Goal: Task Accomplishment & Management: Manage account settings

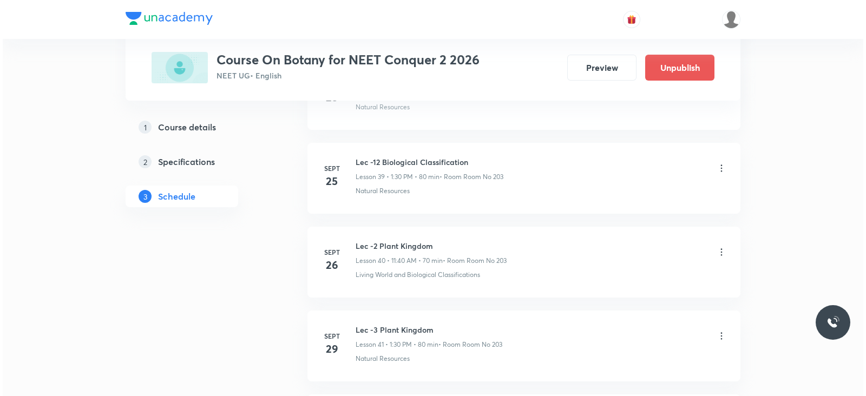
scroll to position [4320, 0]
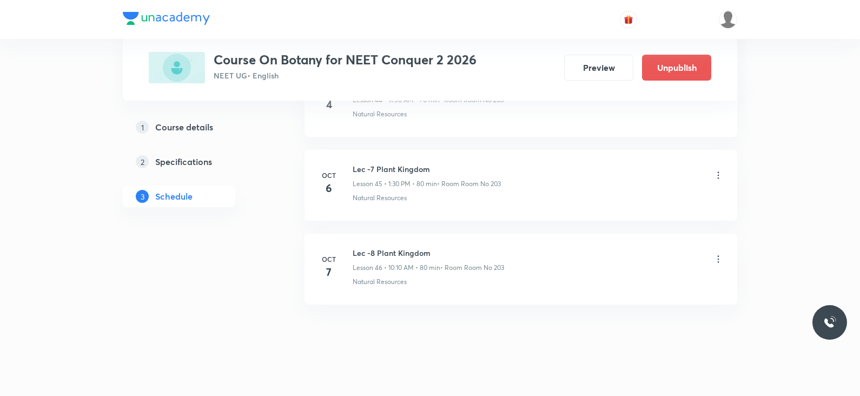
click at [719, 254] on icon at bounding box center [718, 259] width 11 height 11
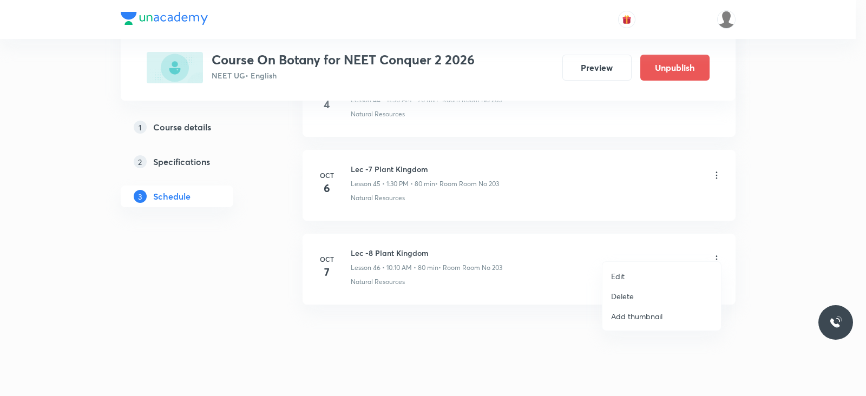
click at [624, 277] on li "Edit" at bounding box center [661, 276] width 119 height 20
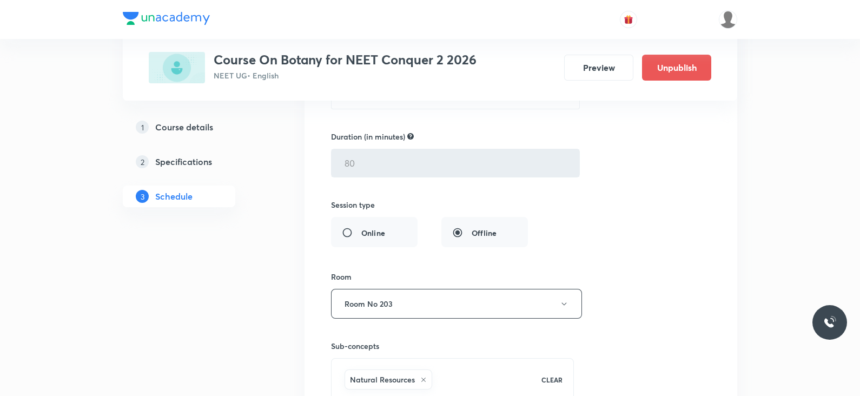
scroll to position [4238, 0]
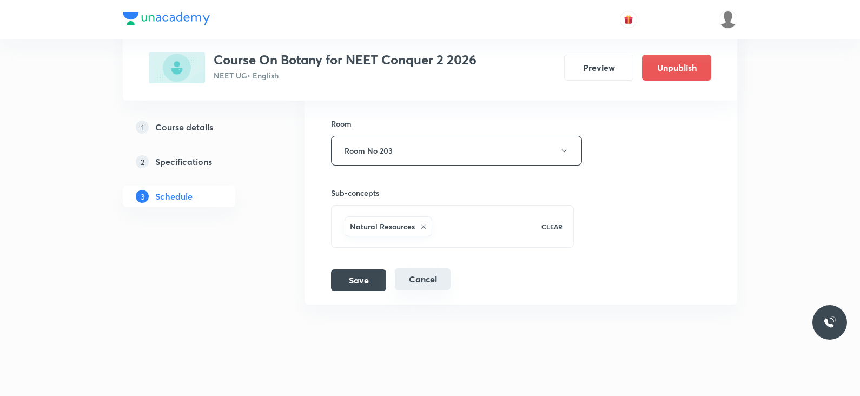
click at [428, 268] on button "Cancel" at bounding box center [423, 279] width 56 height 22
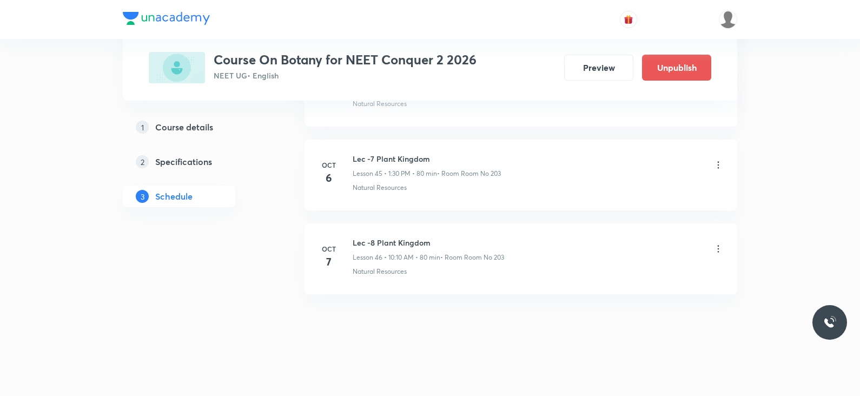
scroll to position [3823, 0]
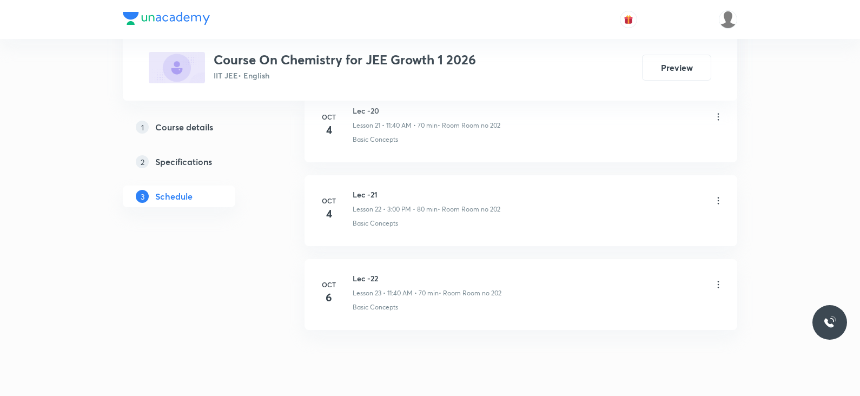
scroll to position [2395, 0]
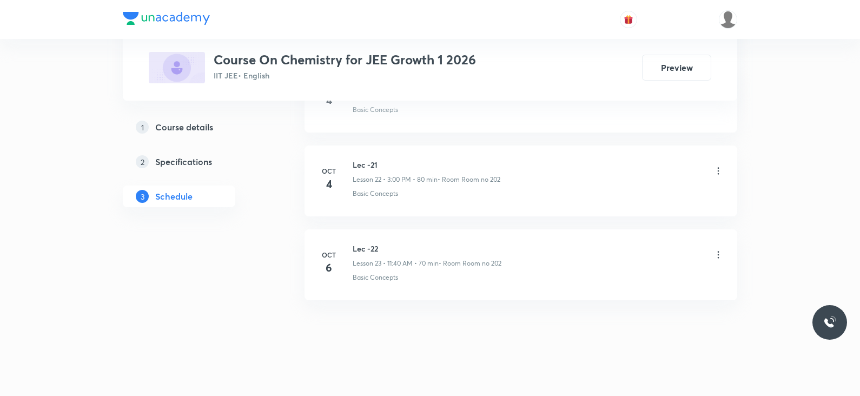
click at [359, 244] on h6 "Lec -22" at bounding box center [427, 248] width 149 height 11
copy h6 "Lec -22"
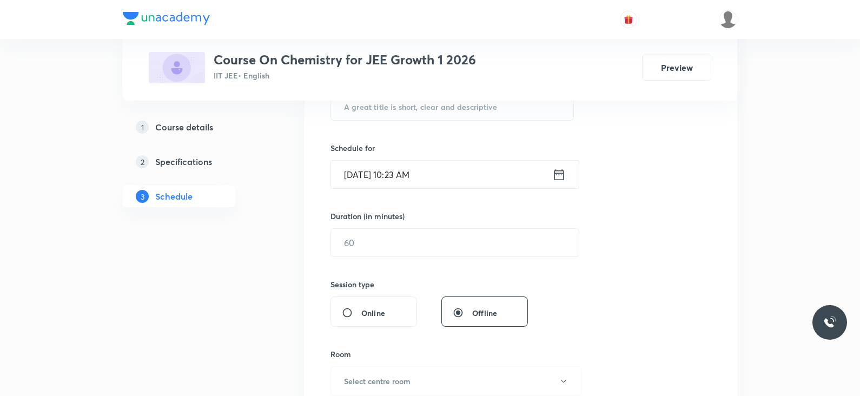
scroll to position [0, 0]
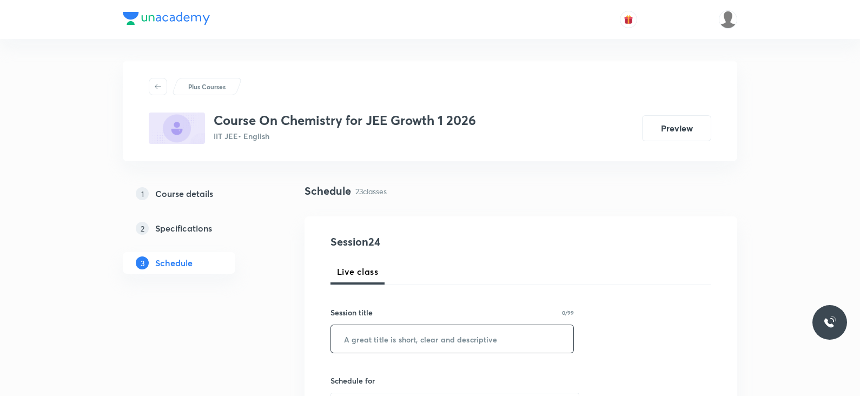
click at [380, 339] on input "text" at bounding box center [452, 339] width 242 height 28
paste input "Lec -22"
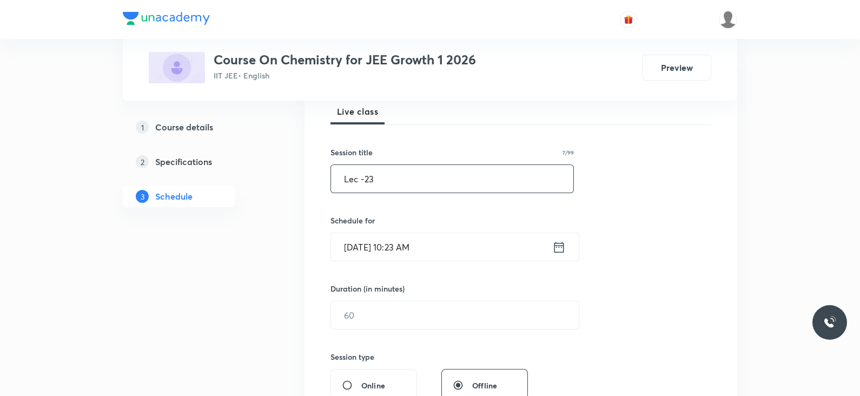
scroll to position [163, 0]
type input "Lec -23"
click at [555, 241] on icon at bounding box center [560, 243] width 10 height 11
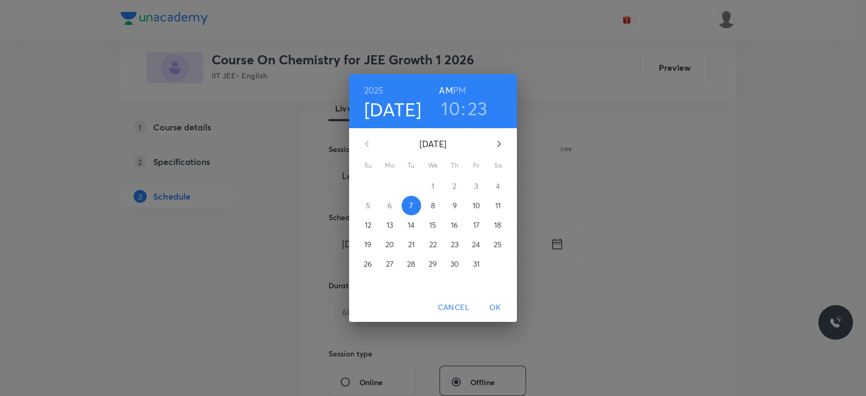
click at [450, 107] on h3 "10" at bounding box center [450, 108] width 19 height 23
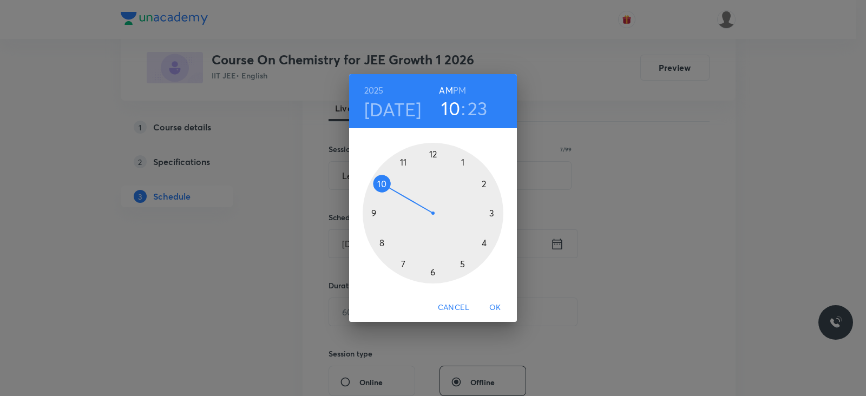
click at [403, 161] on div at bounding box center [433, 213] width 141 height 141
click at [384, 242] on div at bounding box center [433, 213] width 141 height 141
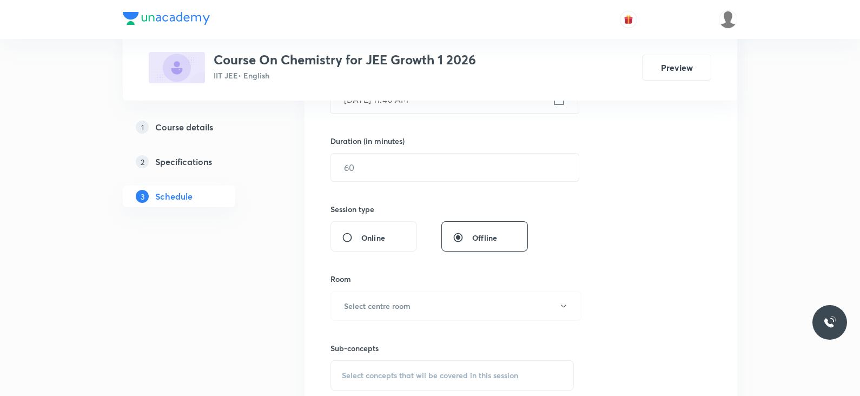
scroll to position [308, 0]
click at [369, 168] on input "text" at bounding box center [455, 167] width 248 height 28
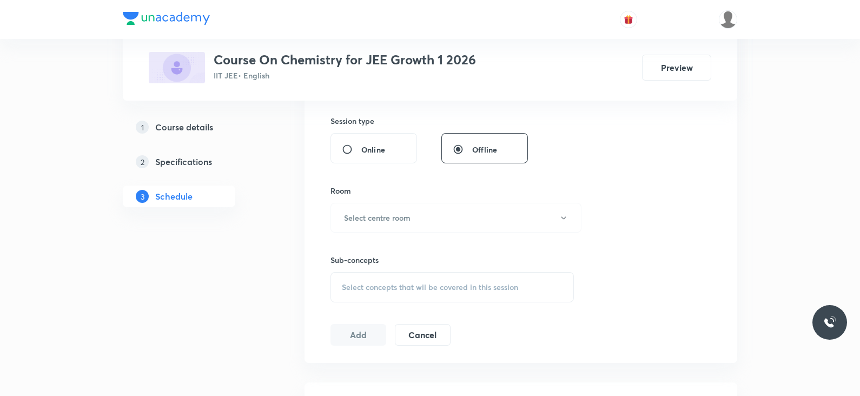
scroll to position [405, 0]
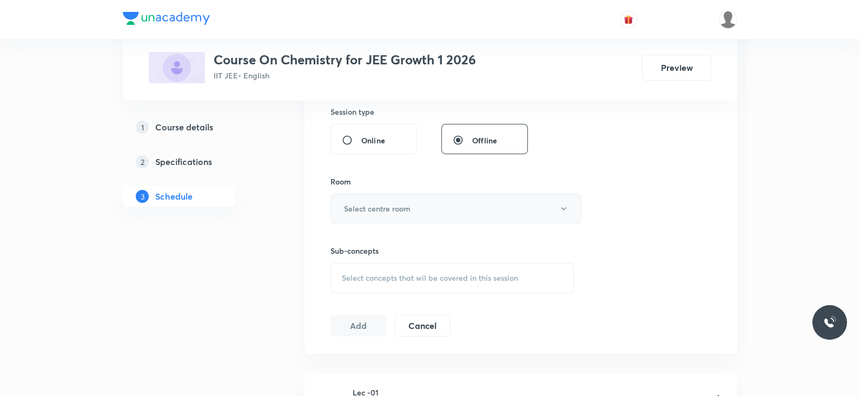
type input "70"
click at [366, 197] on button "Select centre room" at bounding box center [456, 209] width 251 height 30
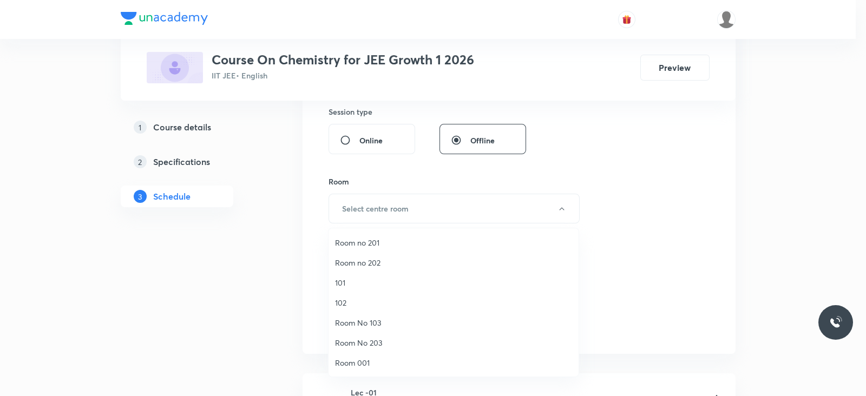
click at [368, 260] on span "Room no 202" at bounding box center [453, 262] width 237 height 11
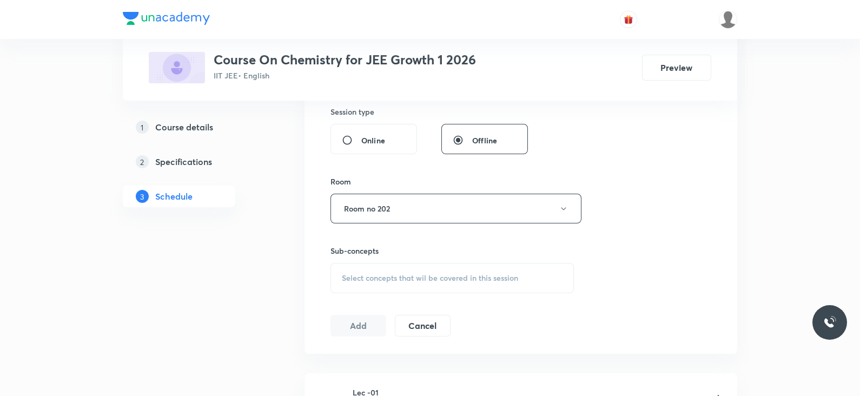
click at [381, 270] on div "Select concepts that wil be covered in this session" at bounding box center [453, 278] width 244 height 30
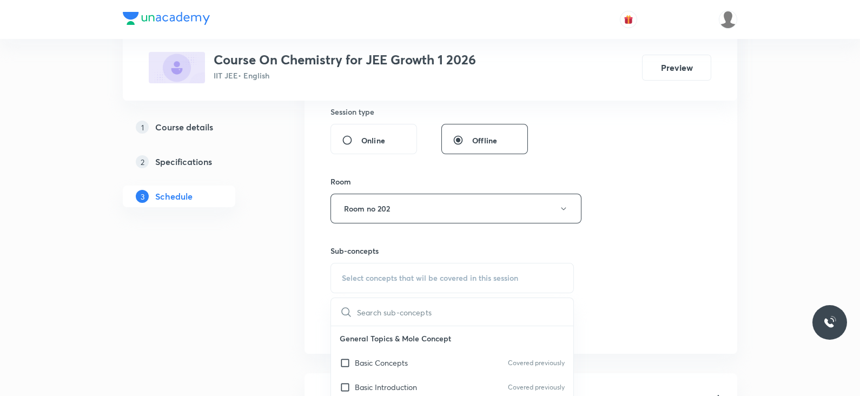
scroll to position [495, 0]
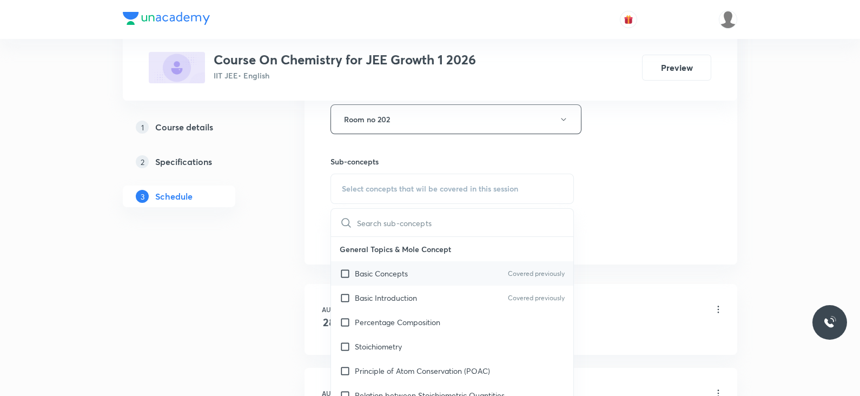
click at [373, 280] on div "Basic Concepts Covered previously" at bounding box center [452, 273] width 242 height 24
checkbox input "true"
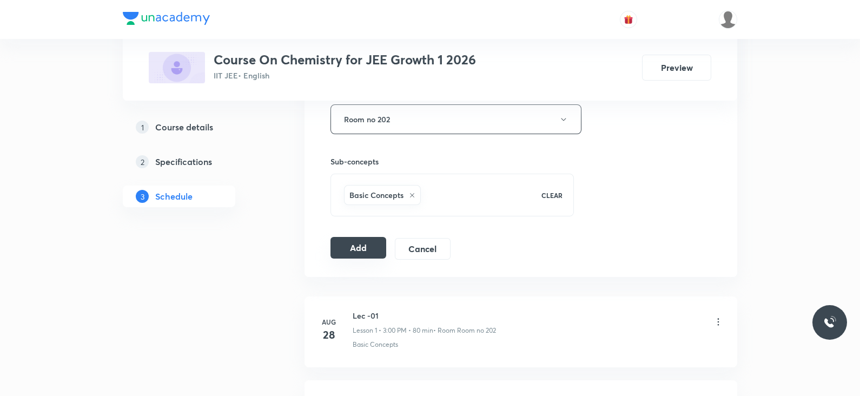
click at [353, 249] on button "Add" at bounding box center [359, 248] width 56 height 22
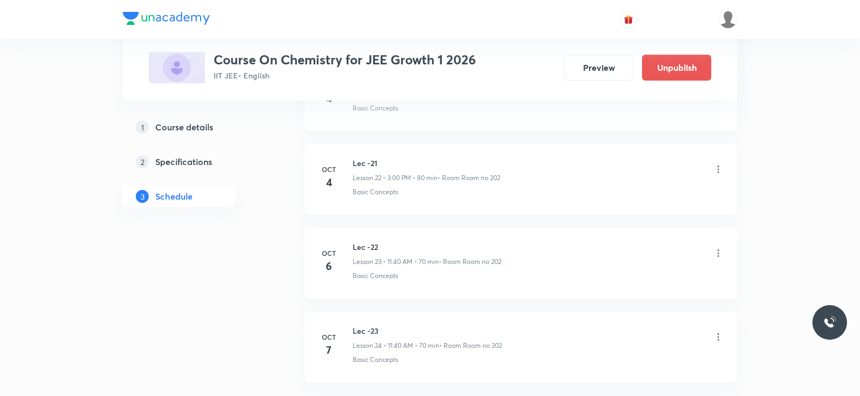
scroll to position [1982, 0]
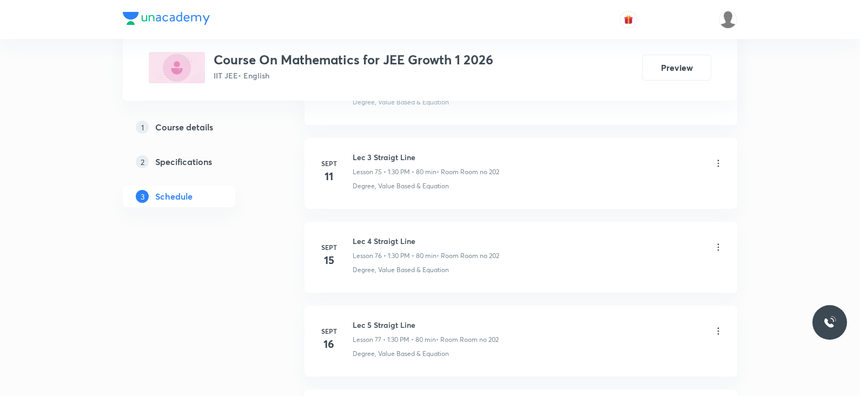
scroll to position [7569, 0]
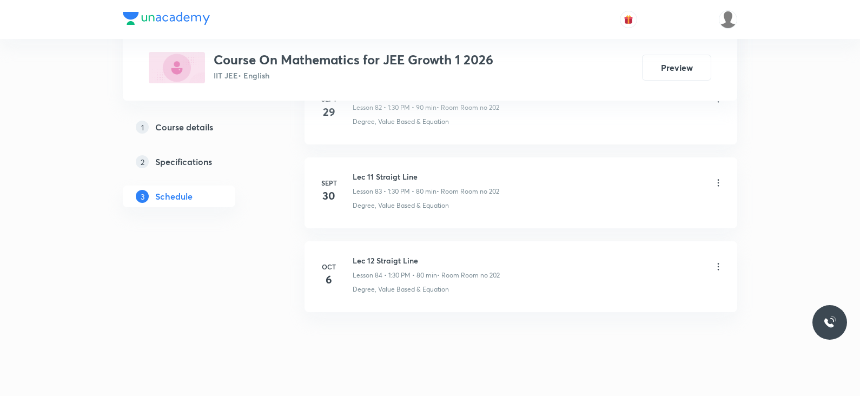
click at [397, 255] on h6 "Lec 12 Straigt Line" at bounding box center [426, 260] width 147 height 11
copy h6 "Lec 12 Straigt Line"
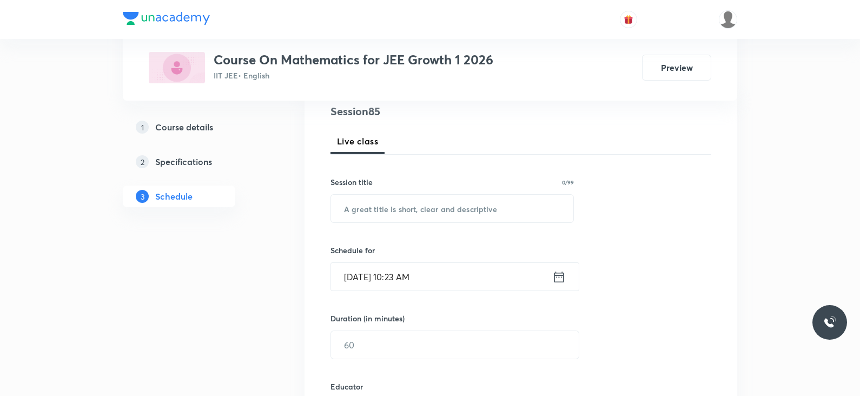
scroll to position [0, 0]
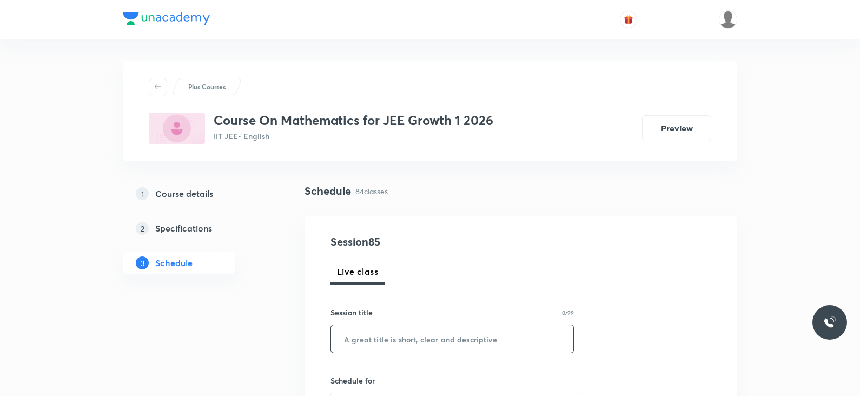
click at [389, 334] on input "text" at bounding box center [452, 339] width 242 height 28
paste input "Lec 12 Straigt Line"
click at [367, 339] on input "Lec 12 Straigt Line" at bounding box center [452, 339] width 242 height 28
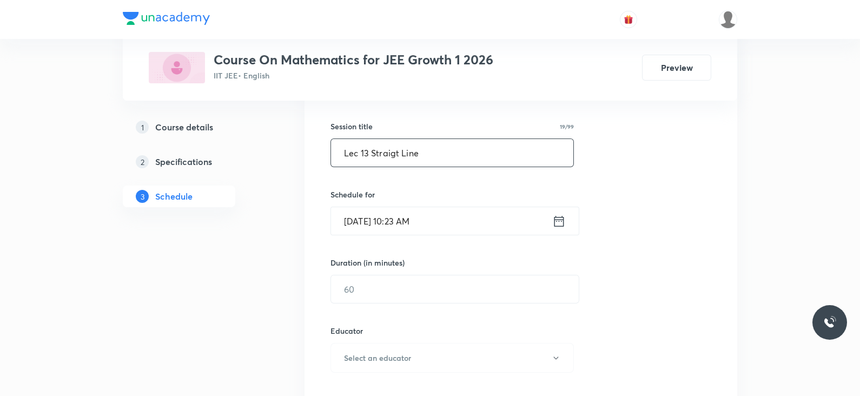
scroll to position [185, 0]
type input "Lec 13 Straigt Line"
click at [563, 222] on icon at bounding box center [560, 221] width 10 height 11
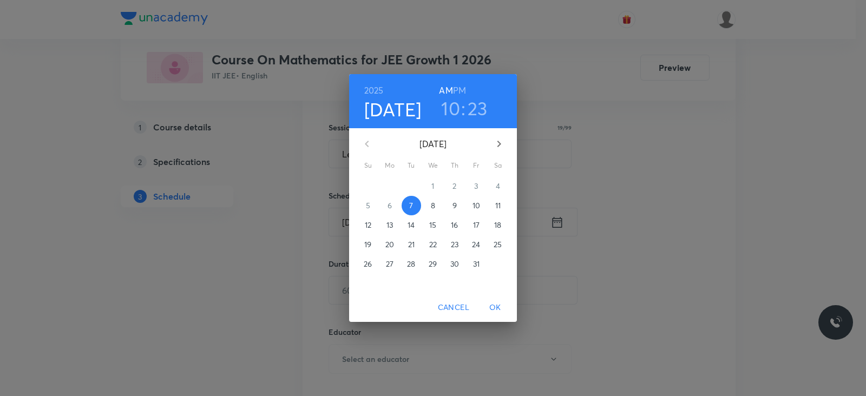
click at [460, 90] on h6 "PM" at bounding box center [459, 90] width 13 height 15
click at [444, 111] on h3 "10" at bounding box center [450, 108] width 19 height 23
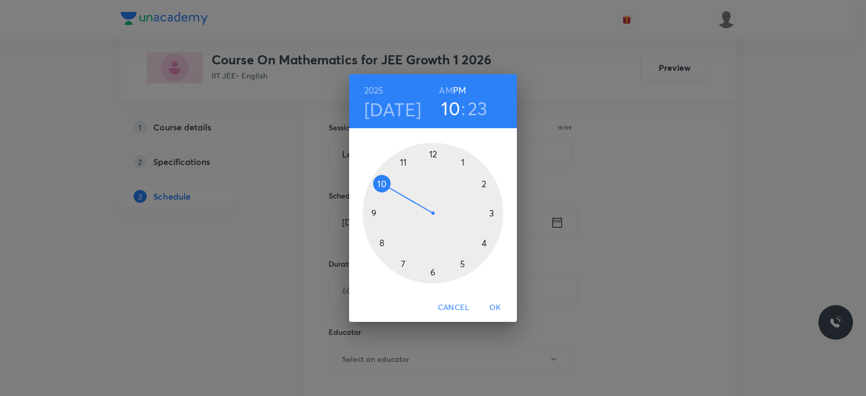
click at [463, 165] on div at bounding box center [433, 213] width 141 height 141
click at [433, 272] on div at bounding box center [433, 213] width 141 height 141
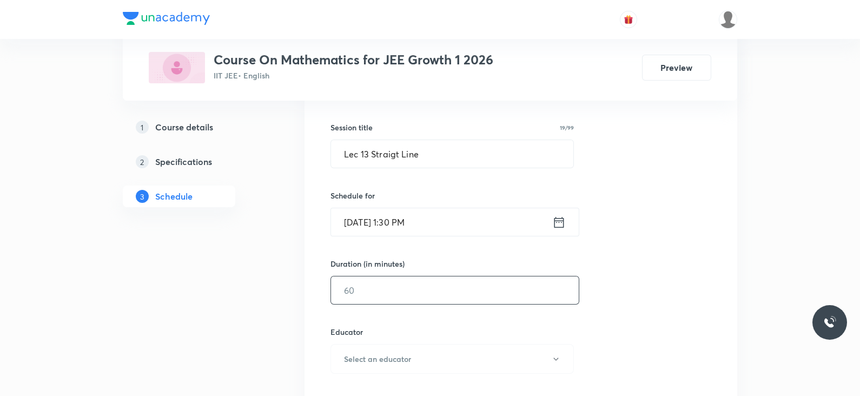
click at [422, 287] on input "text" at bounding box center [455, 291] width 248 height 28
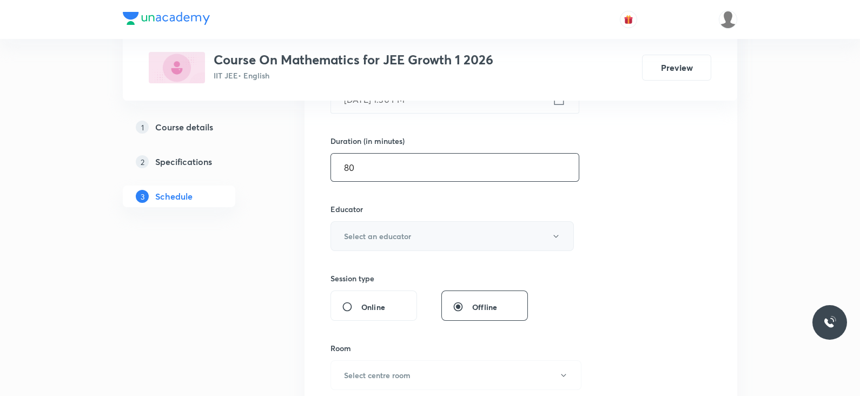
type input "80"
click at [416, 232] on button "Select an educator" at bounding box center [453, 236] width 244 height 30
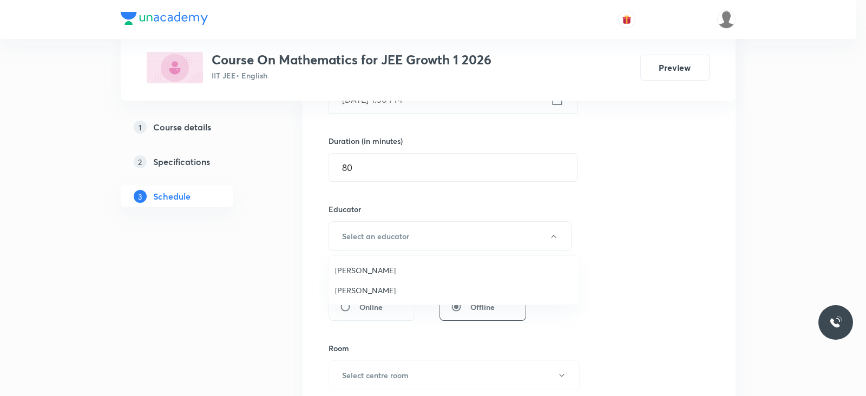
click at [361, 272] on span "Varun Sharma" at bounding box center [453, 270] width 237 height 11
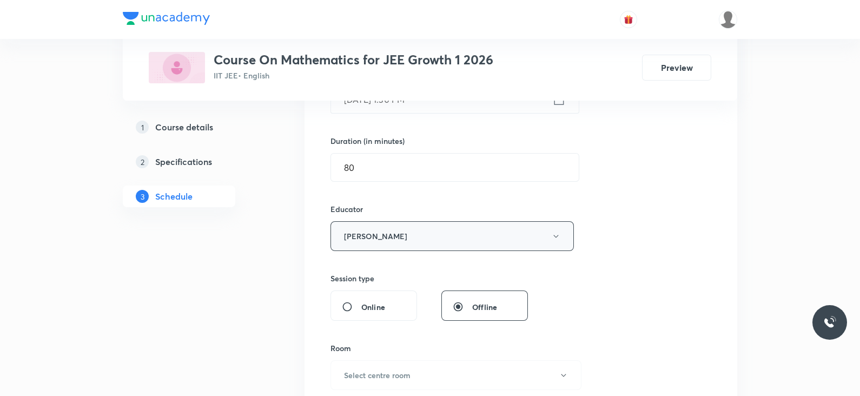
click at [448, 231] on button "Varun Sharma" at bounding box center [453, 236] width 244 height 30
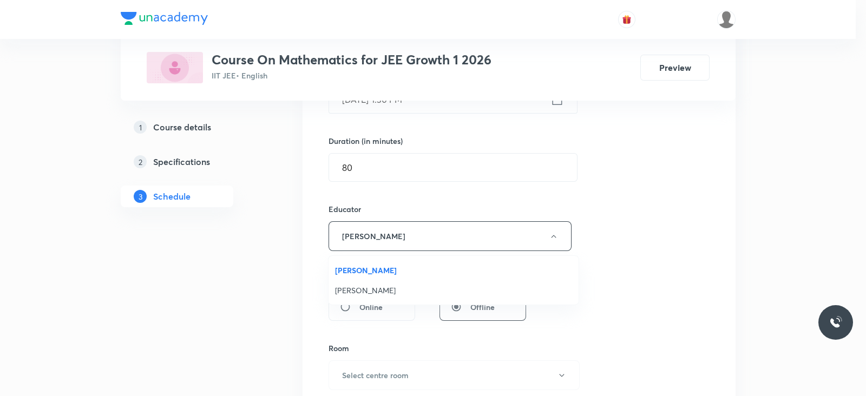
click at [384, 292] on span "Navin Talkokul" at bounding box center [453, 290] width 237 height 11
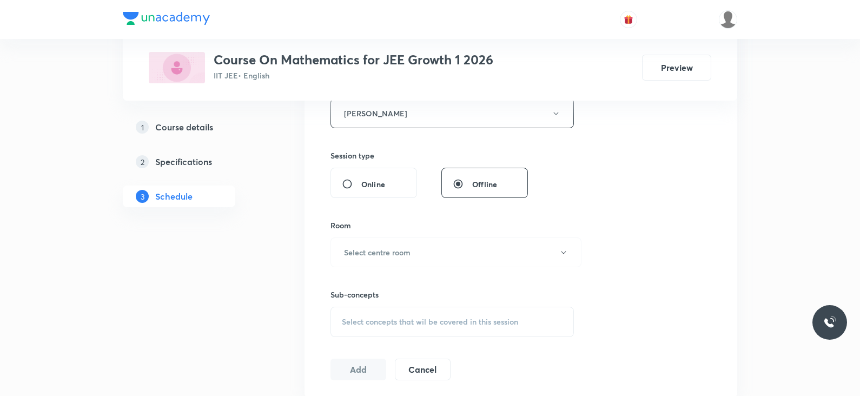
scroll to position [432, 0]
click at [414, 247] on button "Select centre room" at bounding box center [456, 251] width 251 height 30
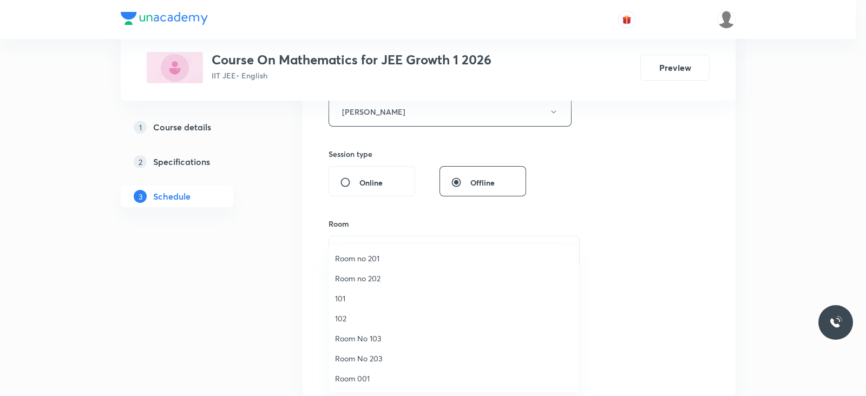
click at [390, 273] on span "Room no 202" at bounding box center [453, 278] width 237 height 11
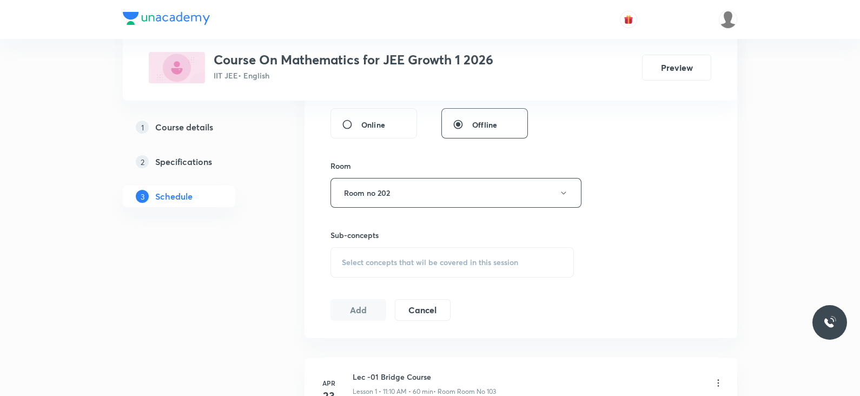
scroll to position [491, 0]
click at [439, 262] on span "Select concepts that wil be covered in this session" at bounding box center [430, 262] width 176 height 9
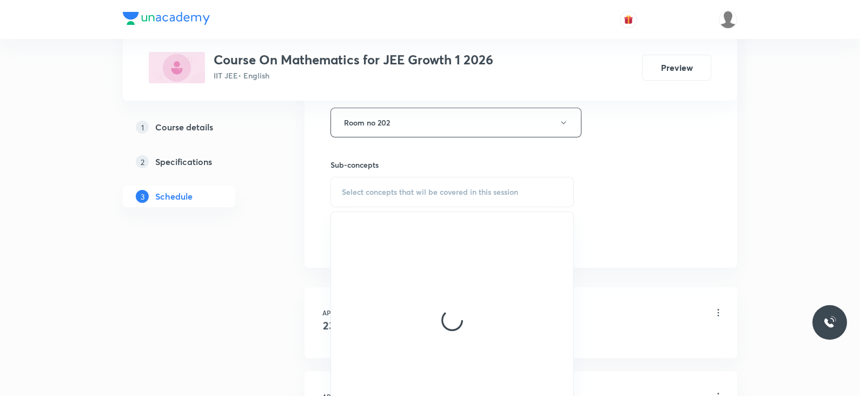
scroll to position [563, 0]
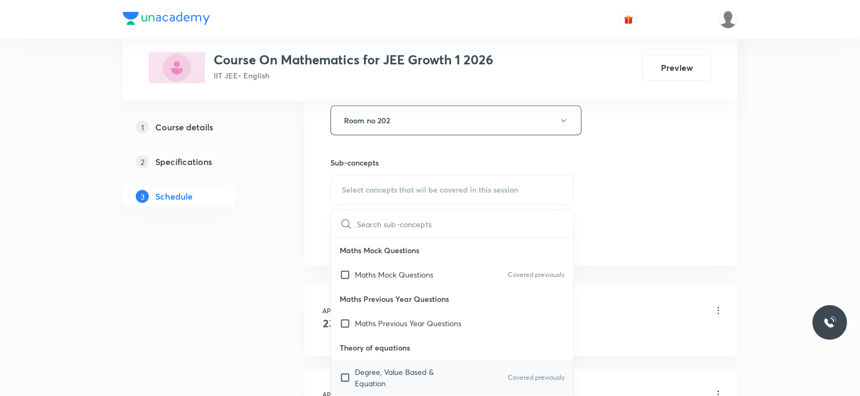
click at [412, 374] on p "Degree, Value Based & Equation" at bounding box center [409, 377] width 109 height 23
checkbox input "true"
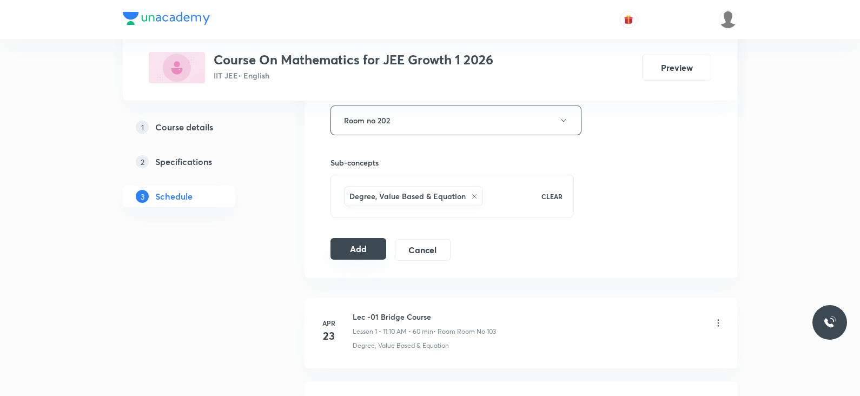
click at [370, 245] on button "Add" at bounding box center [359, 249] width 56 height 22
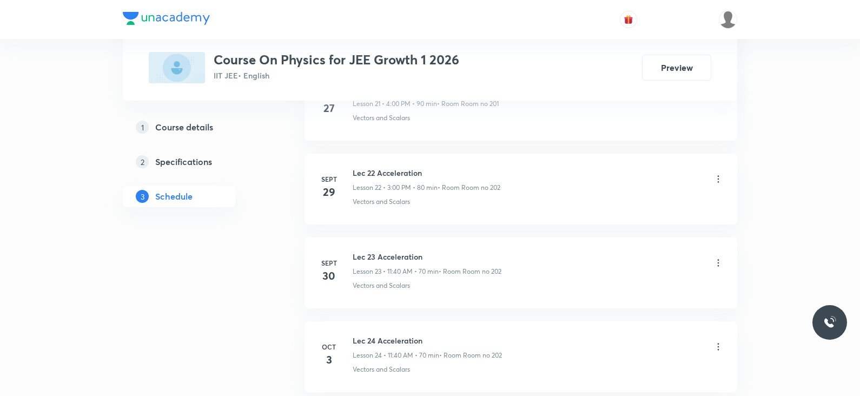
scroll to position [2730, 0]
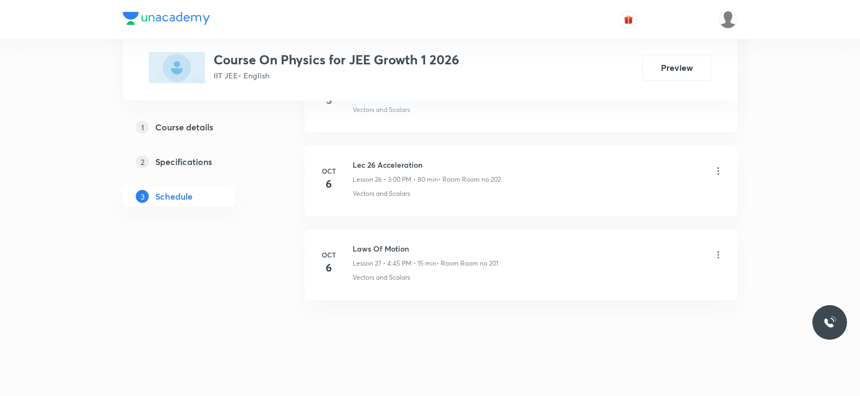
click at [382, 243] on h6 "Laws Of Motion" at bounding box center [426, 248] width 146 height 11
copy h6 "Laws Of Motion"
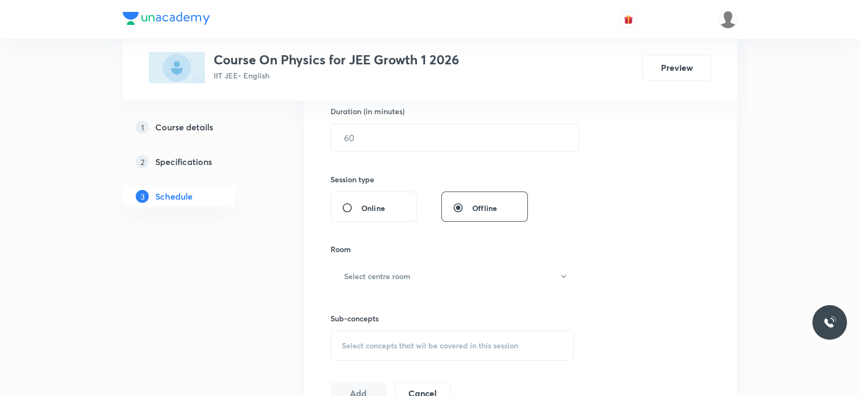
scroll to position [0, 0]
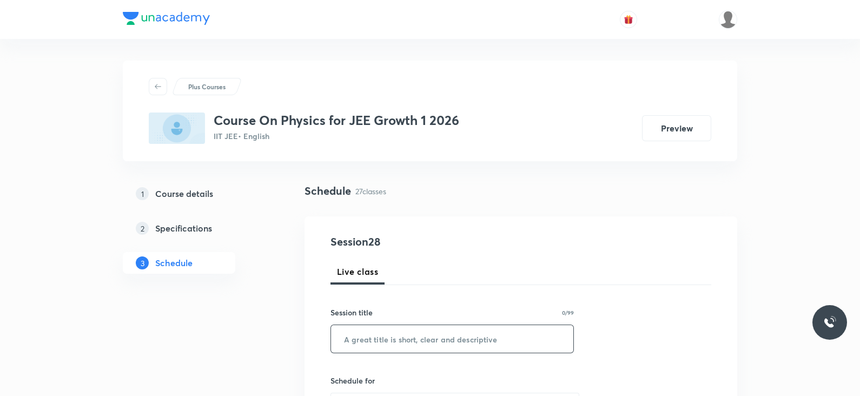
click at [381, 328] on input "text" at bounding box center [452, 339] width 242 height 28
paste input "Laws Of Motion"
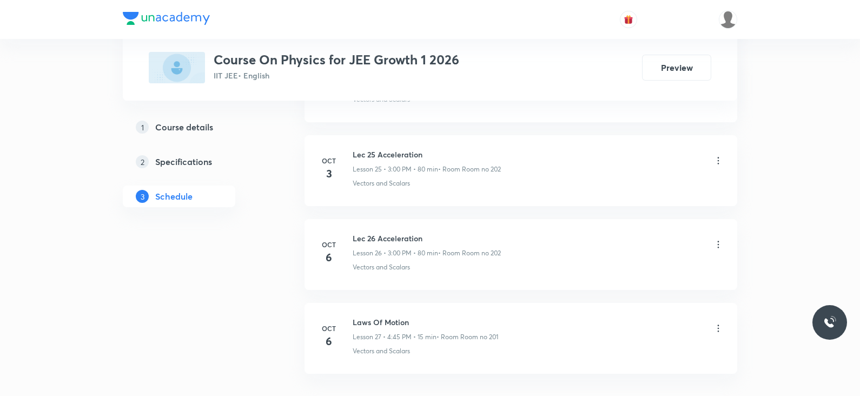
scroll to position [2657, 0]
click at [393, 232] on h6 "Lec 26 Acceleration" at bounding box center [427, 237] width 148 height 11
copy h6 "Lec 26 Acceleration"
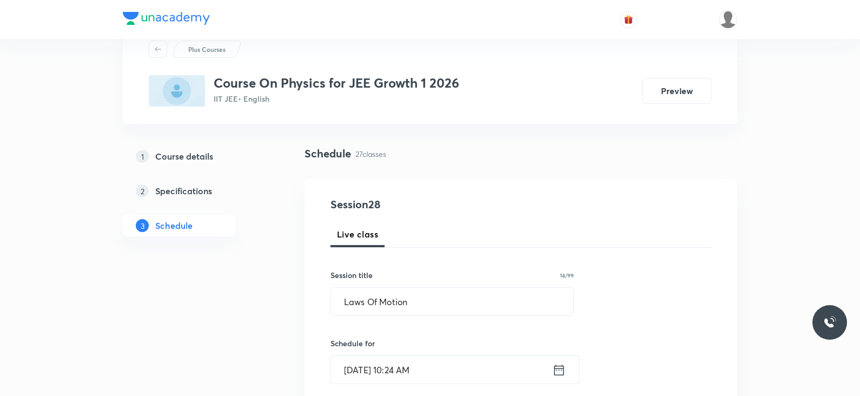
scroll to position [32, 0]
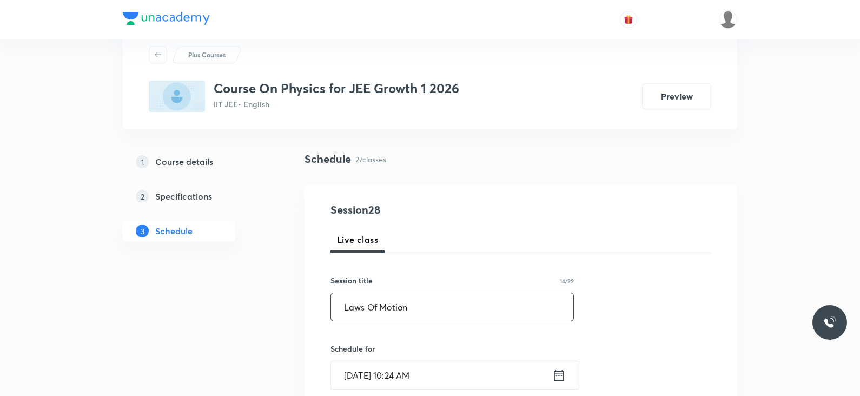
click at [383, 307] on input "Laws Of Motion" at bounding box center [452, 307] width 242 height 28
paste input "ec 26 Accelera"
click at [370, 306] on input "Lec 26 Acceleration" at bounding box center [452, 307] width 242 height 28
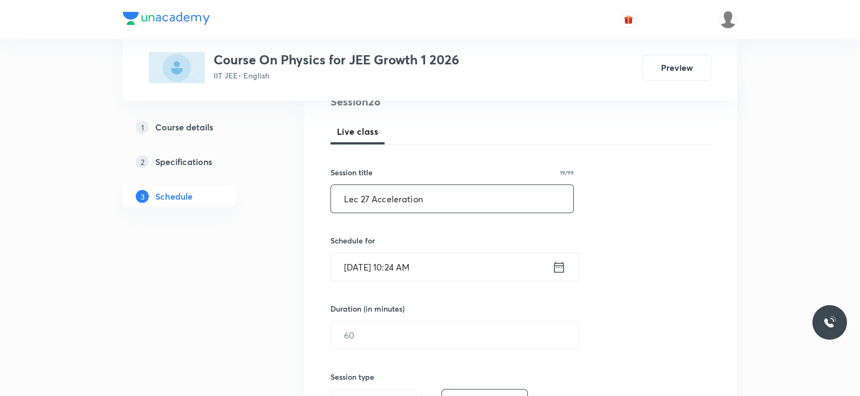
scroll to position [142, 0]
type input "Lec 27 Acceleration"
click at [550, 266] on input "Oct 7, 2025, 10:24 AM" at bounding box center [441, 266] width 221 height 28
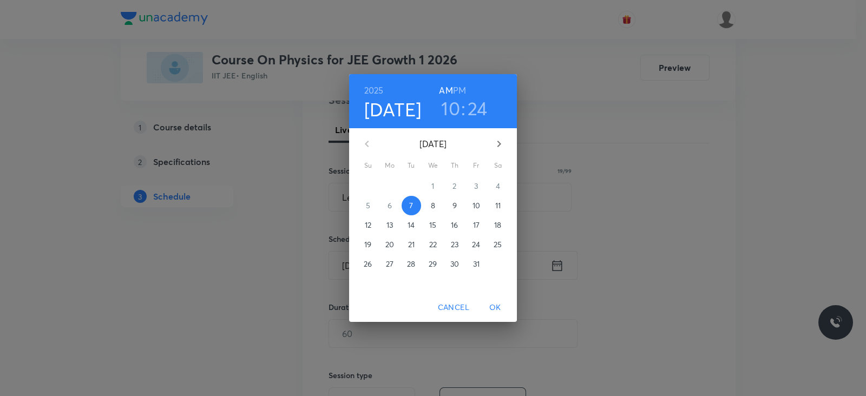
click at [460, 88] on h6 "PM" at bounding box center [459, 90] width 13 height 15
click at [450, 110] on h3 "10" at bounding box center [450, 108] width 19 height 23
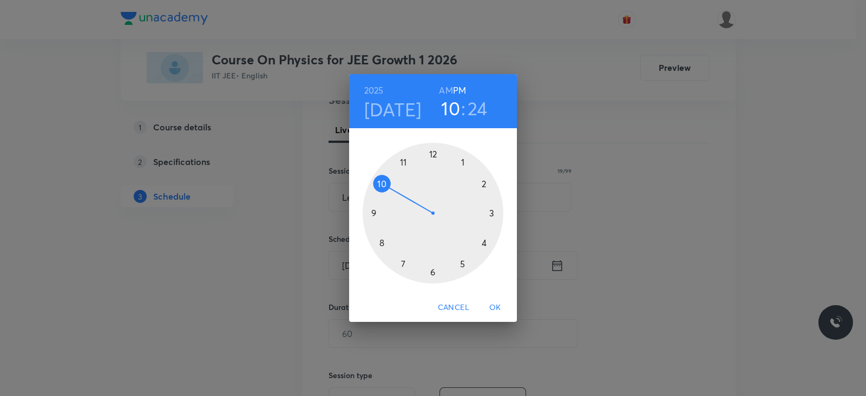
click at [492, 213] on div at bounding box center [433, 213] width 141 height 141
click at [431, 155] on div at bounding box center [433, 213] width 141 height 141
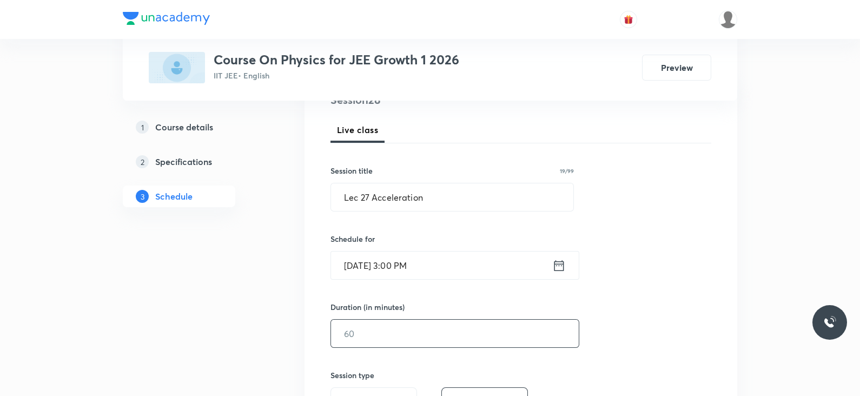
click at [388, 331] on input "text" at bounding box center [455, 334] width 248 height 28
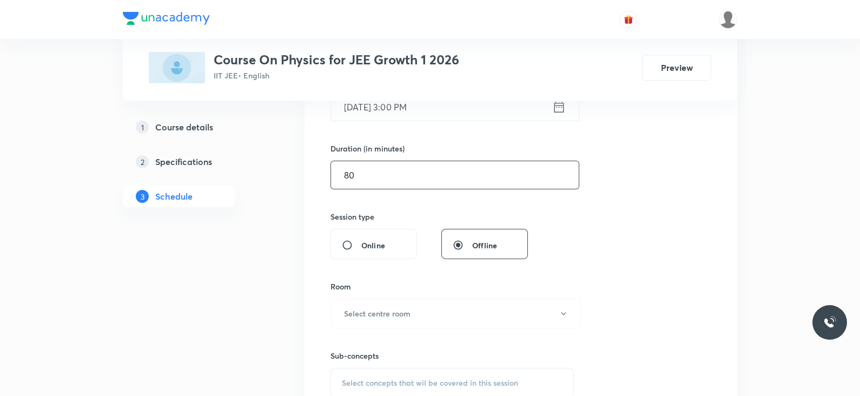
scroll to position [313, 0]
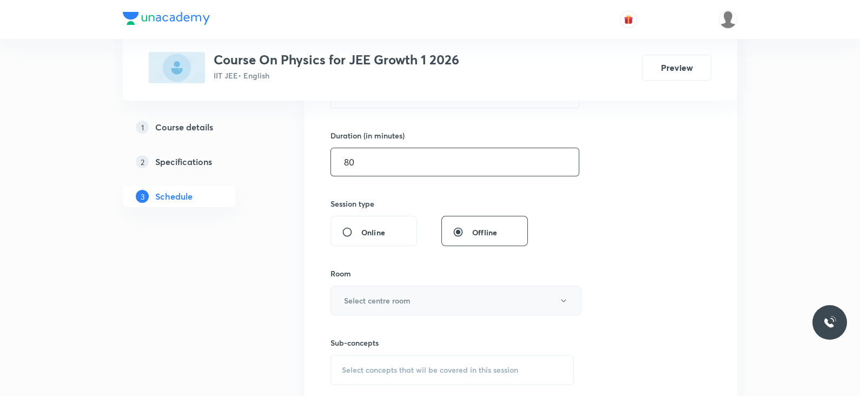
type input "80"
click at [400, 301] on h6 "Select centre room" at bounding box center [377, 300] width 67 height 11
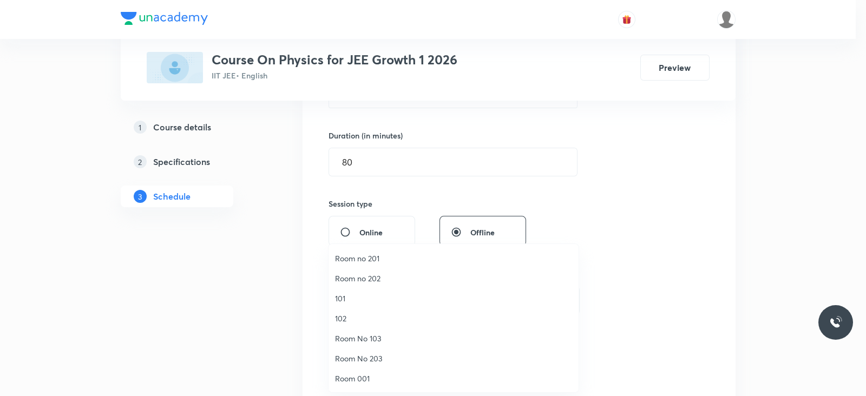
click at [370, 277] on span "Room no 202" at bounding box center [453, 278] width 237 height 11
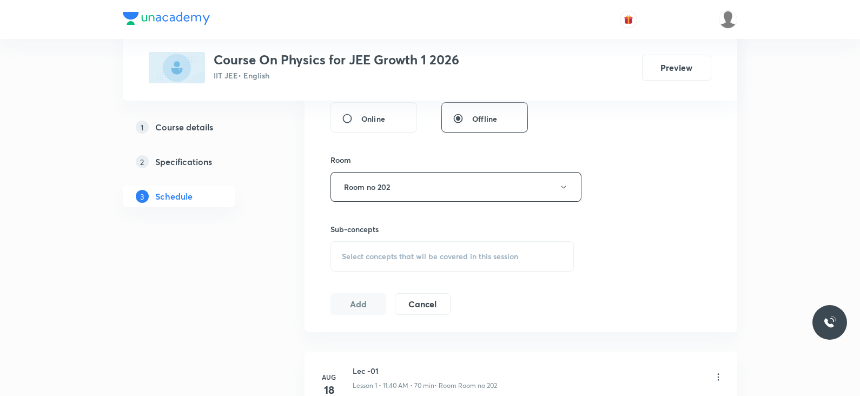
scroll to position [428, 0]
click at [386, 260] on div "Select concepts that wil be covered in this session" at bounding box center [453, 255] width 244 height 30
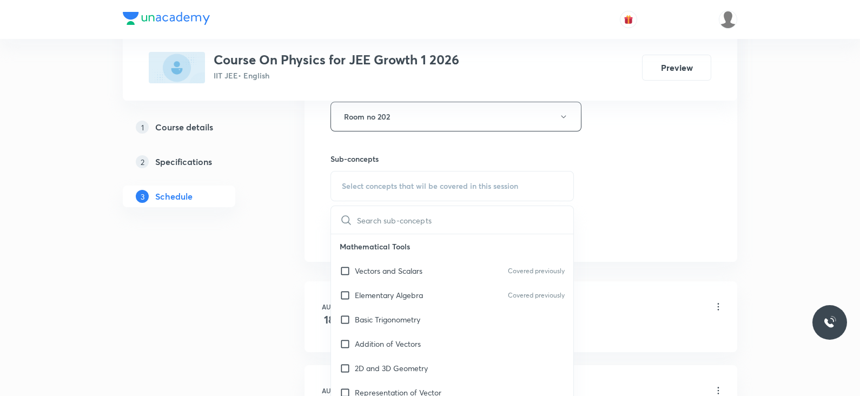
scroll to position [507, 0]
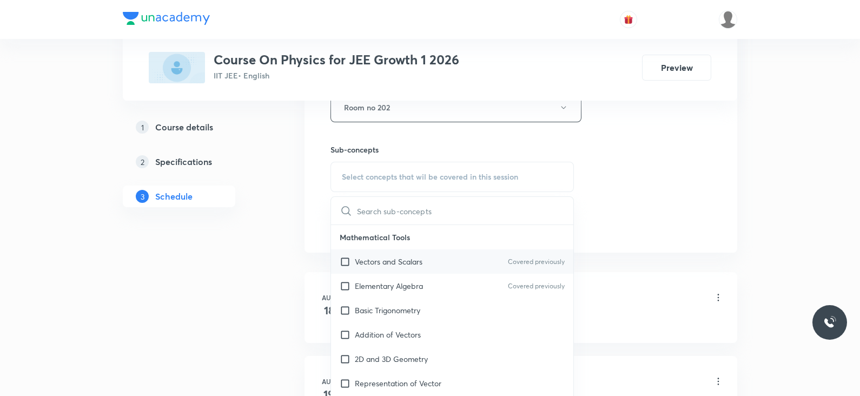
click at [386, 260] on p "Vectors and Scalars" at bounding box center [389, 261] width 68 height 11
checkbox input "true"
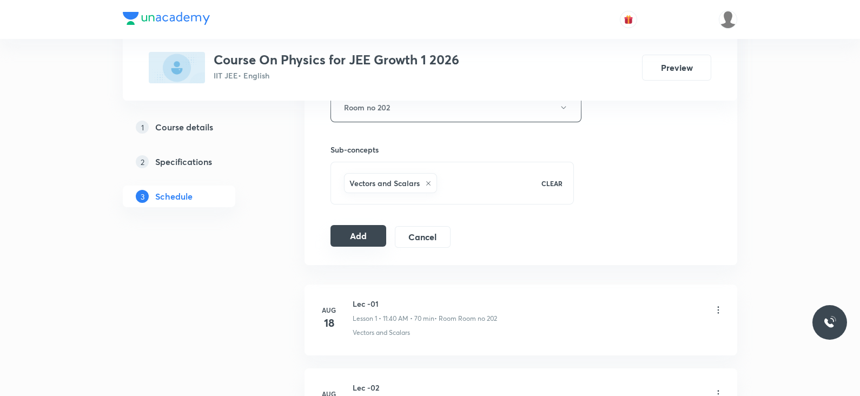
click at [357, 234] on button "Add" at bounding box center [359, 236] width 56 height 22
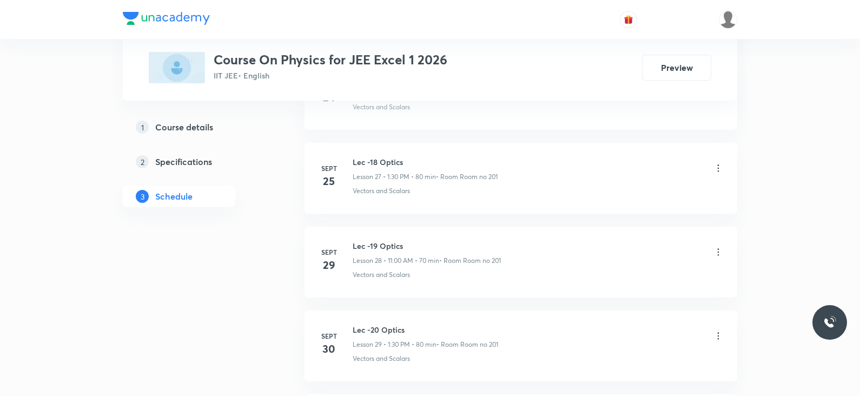
scroll to position [3148, 0]
click at [390, 245] on h6 "Lec -23 Optics" at bounding box center [427, 250] width 148 height 11
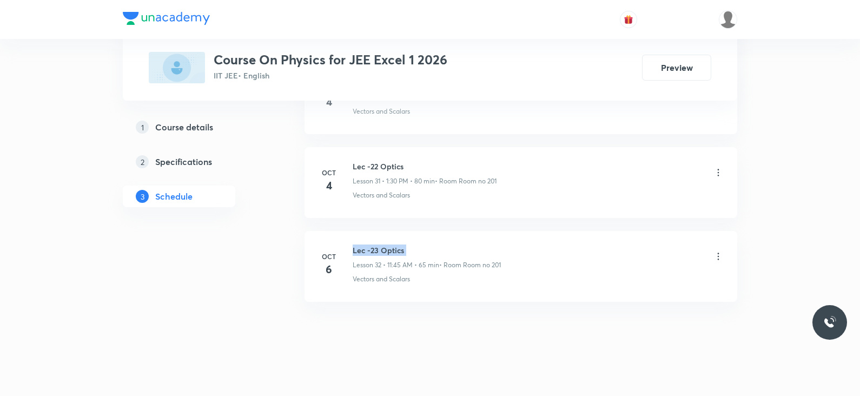
click at [390, 245] on h6 "Lec -23 Optics" at bounding box center [427, 250] width 148 height 11
copy h6 "Lec -23 Optics"
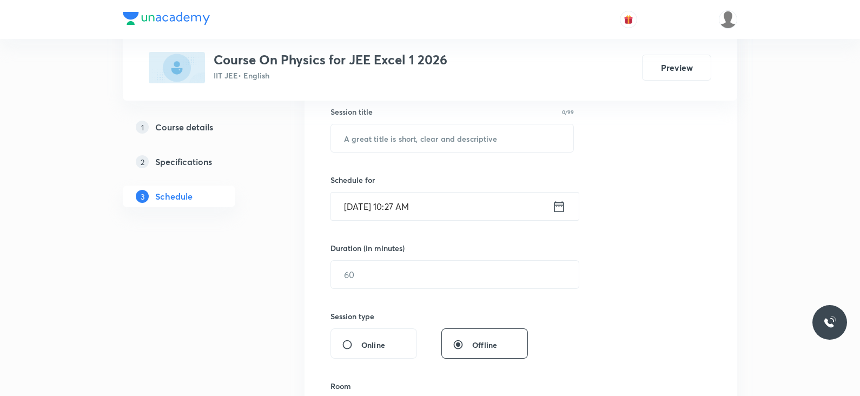
scroll to position [0, 0]
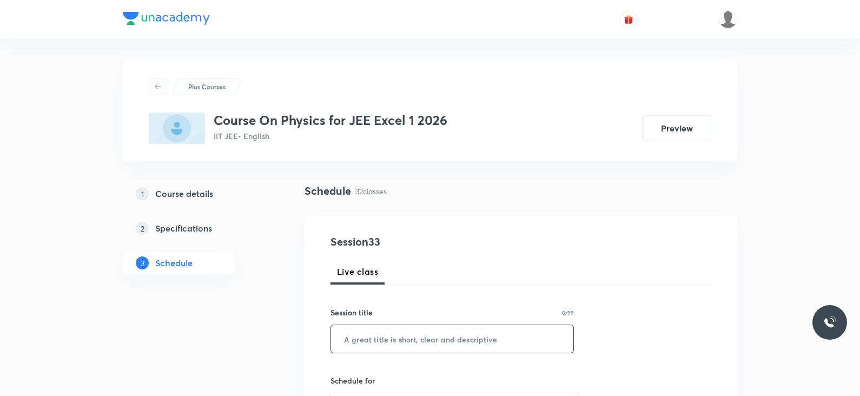
click at [387, 333] on input "text" at bounding box center [452, 339] width 242 height 28
paste input "Lec -23 Optics"
click at [371, 338] on input "Lec -23 Optics" at bounding box center [452, 339] width 242 height 28
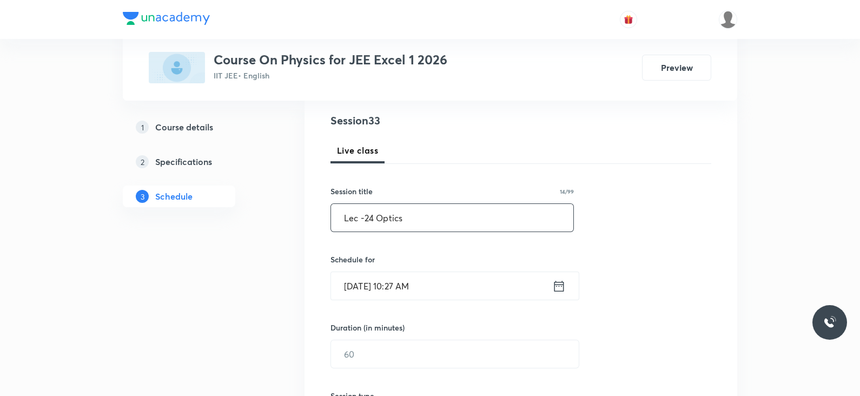
scroll to position [127, 0]
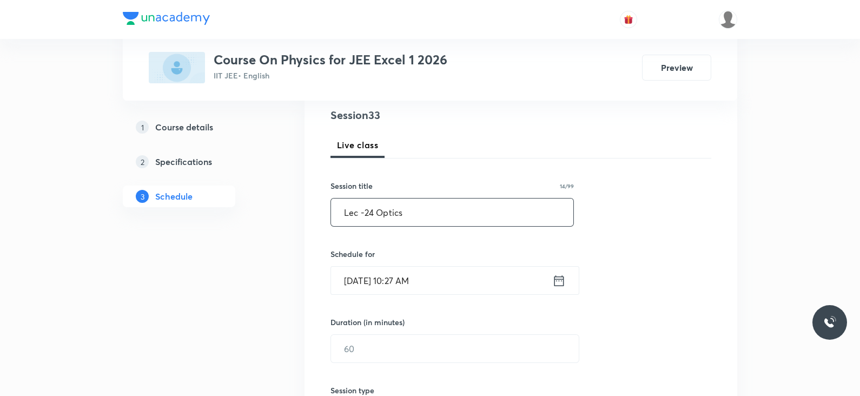
type input "Lec -24 Optics"
click at [560, 280] on icon at bounding box center [560, 280] width 10 height 11
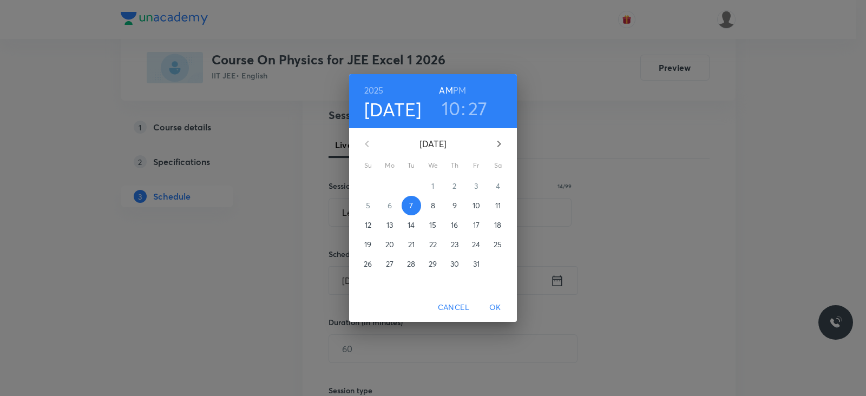
click at [453, 119] on h3 "10" at bounding box center [451, 108] width 19 height 23
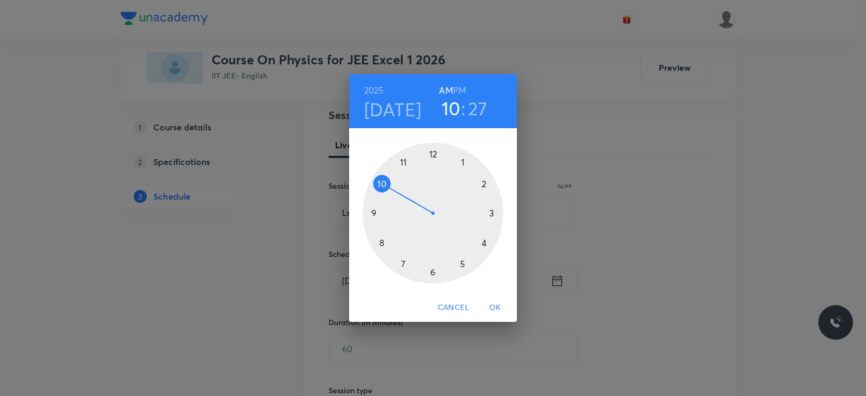
click at [405, 163] on div at bounding box center [433, 213] width 141 height 141
click at [383, 243] on div at bounding box center [433, 213] width 141 height 141
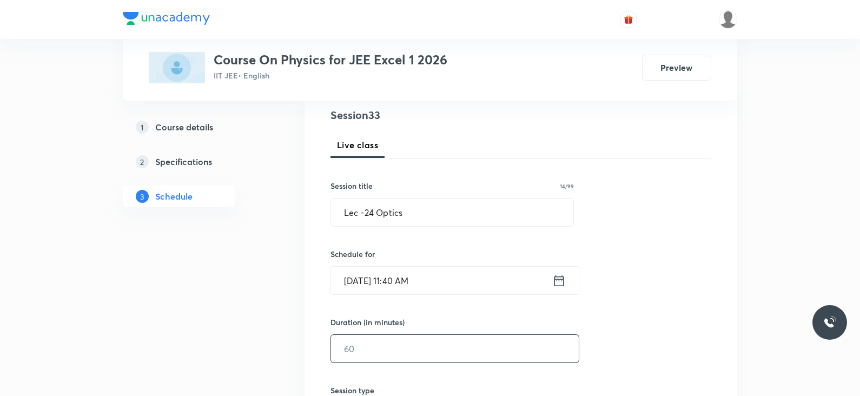
click at [384, 350] on input "text" at bounding box center [455, 349] width 248 height 28
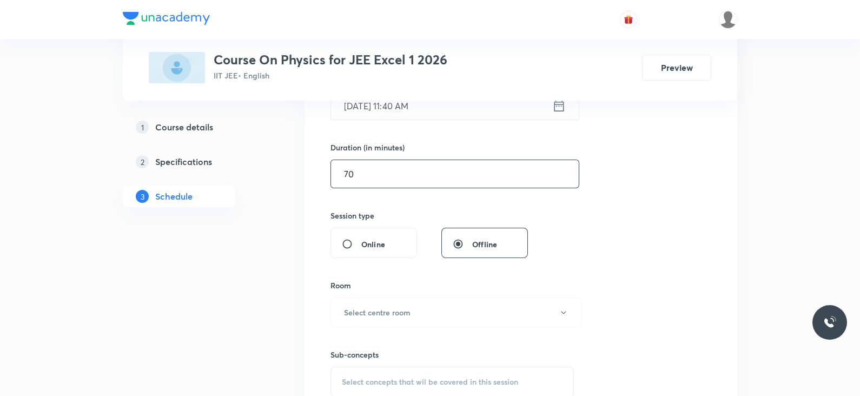
scroll to position [305, 0]
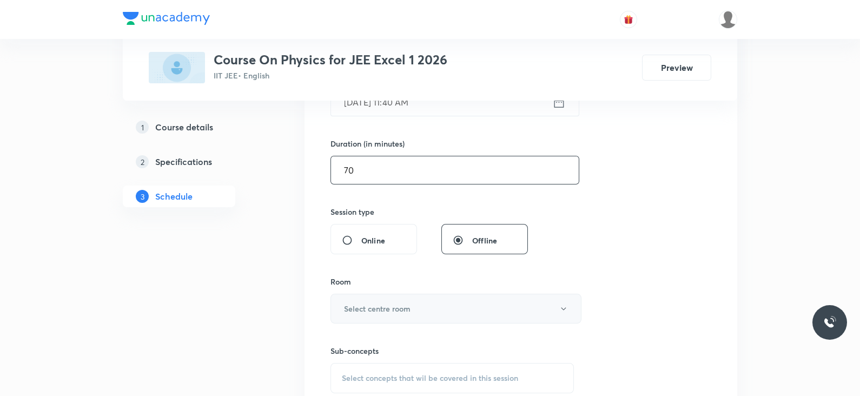
type input "70"
click at [379, 315] on button "Select centre room" at bounding box center [456, 309] width 251 height 30
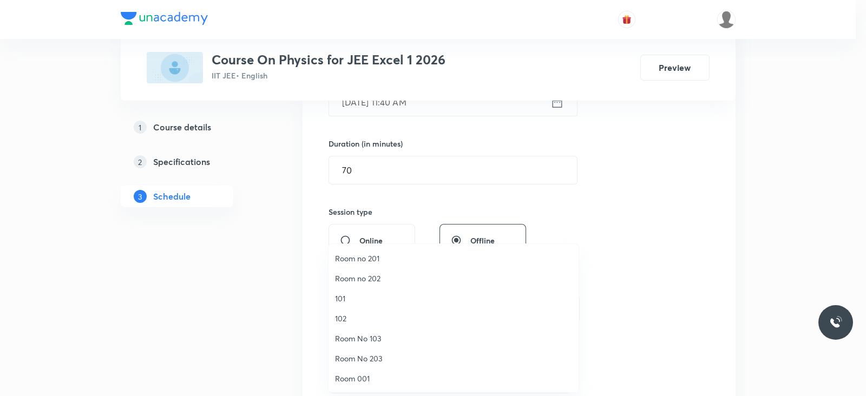
click at [390, 257] on span "Room no 201" at bounding box center [453, 258] width 237 height 11
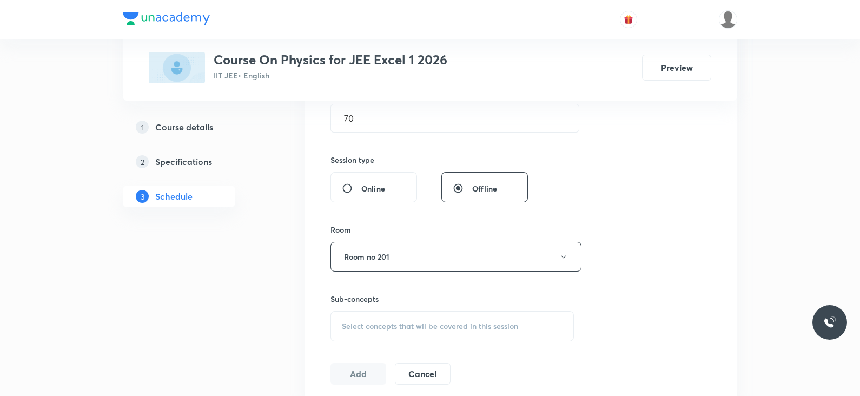
scroll to position [388, 0]
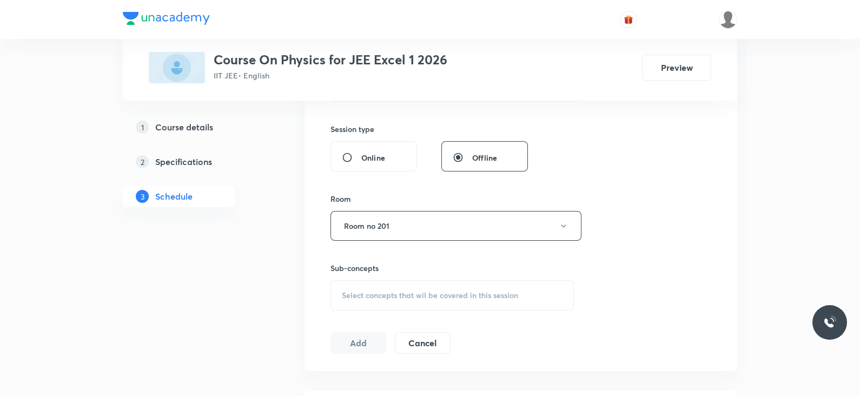
click at [411, 301] on div "Select concepts that wil be covered in this session" at bounding box center [453, 295] width 244 height 30
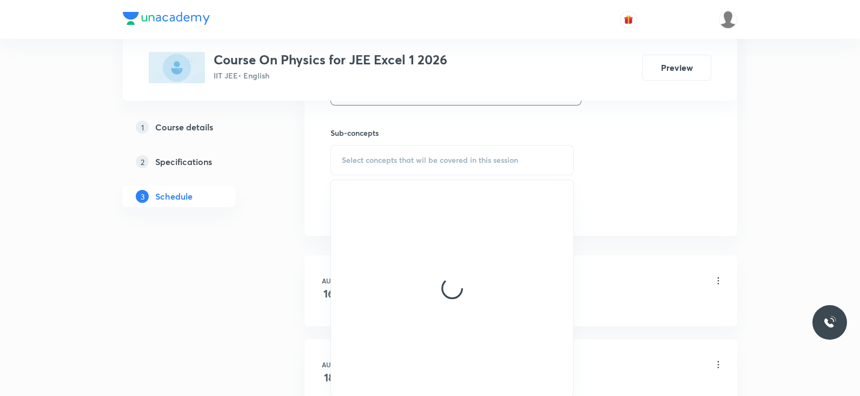
scroll to position [527, 0]
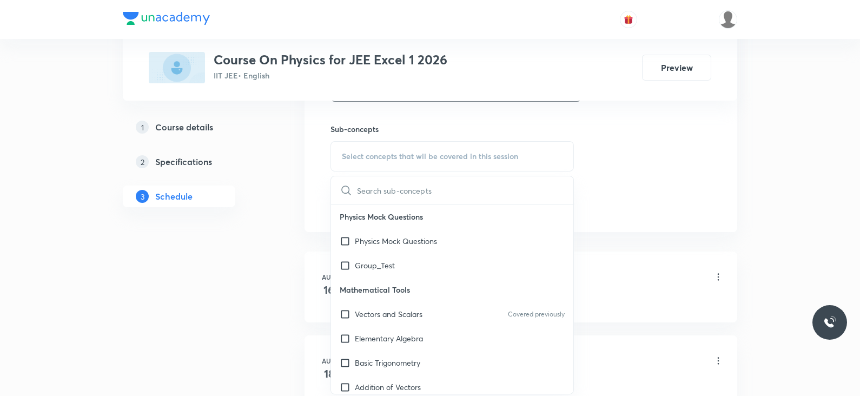
click at [391, 308] on p "Vectors and Scalars" at bounding box center [389, 313] width 68 height 11
checkbox input "true"
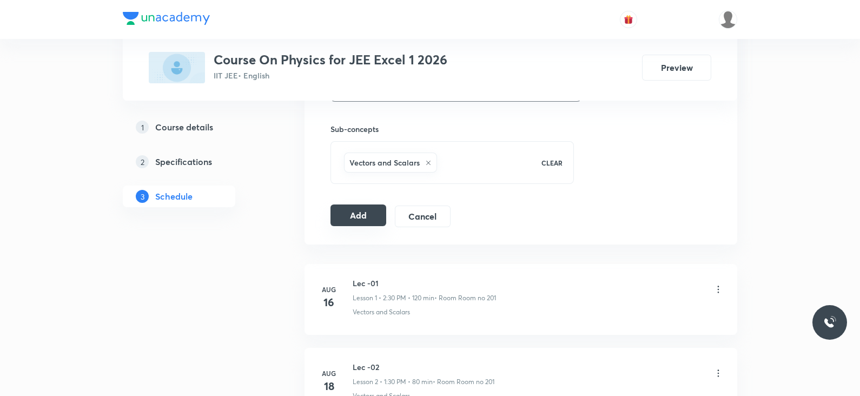
click at [349, 215] on button "Add" at bounding box center [359, 216] width 56 height 22
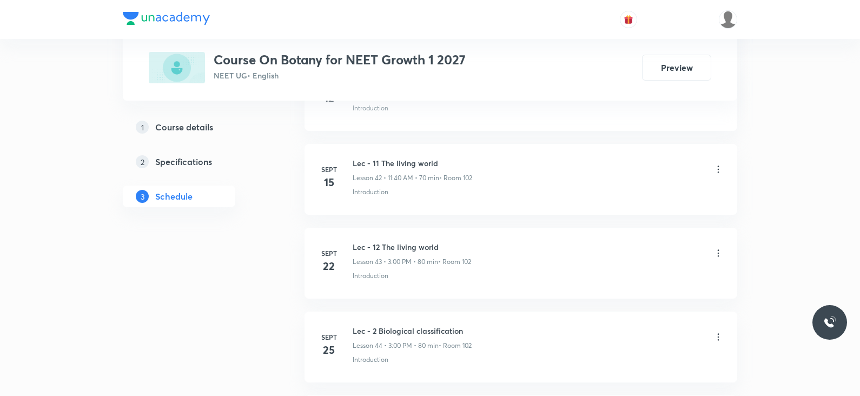
scroll to position [4389, 0]
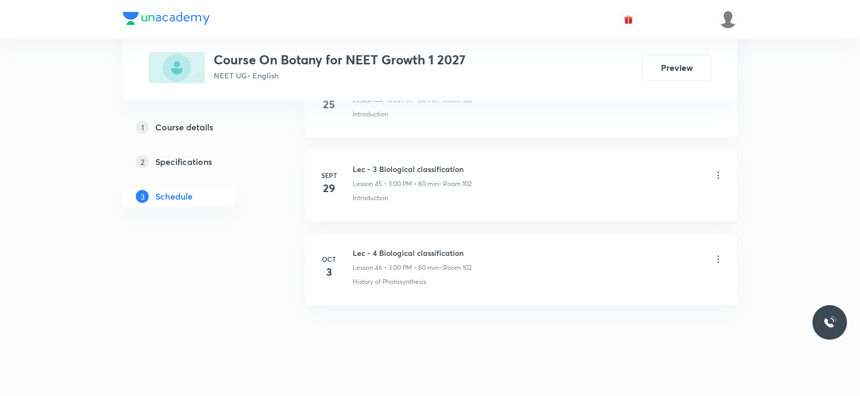
click at [427, 247] on h6 "Lec - 4 Biological classification" at bounding box center [412, 252] width 119 height 11
copy h6 "Lec - 4 Biological classification"
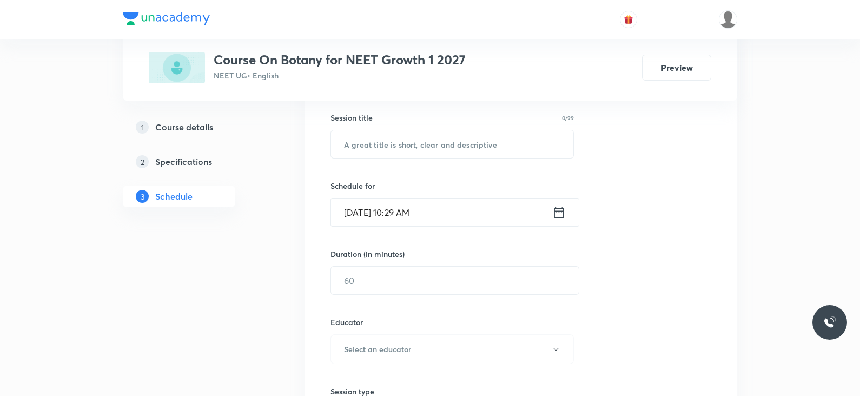
scroll to position [0, 0]
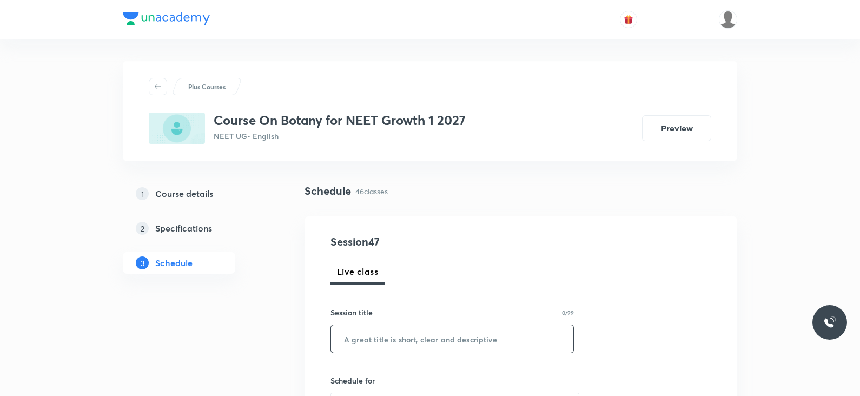
click at [418, 338] on input "text" at bounding box center [452, 339] width 242 height 28
paste input "Lec - 4 Biological classification"
click at [372, 337] on input "Lec - 4 Biological classification" at bounding box center [452, 339] width 242 height 28
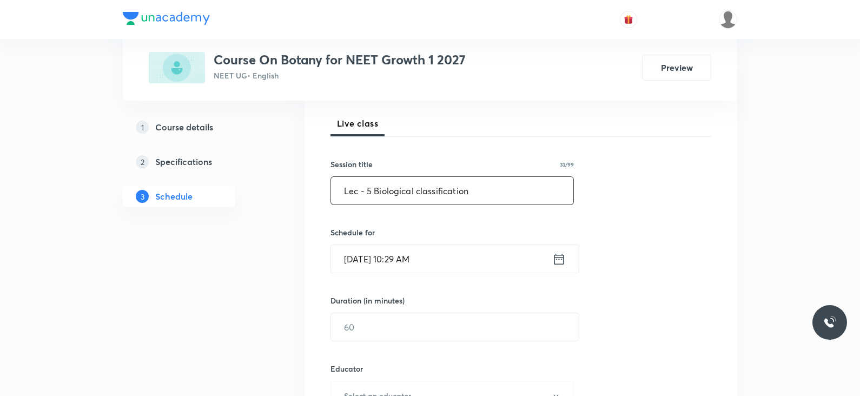
scroll to position [149, 0]
type input "Lec - 5 Biological classification"
click at [560, 253] on icon at bounding box center [560, 258] width 14 height 15
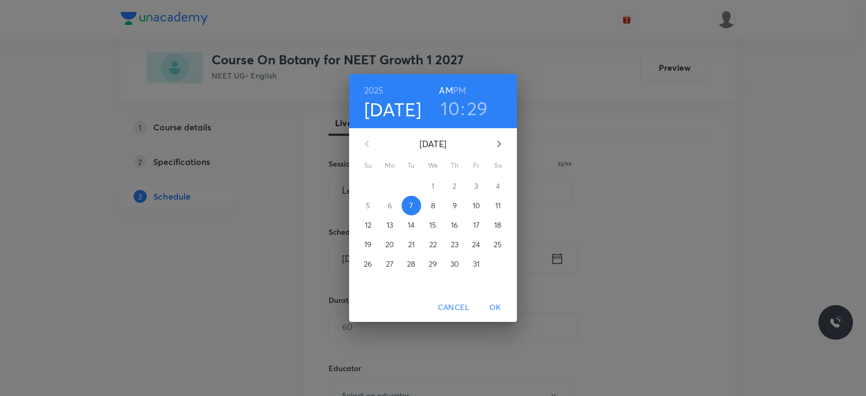
click at [450, 108] on h3 "10" at bounding box center [450, 108] width 19 height 23
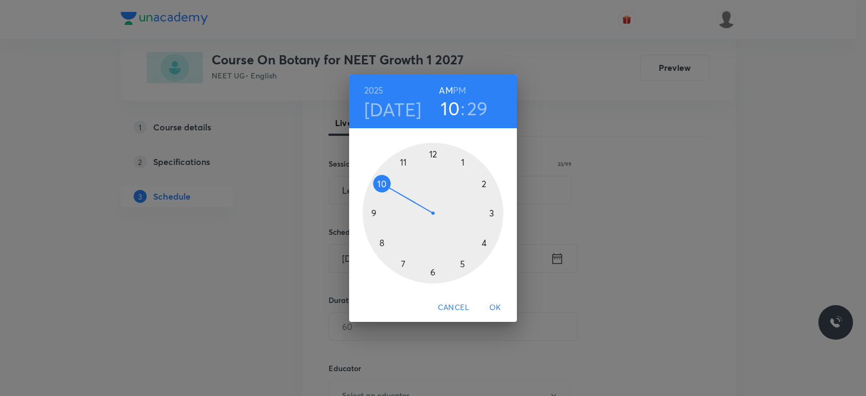
click at [403, 163] on div at bounding box center [433, 213] width 141 height 141
click at [381, 242] on div at bounding box center [433, 213] width 141 height 141
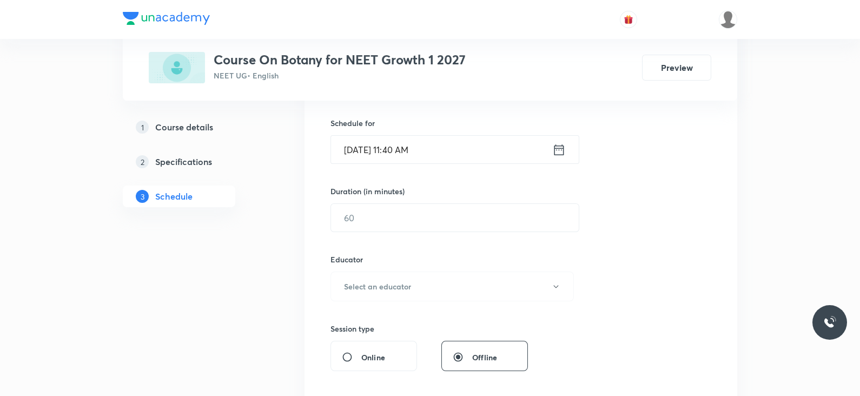
scroll to position [259, 0]
click at [368, 218] on input "text" at bounding box center [455, 216] width 248 height 28
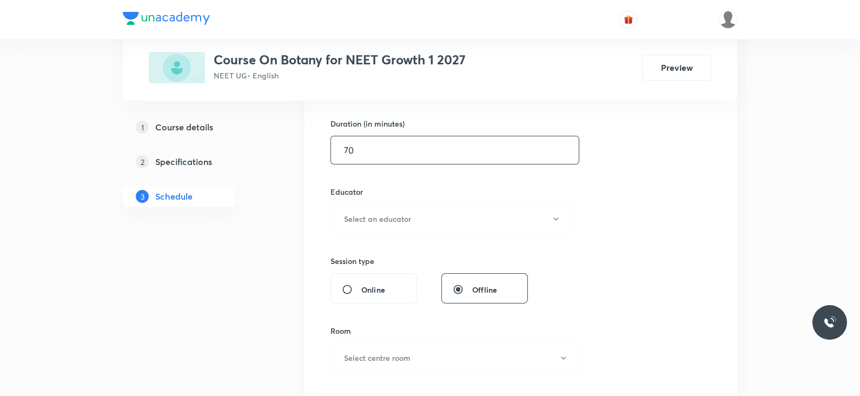
scroll to position [326, 0]
type input "70"
click at [366, 224] on button "Select an educator" at bounding box center [453, 218] width 244 height 30
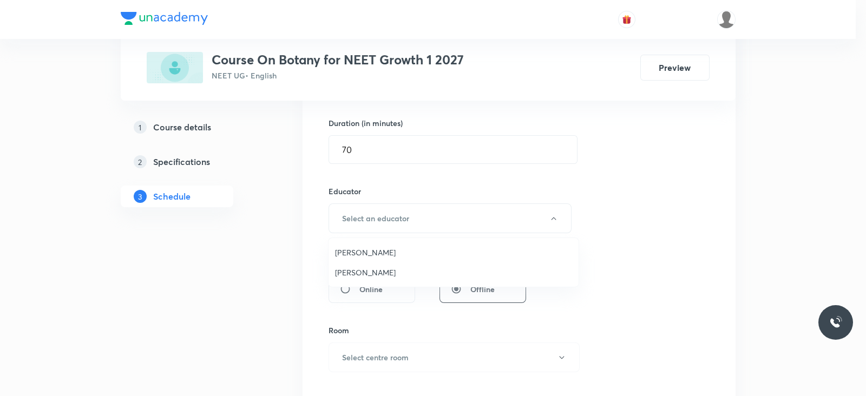
click at [367, 253] on span "Chanchal Choudhary" at bounding box center [453, 252] width 237 height 11
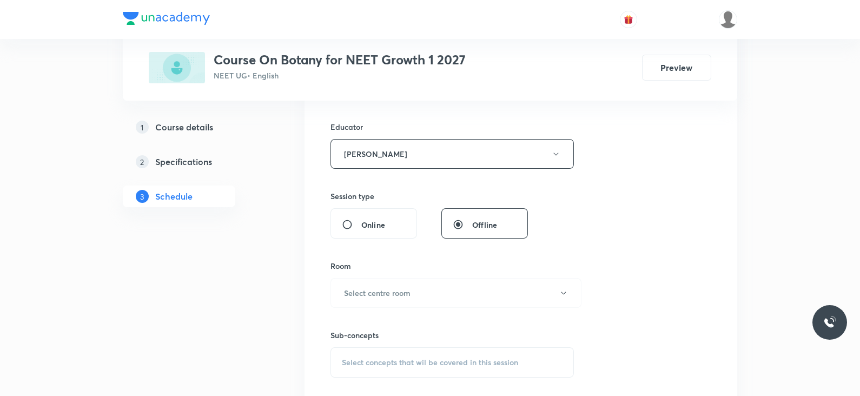
scroll to position [392, 0]
click at [421, 288] on button "Select centre room" at bounding box center [456, 291] width 251 height 30
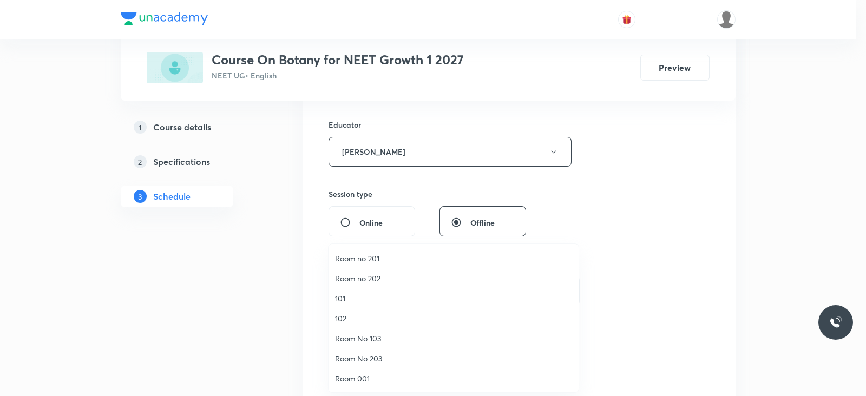
click at [356, 317] on span "102" at bounding box center [453, 318] width 237 height 11
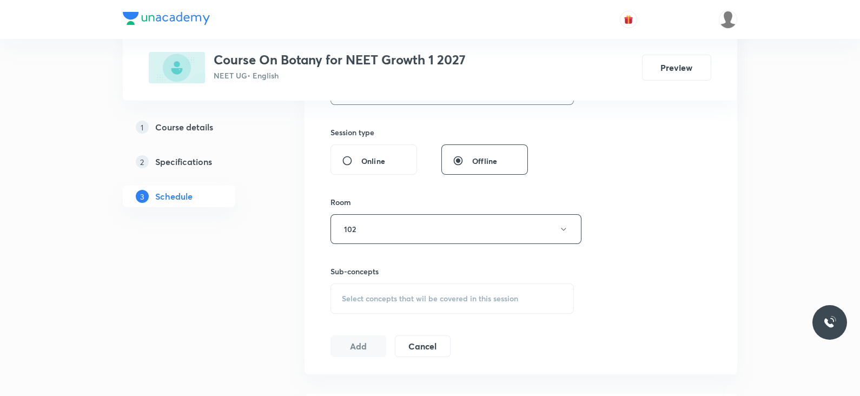
scroll to position [456, 0]
click at [419, 290] on div "Select concepts that wil be covered in this session" at bounding box center [453, 297] width 244 height 30
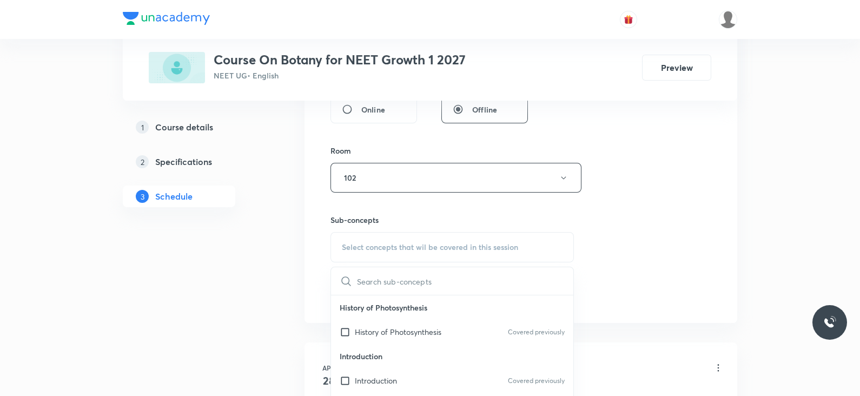
scroll to position [529, 0]
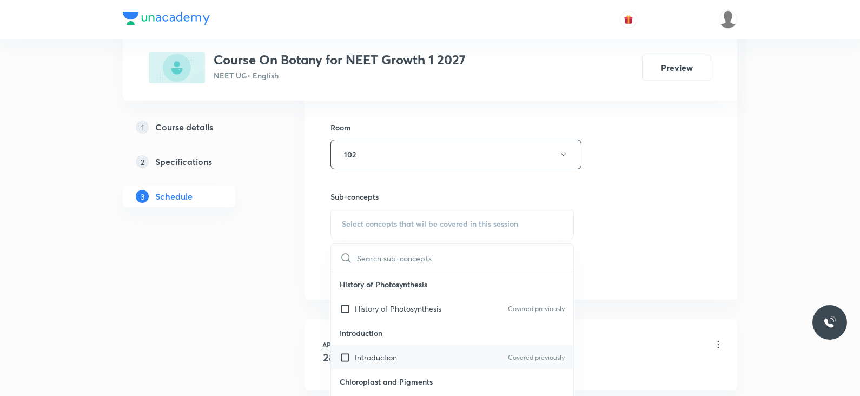
click at [404, 349] on div "Introduction Covered previously" at bounding box center [452, 357] width 242 height 24
checkbox input "true"
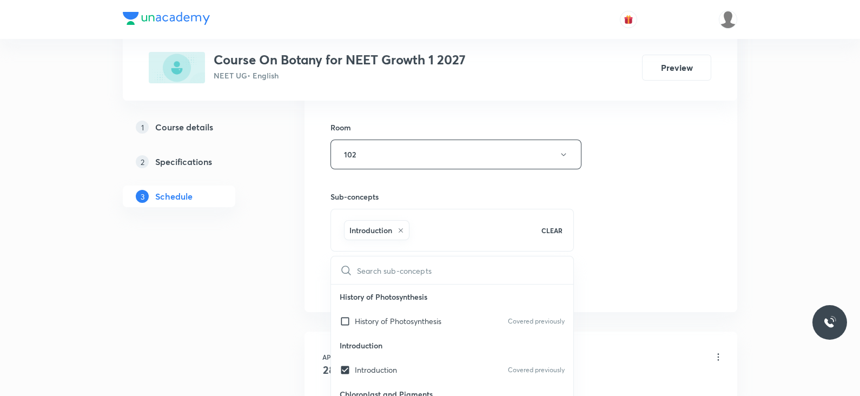
click at [628, 212] on div "Session 47 Live class Session title 33/99 Lec - 5 Biological classification ​ S…" at bounding box center [521, 0] width 381 height 590
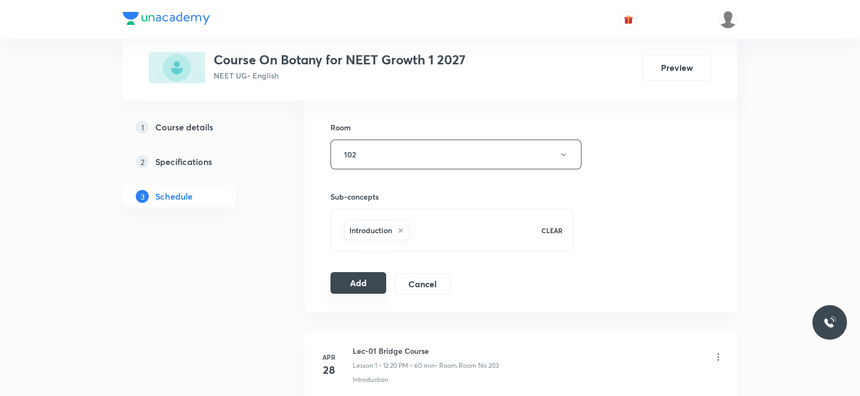
click at [367, 284] on button "Add" at bounding box center [359, 283] width 56 height 22
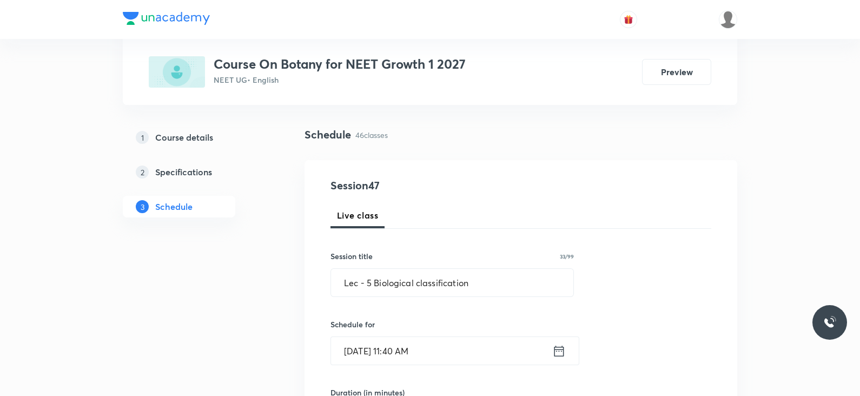
scroll to position [63, 0]
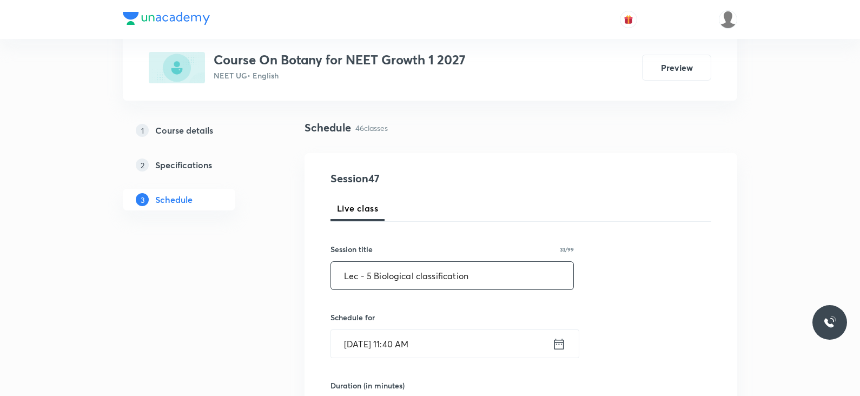
click at [371, 277] on input "Lec - 5 Biological classification" at bounding box center [452, 276] width 242 height 28
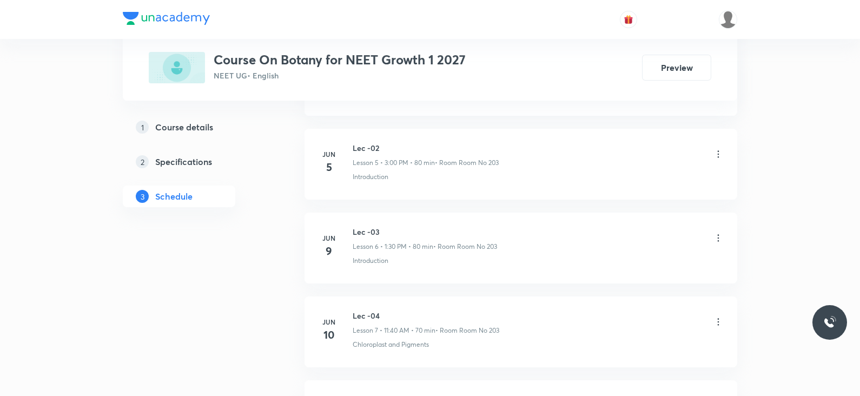
scroll to position [0, 0]
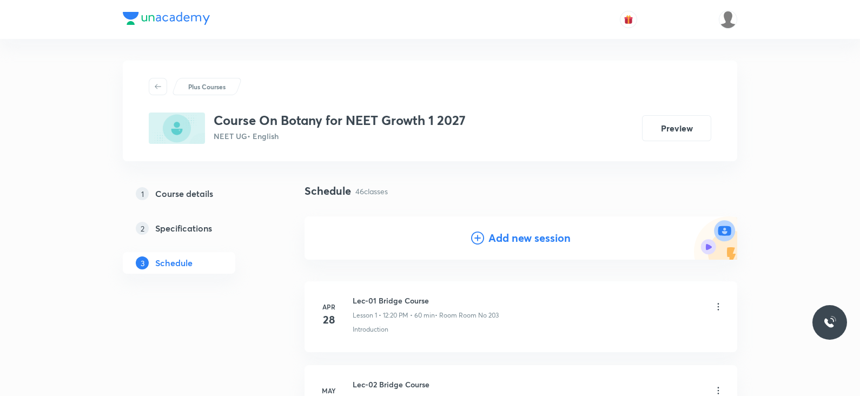
click at [511, 241] on h4 "Add new session" at bounding box center [530, 238] width 82 height 16
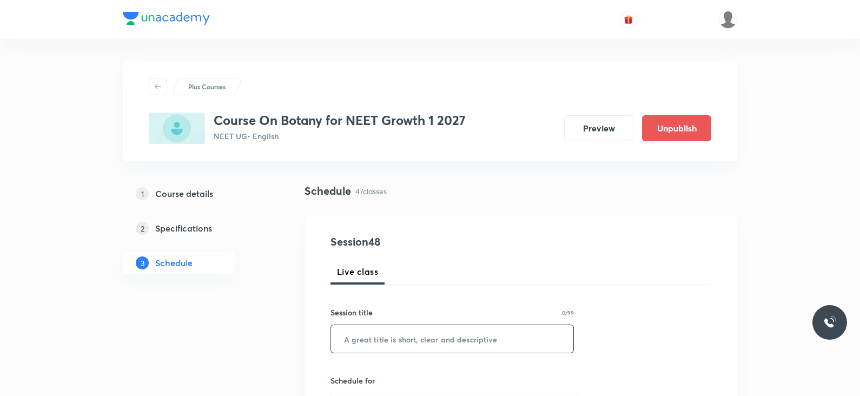
click at [386, 341] on input "text" at bounding box center [452, 339] width 242 height 28
paste input "Lec - 5 Biological classification"
click at [370, 339] on input "Lec - 5 Biological classification" at bounding box center [452, 339] width 242 height 28
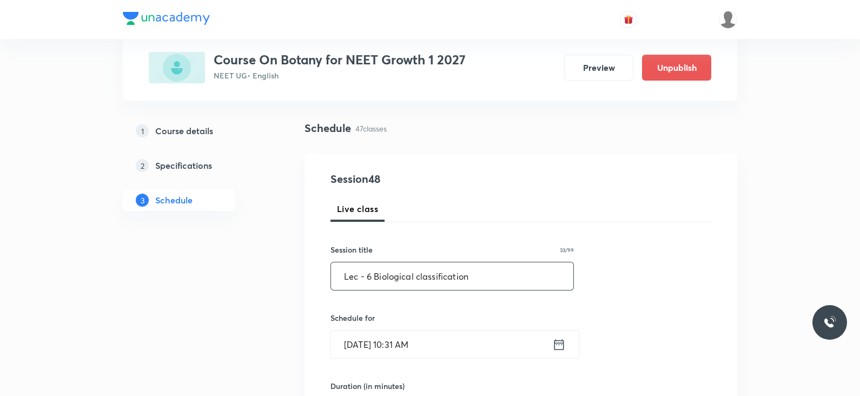
scroll to position [64, 0]
type input "Lec - 6 Biological classification"
click at [561, 338] on icon at bounding box center [560, 342] width 10 height 11
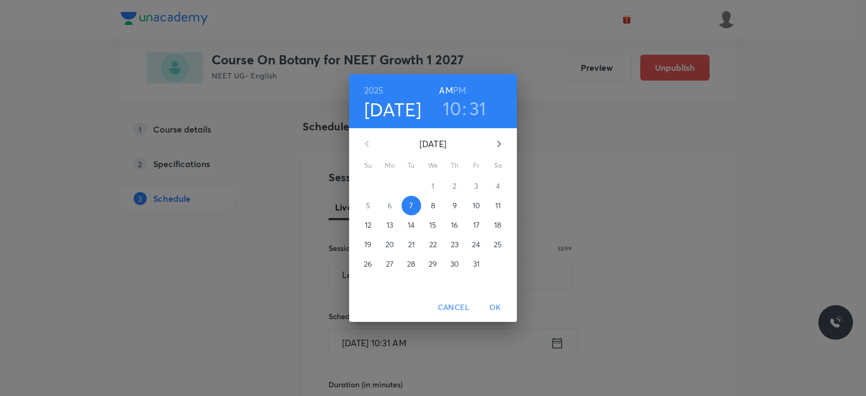
click at [461, 90] on h6 "PM" at bounding box center [459, 90] width 13 height 15
click at [452, 104] on h3 "10" at bounding box center [452, 108] width 19 height 23
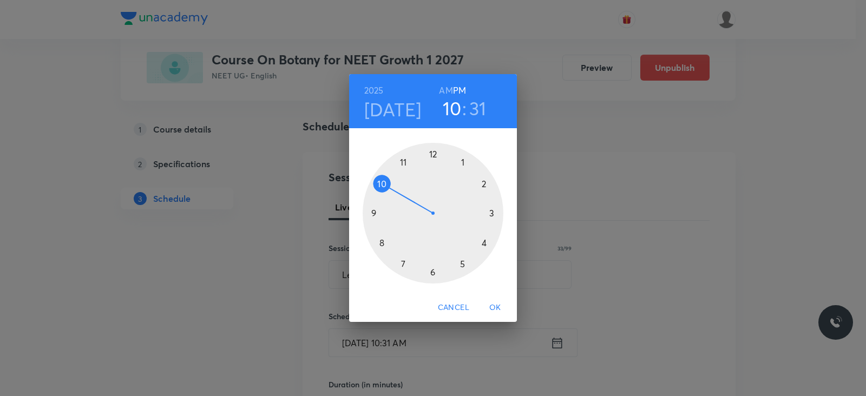
click at [492, 215] on div at bounding box center [433, 213] width 141 height 141
click at [432, 156] on div at bounding box center [433, 213] width 141 height 141
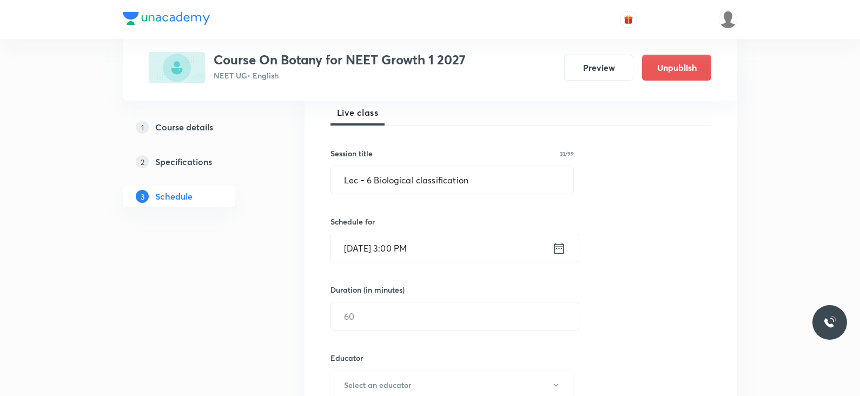
scroll to position [187, 0]
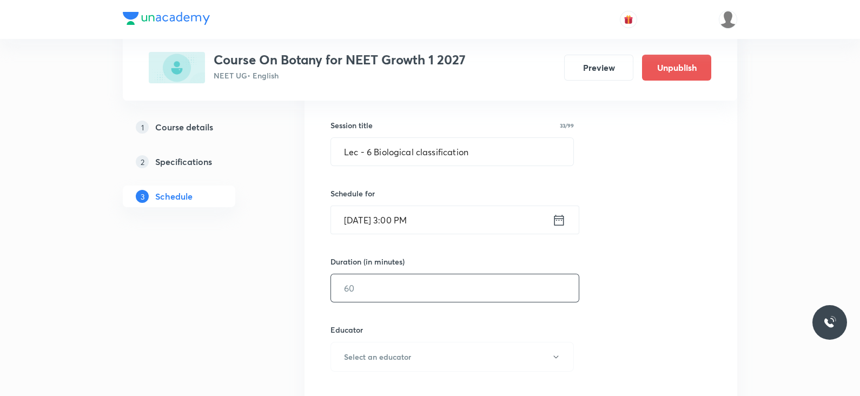
click at [430, 293] on input "text" at bounding box center [455, 288] width 248 height 28
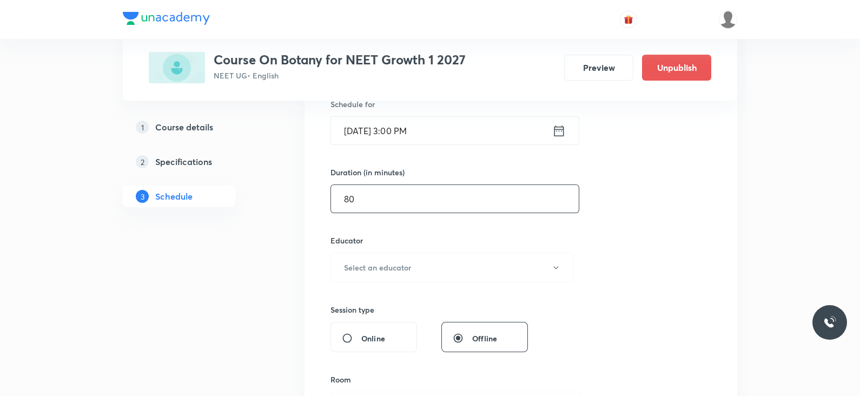
scroll to position [278, 0]
type input "80"
click at [430, 255] on button "Select an educator" at bounding box center [453, 266] width 244 height 30
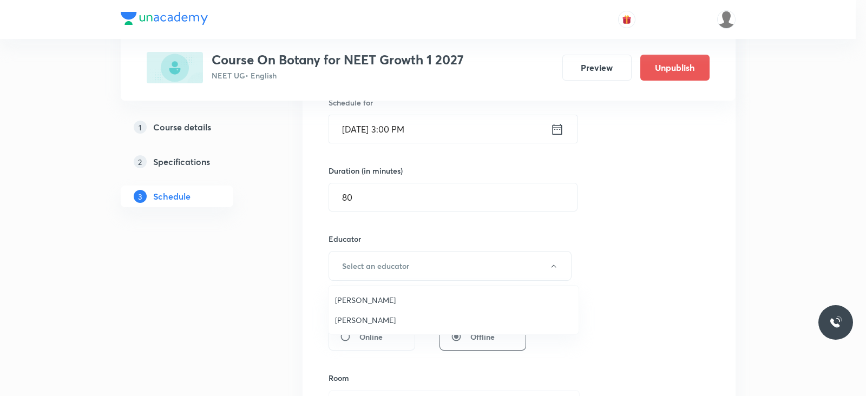
click at [407, 299] on span "Chanchal Choudhary" at bounding box center [453, 299] width 237 height 11
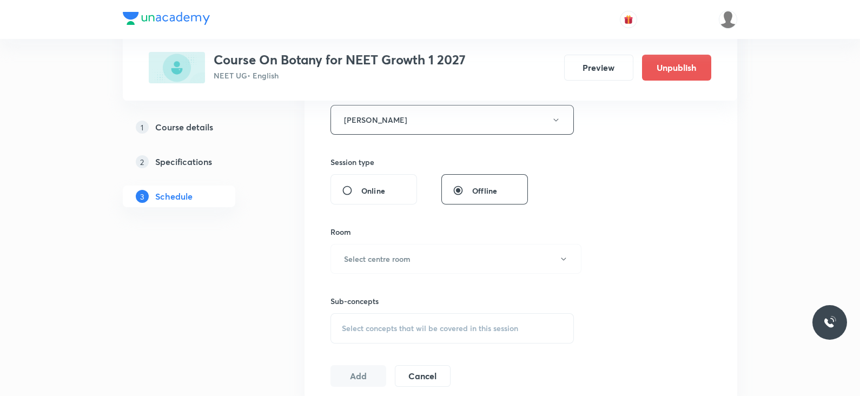
scroll to position [432, 0]
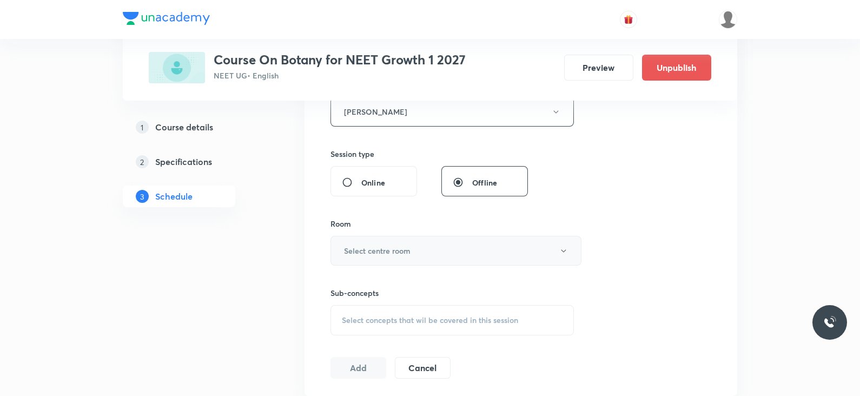
click at [414, 249] on button "Select centre room" at bounding box center [456, 251] width 251 height 30
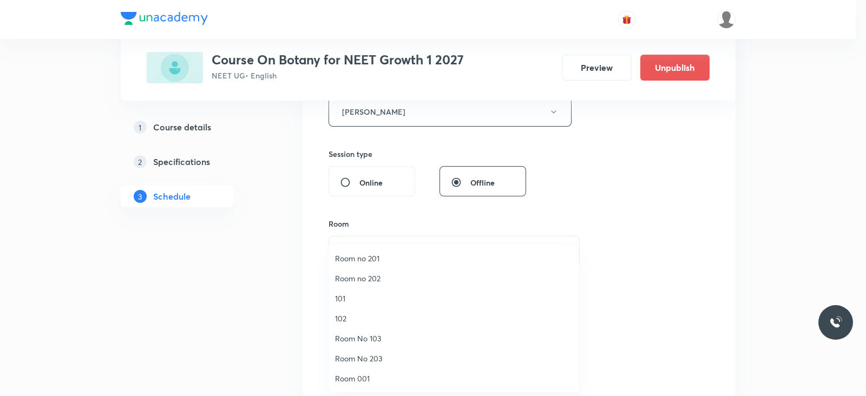
click at [347, 314] on span "102" at bounding box center [453, 318] width 237 height 11
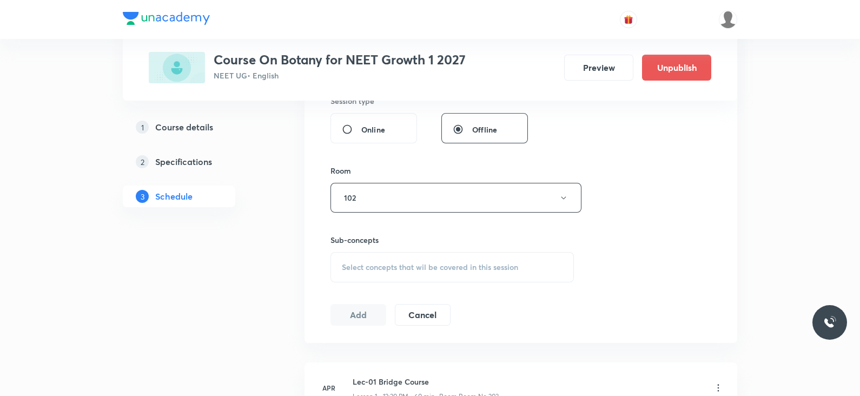
scroll to position [487, 0]
click at [437, 272] on div "Select concepts that wil be covered in this session" at bounding box center [453, 266] width 244 height 30
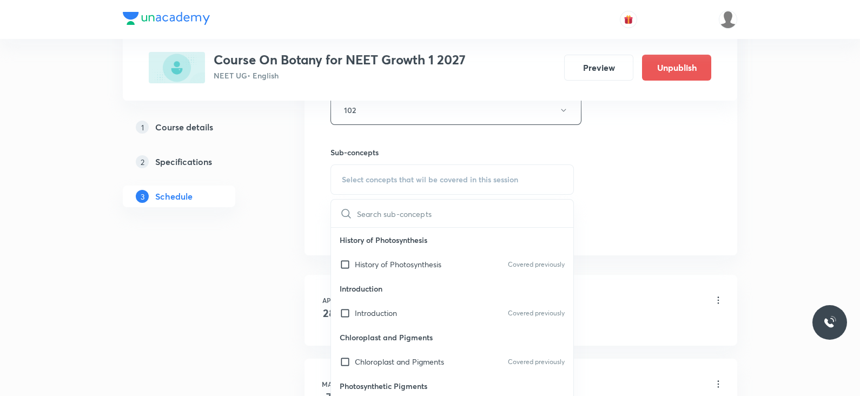
scroll to position [574, 0]
click at [402, 300] on div "Introduction Covered previously" at bounding box center [452, 312] width 242 height 24
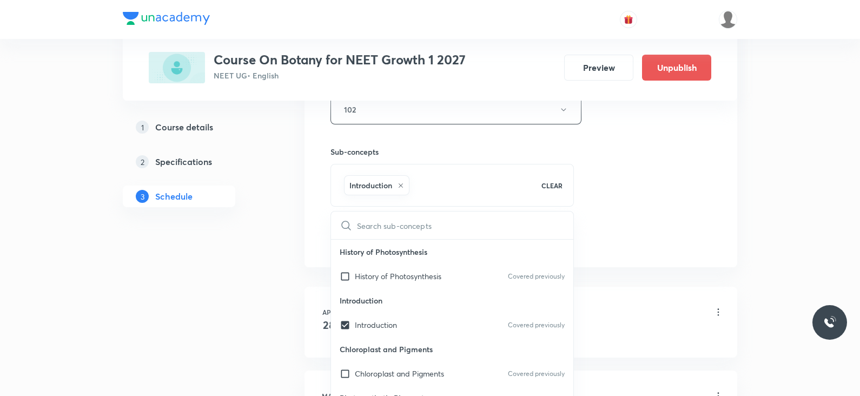
checkbox input "true"
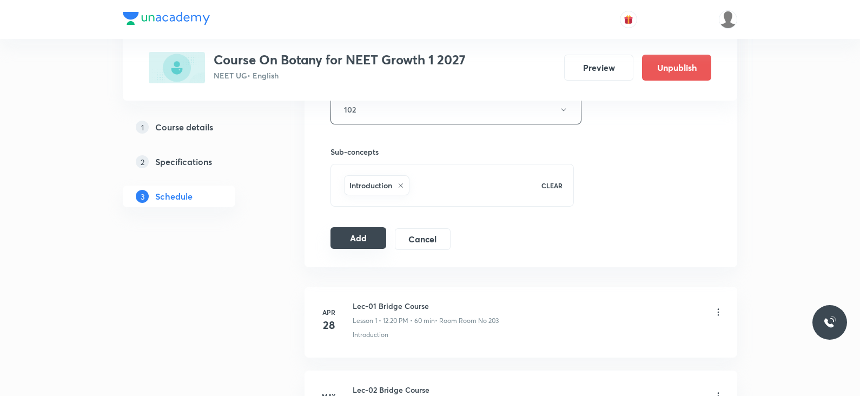
click at [365, 238] on button "Add" at bounding box center [359, 238] width 56 height 22
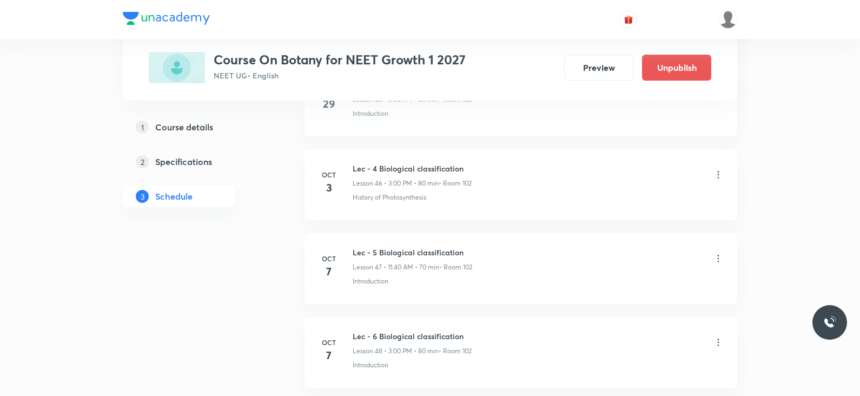
scroll to position [3991, 0]
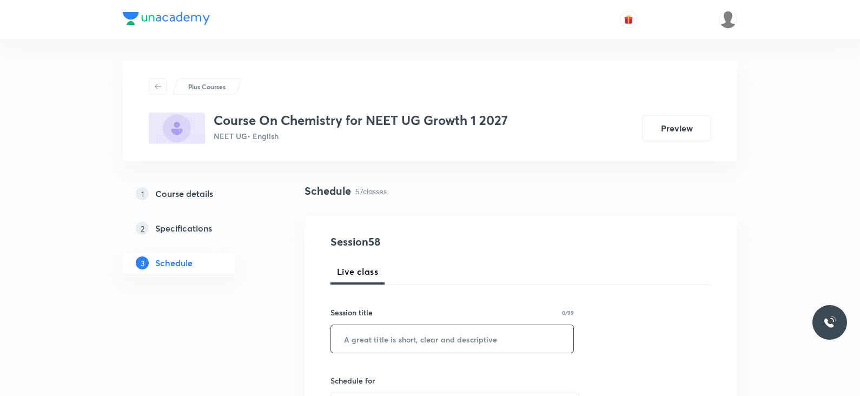
click at [409, 337] on input "text" at bounding box center [452, 339] width 242 height 28
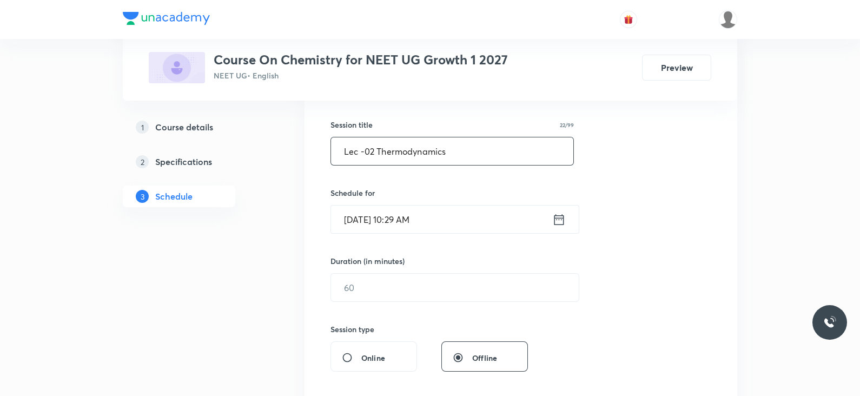
scroll to position [193, 0]
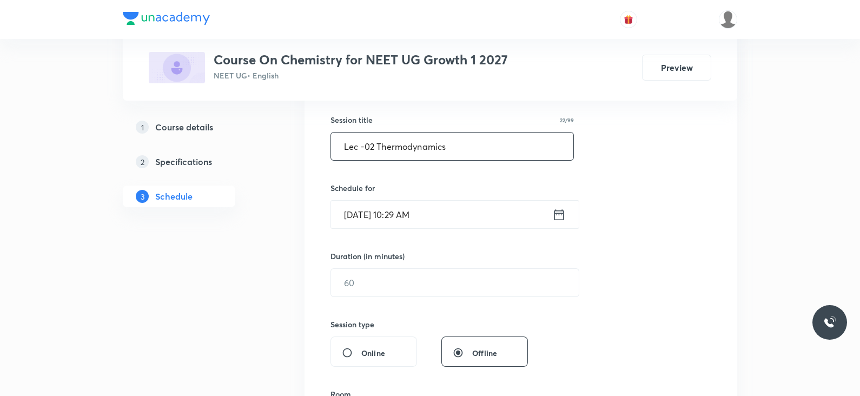
type input "Lec -02 Thermodynamics"
click at [564, 211] on icon at bounding box center [560, 214] width 14 height 15
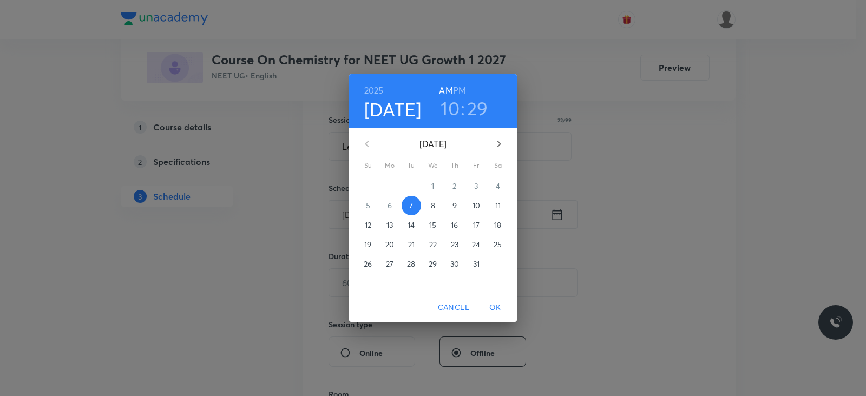
click at [461, 91] on h6 "PM" at bounding box center [459, 90] width 13 height 15
click at [452, 104] on h3 "10" at bounding box center [450, 108] width 19 height 23
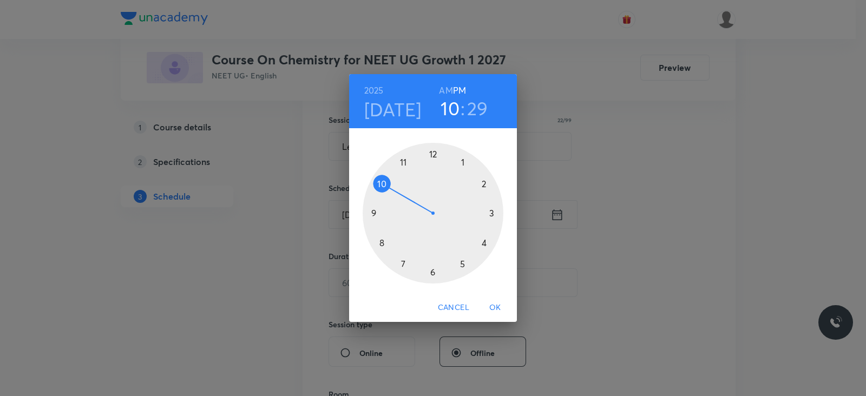
click at [464, 164] on div at bounding box center [433, 213] width 141 height 141
click at [432, 269] on div at bounding box center [433, 213] width 141 height 141
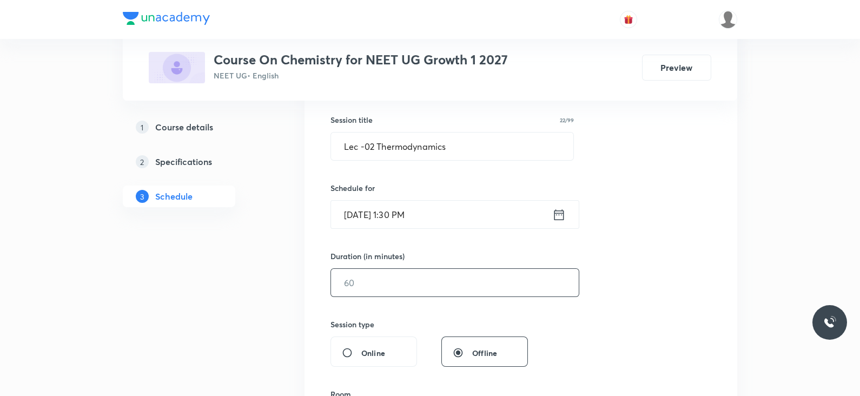
click at [415, 283] on input "text" at bounding box center [455, 283] width 248 height 28
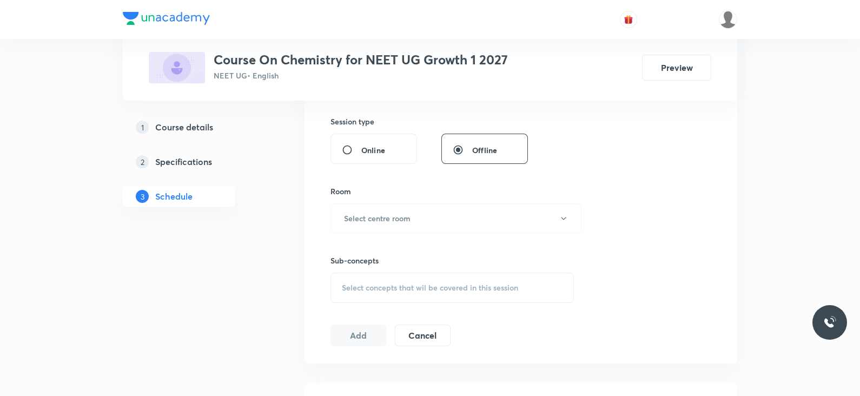
scroll to position [397, 0]
type input "80"
click at [386, 218] on h6 "Select centre room" at bounding box center [377, 216] width 67 height 11
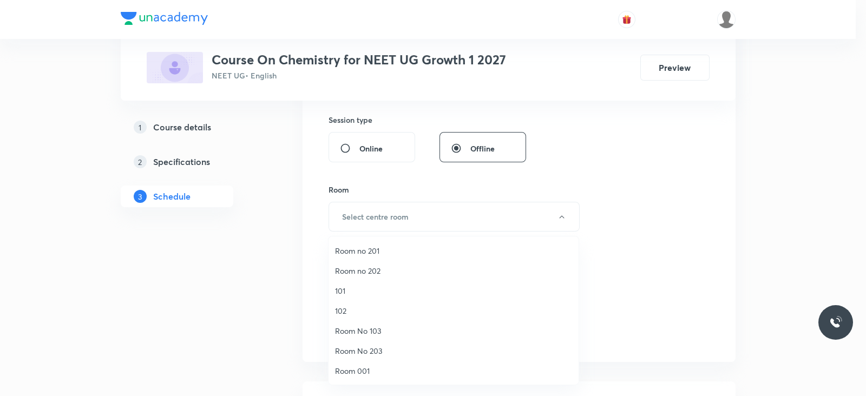
click at [333, 309] on li "102" at bounding box center [453, 311] width 250 height 20
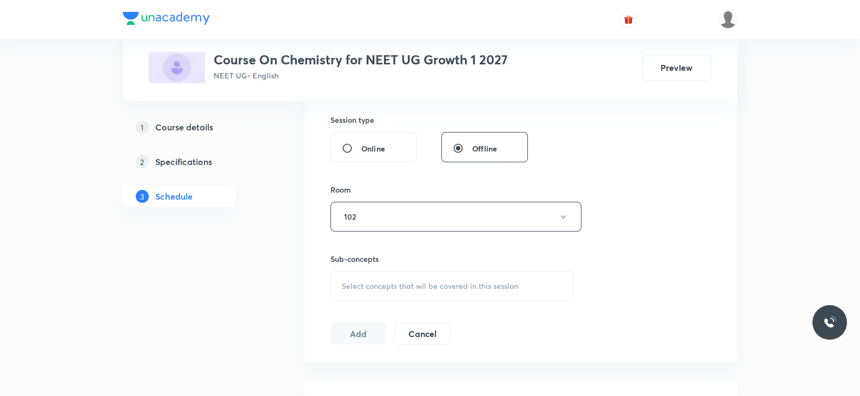
click at [391, 293] on div "Select concepts that wil be covered in this session" at bounding box center [453, 286] width 244 height 30
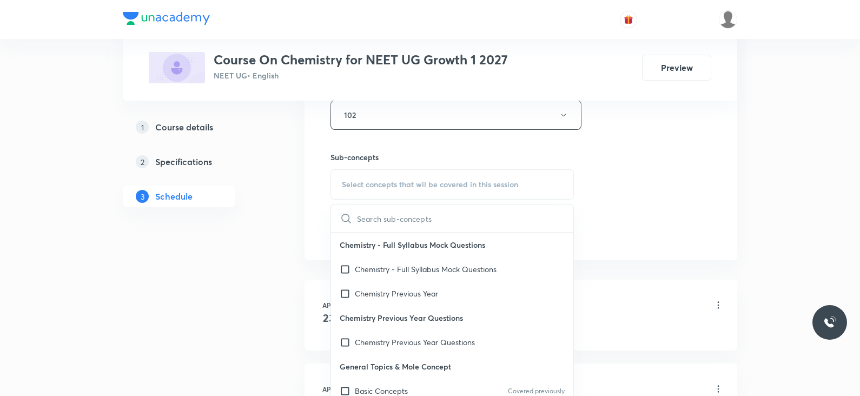
scroll to position [504, 0]
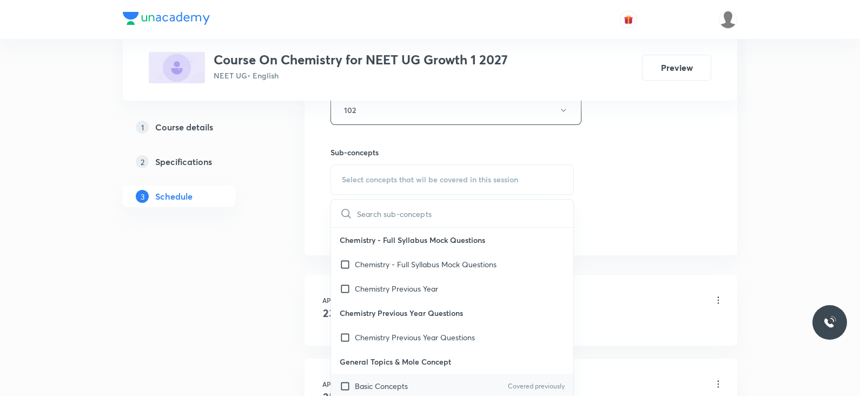
click at [405, 380] on p "Basic Concepts" at bounding box center [381, 385] width 53 height 11
checkbox input "true"
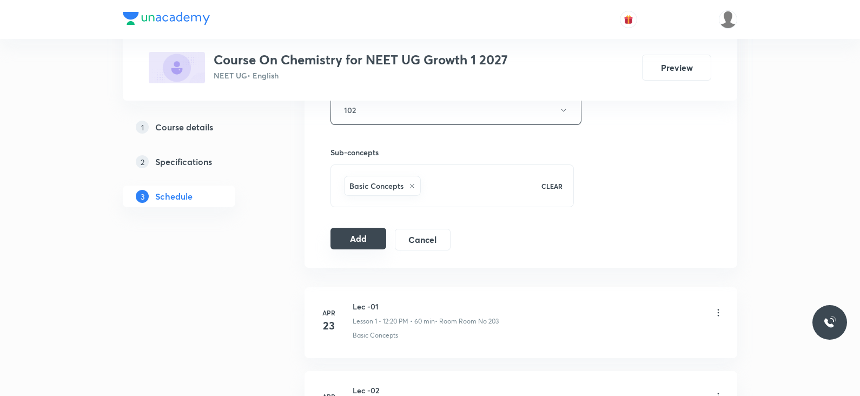
click at [338, 241] on button "Add" at bounding box center [359, 239] width 56 height 22
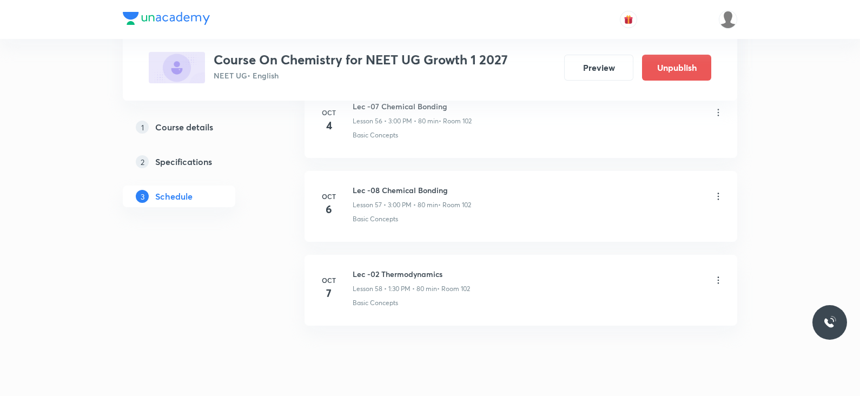
scroll to position [4828, 0]
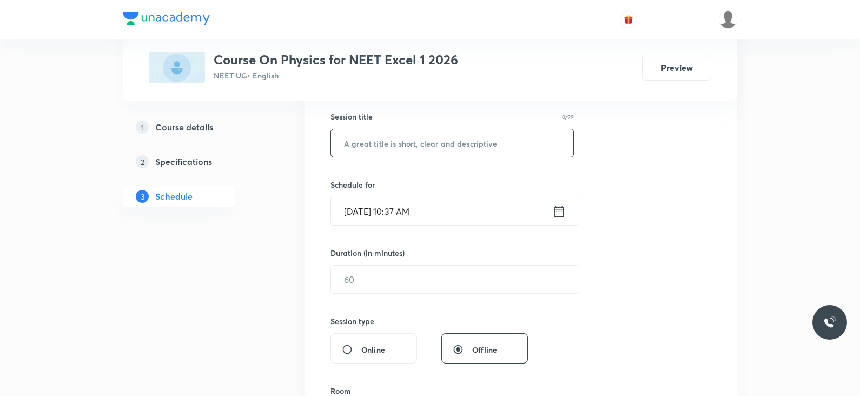
click at [413, 144] on input "text" at bounding box center [452, 143] width 242 height 28
paste input "Lec - 2 Wave Optics"
click at [371, 141] on input "Lec - 2 Wave Optics" at bounding box center [452, 143] width 242 height 28
type input "Lec - 3 Wave Optics"
click at [561, 207] on icon at bounding box center [560, 211] width 14 height 15
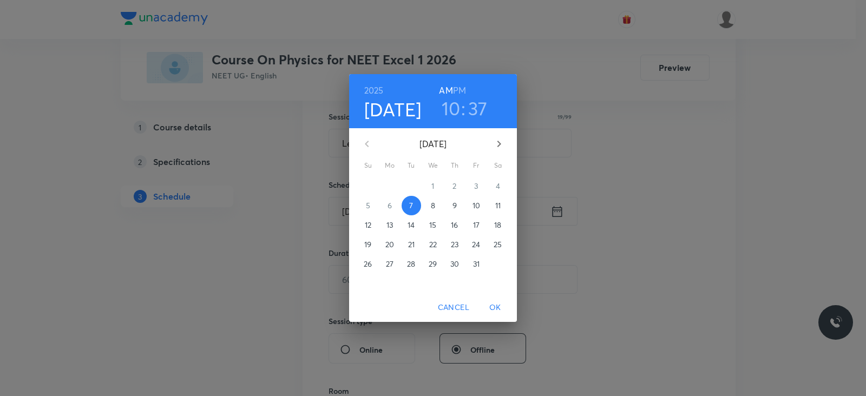
click at [455, 103] on h3 "10" at bounding box center [451, 108] width 19 height 23
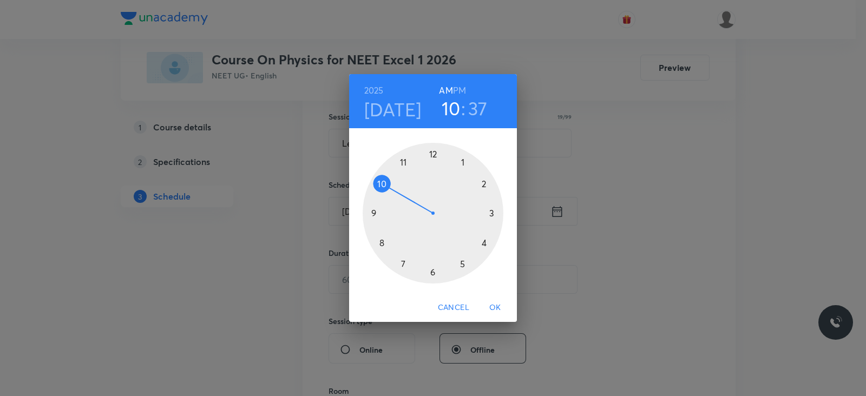
click at [403, 163] on div at bounding box center [433, 213] width 141 height 141
click at [384, 242] on div at bounding box center [433, 213] width 141 height 141
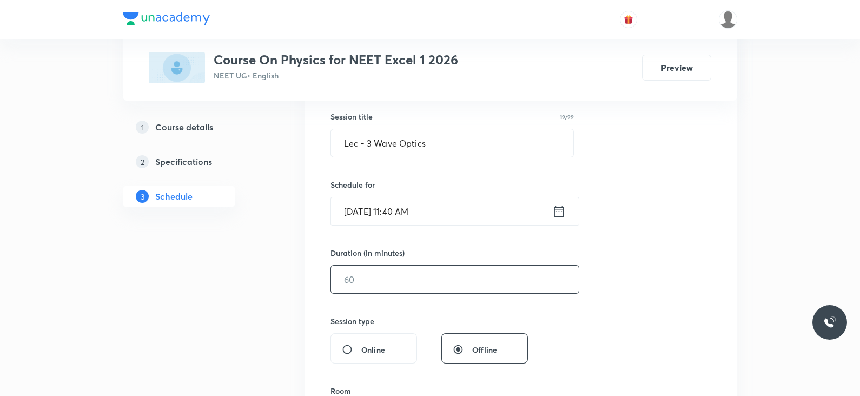
click at [388, 282] on input "text" at bounding box center [455, 280] width 248 height 28
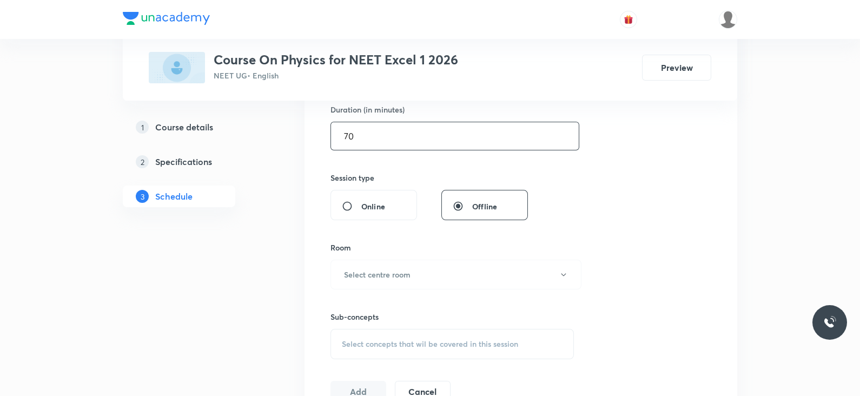
scroll to position [341, 0]
type input "70"
click at [392, 268] on h6 "Select centre room" at bounding box center [377, 272] width 67 height 11
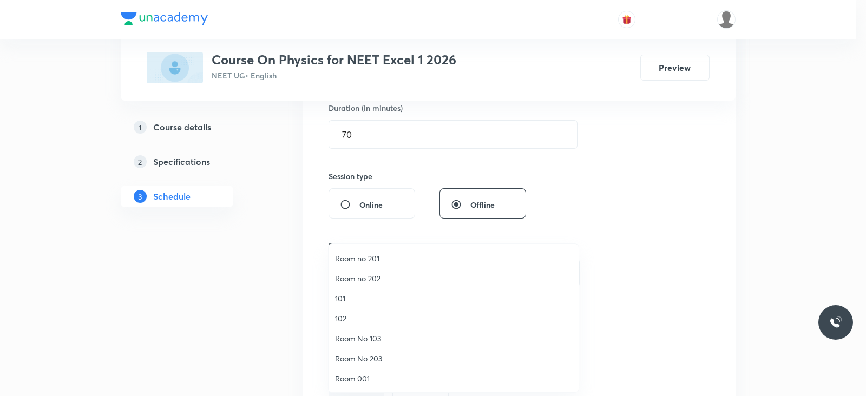
click at [360, 340] on span "Room No 103" at bounding box center [453, 338] width 237 height 11
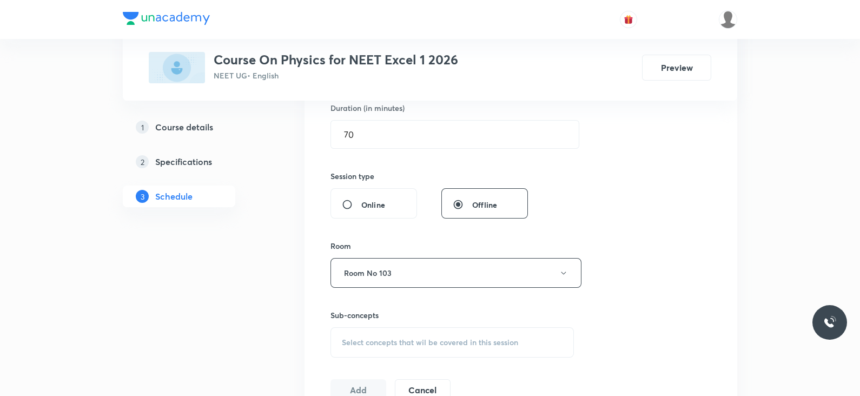
click at [419, 345] on span "Select concepts that wil be covered in this session" at bounding box center [430, 342] width 176 height 9
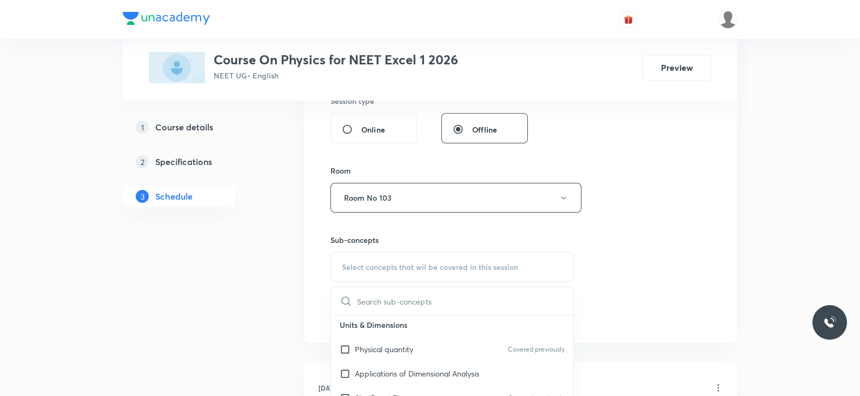
scroll to position [108, 0]
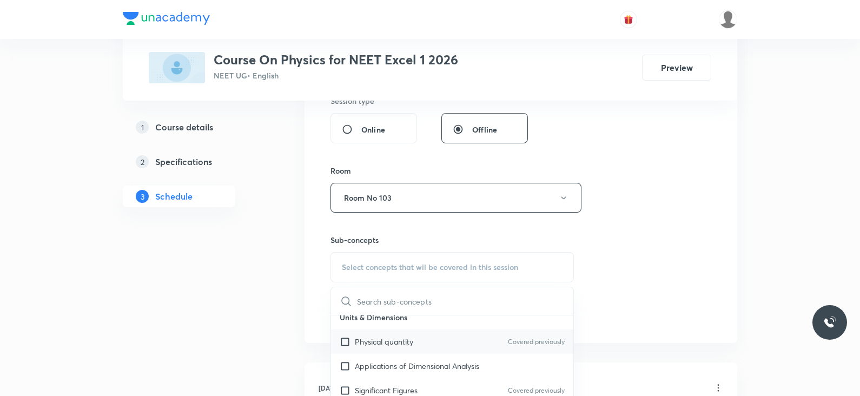
click at [424, 337] on div "Physical quantity Covered previously" at bounding box center [452, 342] width 242 height 24
checkbox input "true"
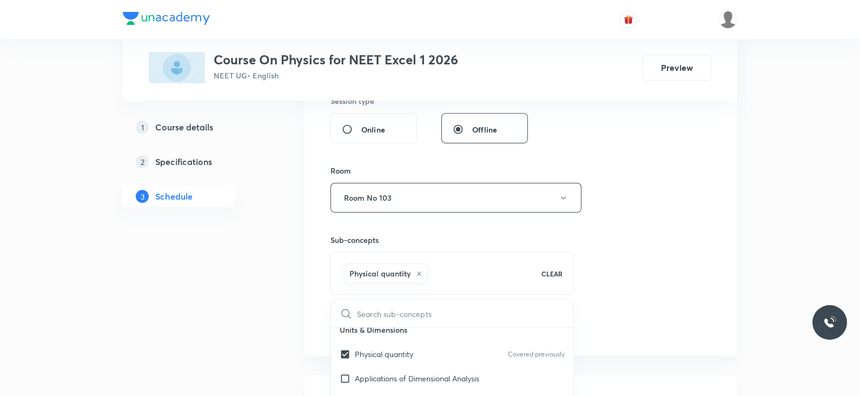
click at [726, 260] on div "Session 51 Live class Session title 19/99 Lec - 3 Wave Optics ​ Schedule for Oc…" at bounding box center [521, 77] width 433 height 555
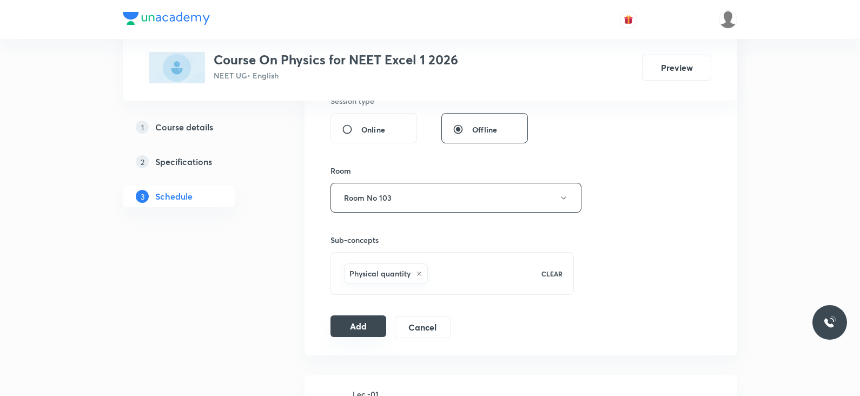
click at [370, 328] on button "Add" at bounding box center [359, 326] width 56 height 22
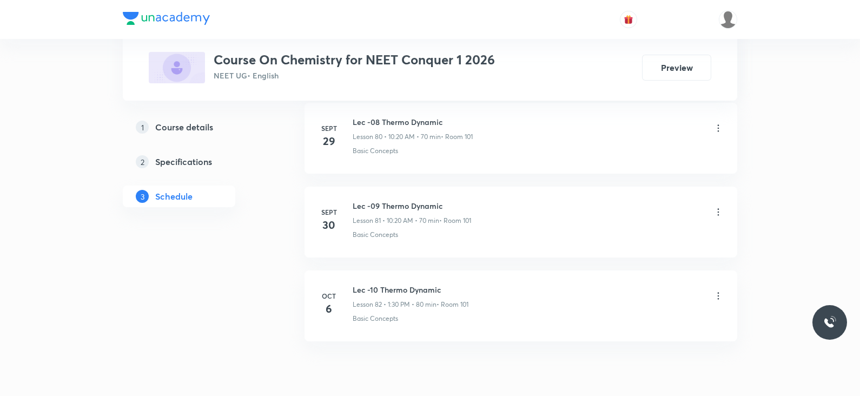
scroll to position [7332, 0]
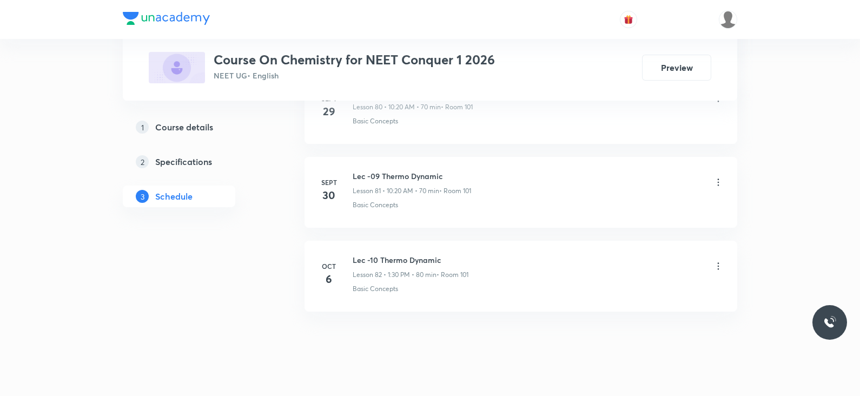
click at [384, 241] on li "[DATE] Lec -10 Thermo Dynamic Lesson 82 • 1:30 PM • 80 min • Room 101 Basic Con…" at bounding box center [521, 276] width 433 height 71
copy h6 "Lec -10 Thermo Dynamic"
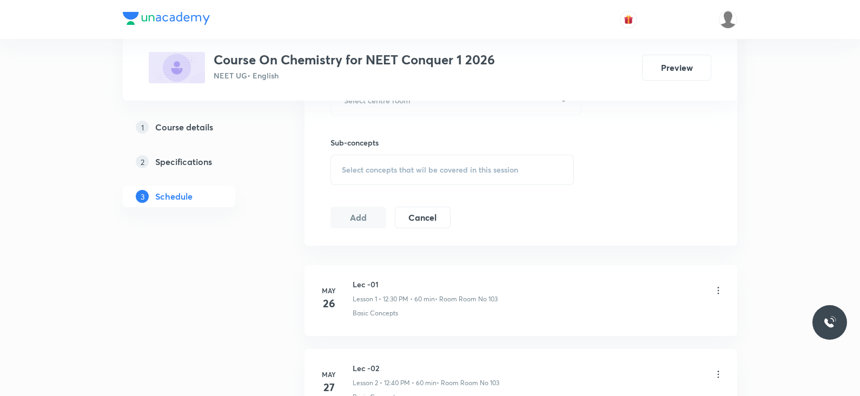
scroll to position [0, 0]
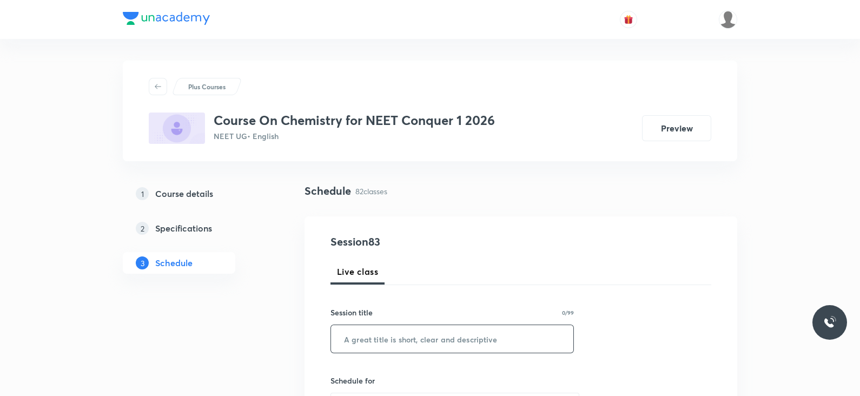
click at [402, 326] on input "text" at bounding box center [452, 339] width 242 height 28
paste input "Lec -10 Thermo Dynamic"
click at [370, 339] on input "Lec -10 Thermo Dynamic" at bounding box center [452, 339] width 242 height 28
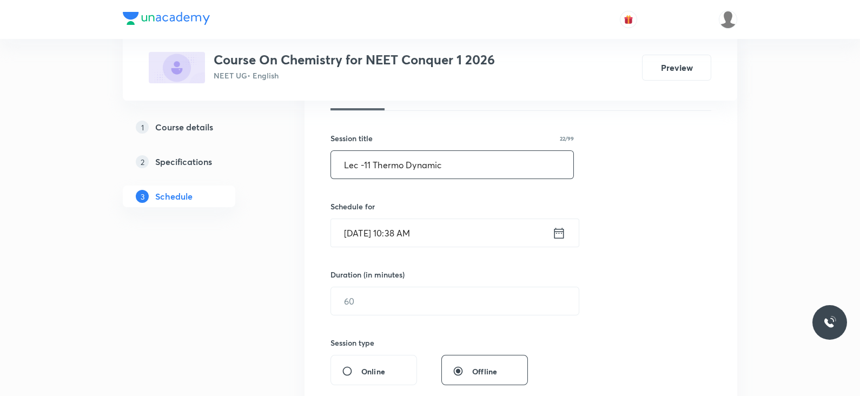
scroll to position [175, 0]
type input "Lec -11 Thermo Dynamic"
click at [554, 236] on icon at bounding box center [560, 232] width 14 height 15
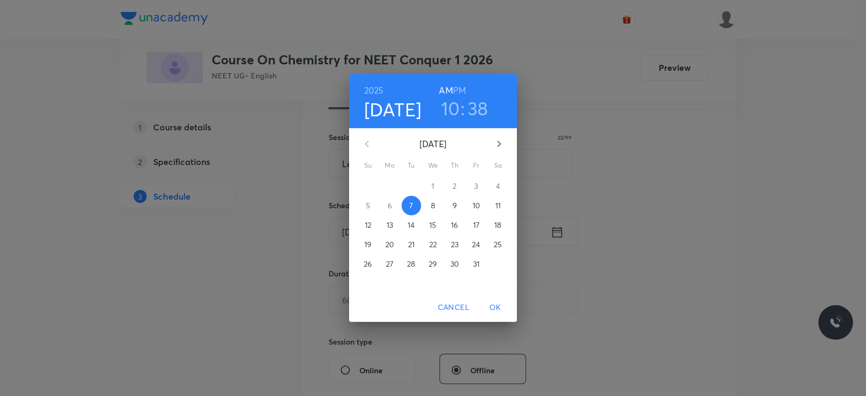
click at [449, 111] on h3 "10" at bounding box center [450, 108] width 19 height 23
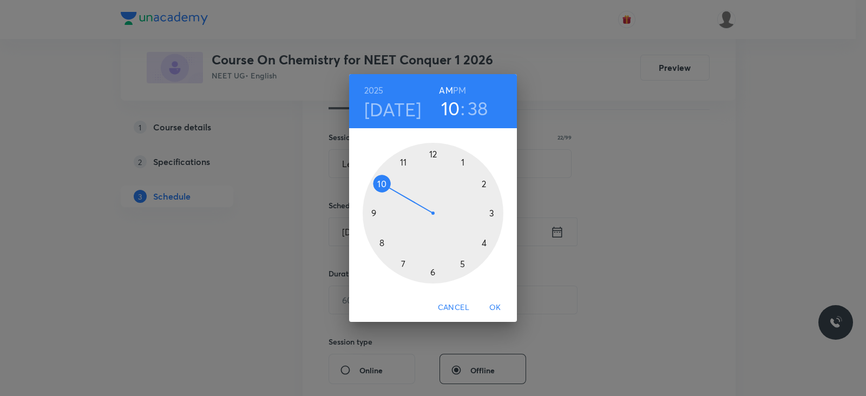
click at [404, 161] on div at bounding box center [433, 213] width 141 height 141
click at [382, 245] on div at bounding box center [433, 213] width 141 height 141
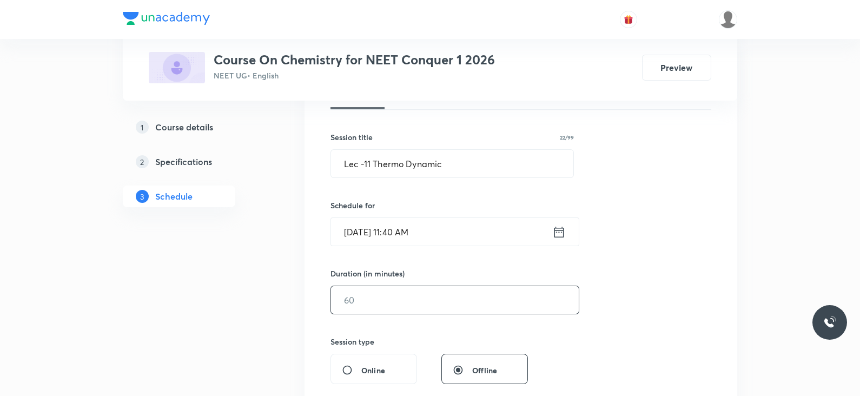
click at [398, 303] on input "text" at bounding box center [455, 300] width 248 height 28
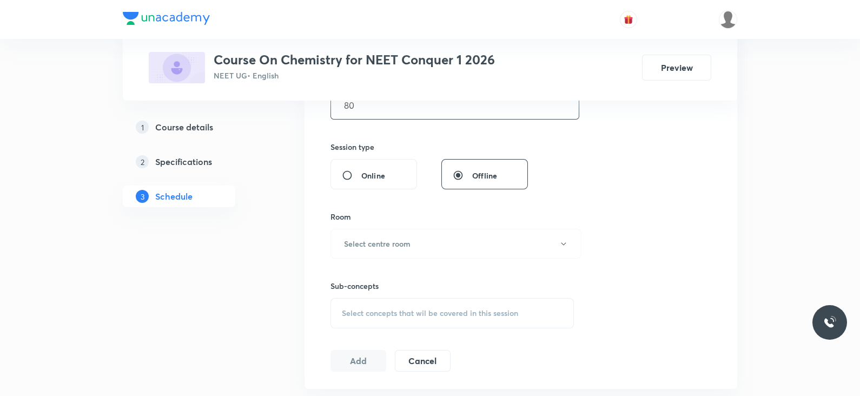
scroll to position [372, 0]
click at [409, 253] on button "Select centre room" at bounding box center [456, 242] width 251 height 30
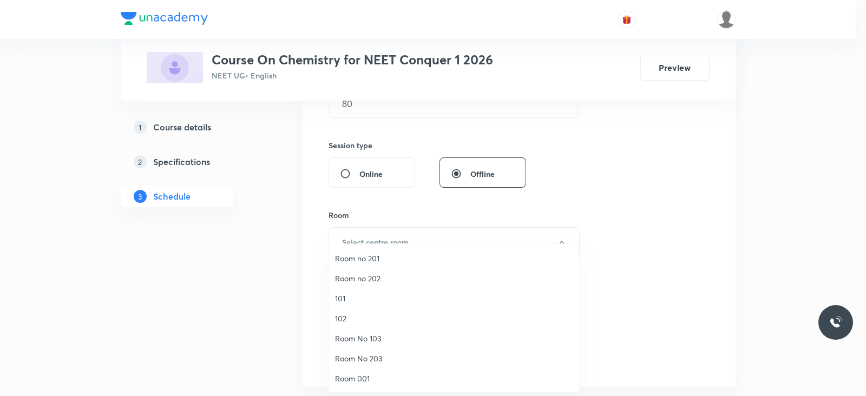
click at [387, 112] on div at bounding box center [433, 198] width 866 height 396
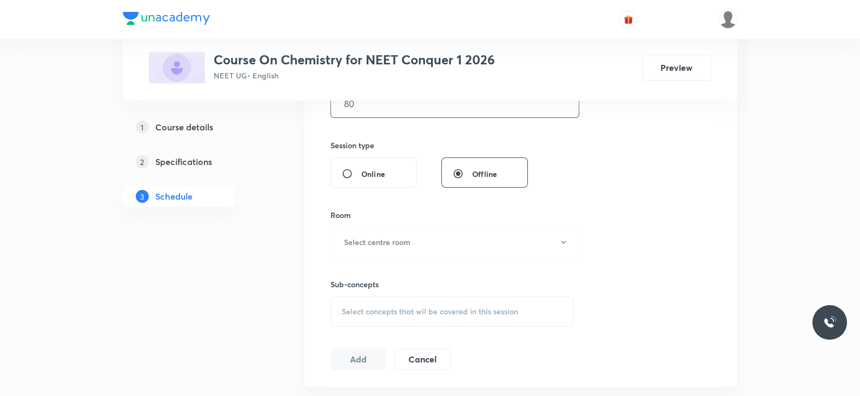
click at [378, 114] on input "80" at bounding box center [455, 104] width 248 height 28
type input "8"
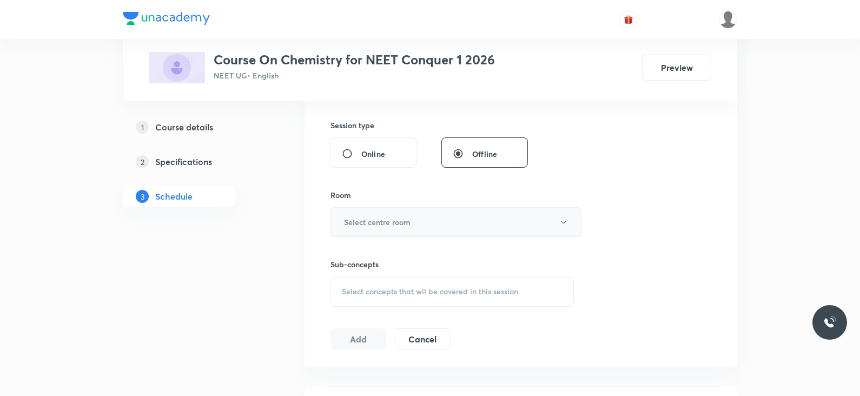
type input "70"
click at [375, 212] on button "Select centre room" at bounding box center [456, 222] width 251 height 30
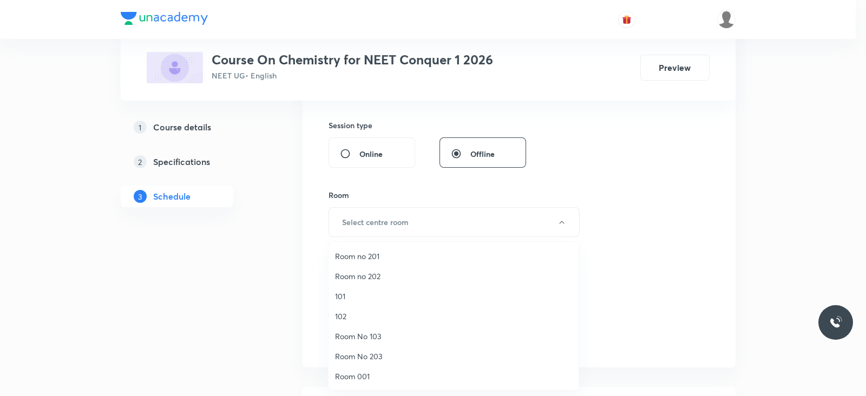
click at [343, 297] on span "101" at bounding box center [453, 296] width 237 height 11
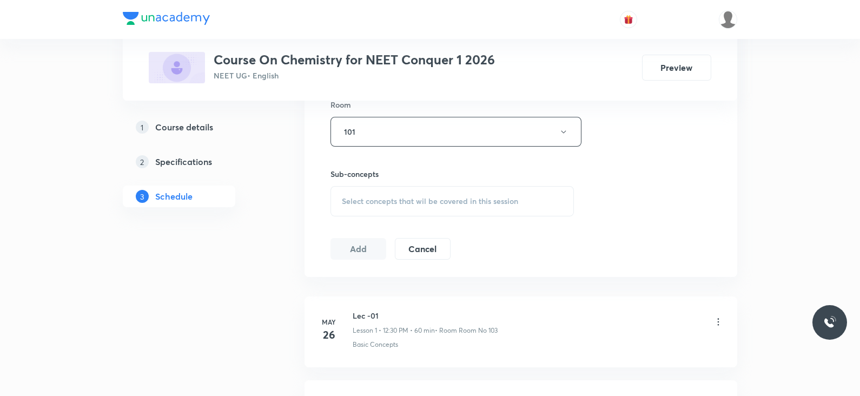
scroll to position [488, 0]
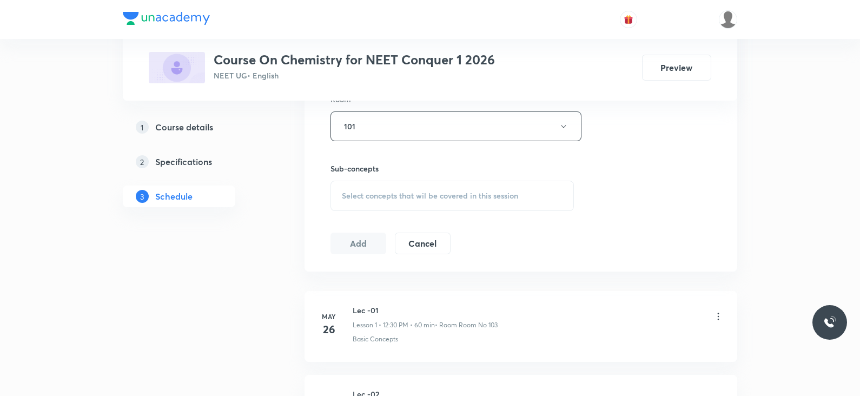
click at [430, 192] on span "Select concepts that wil be covered in this session" at bounding box center [430, 196] width 176 height 9
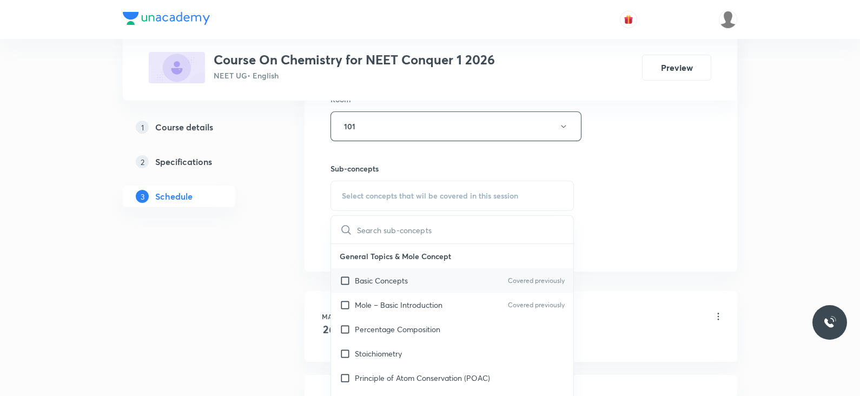
click at [398, 277] on p "Basic Concepts" at bounding box center [381, 280] width 53 height 11
checkbox input "true"
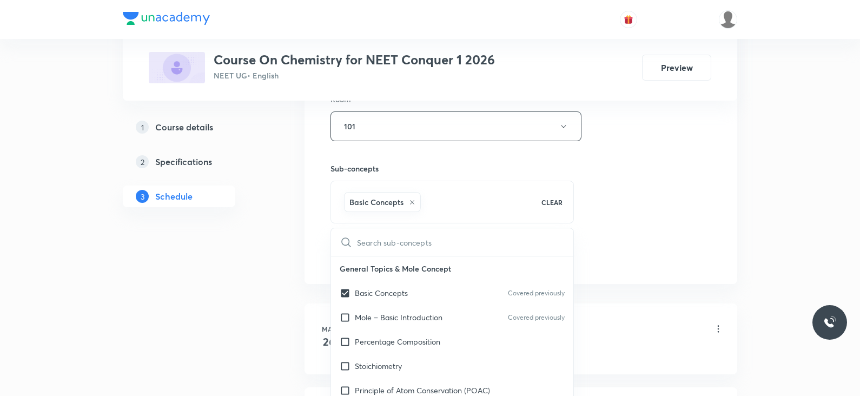
click at [583, 196] on div "Session 83 Live class Session title 22/99 Lec -11 Thermo Dynamic ​ Schedule for…" at bounding box center [521, 6] width 381 height 521
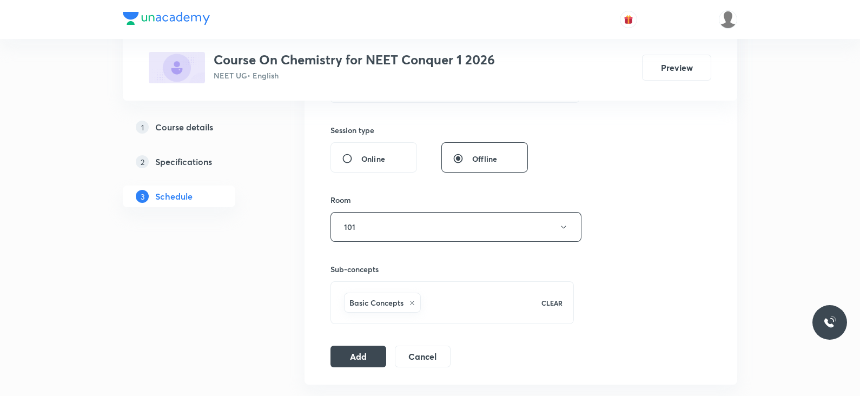
scroll to position [390, 0]
click at [357, 352] on button "Add" at bounding box center [359, 352] width 56 height 22
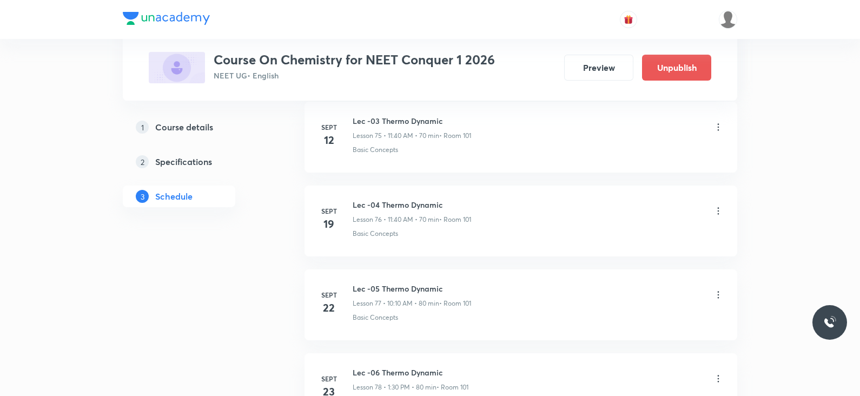
scroll to position [6919, 0]
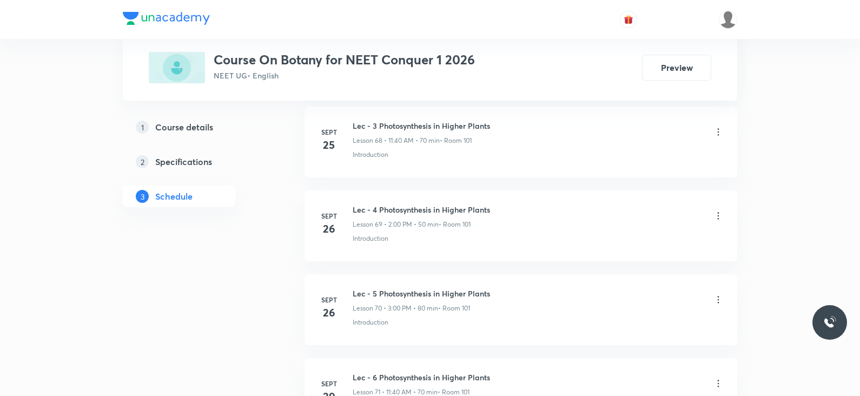
scroll to position [6579, 0]
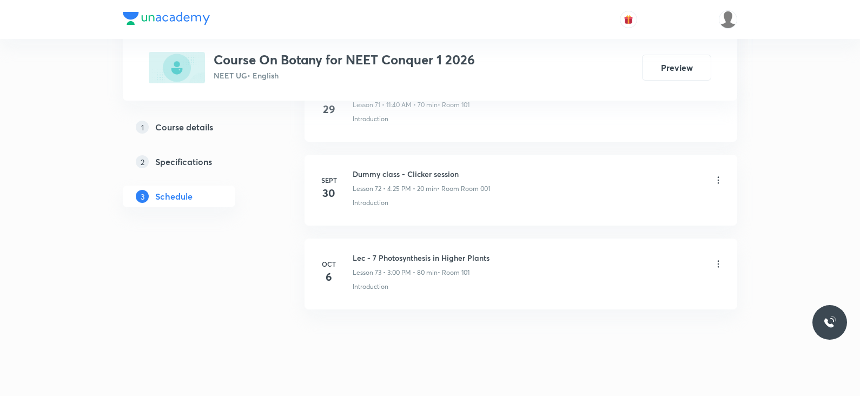
click at [391, 252] on h6 "Lec - 7 Photosynthesis in Higher Plants" at bounding box center [421, 257] width 137 height 11
copy h6 "Lec - 7 Photosynthesis in Higher Plants"
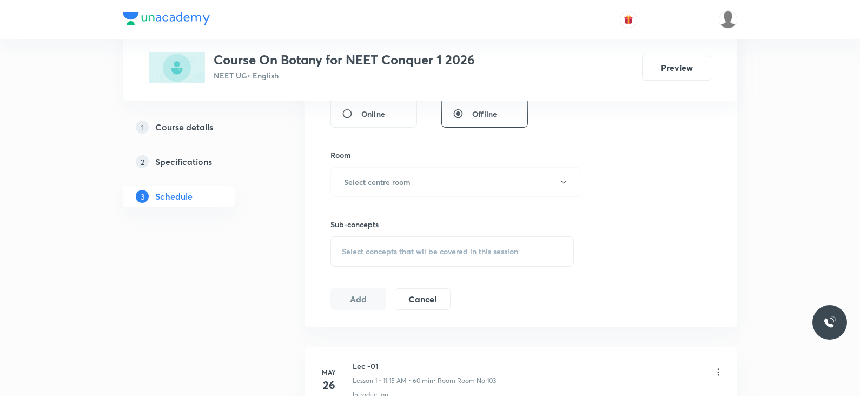
scroll to position [0, 0]
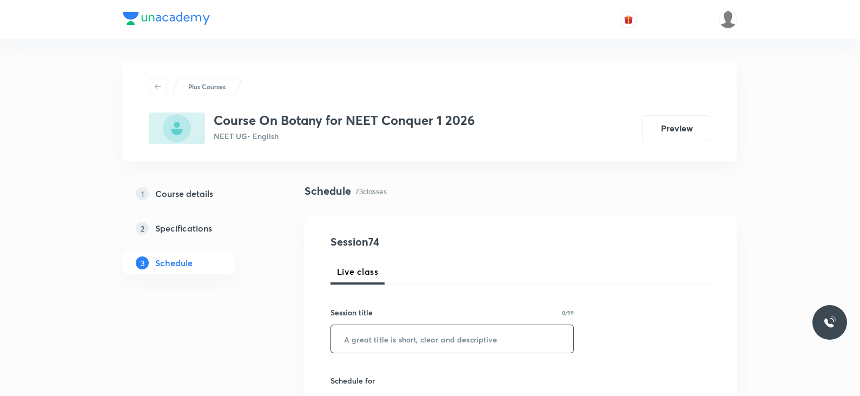
click at [419, 338] on input "text" at bounding box center [452, 339] width 242 height 28
paste input "Lec - 7 Photosynthesis in Higher Plants"
click at [371, 339] on input "Lec - 7 Photosynthesis in Higher Plants" at bounding box center [452, 339] width 242 height 28
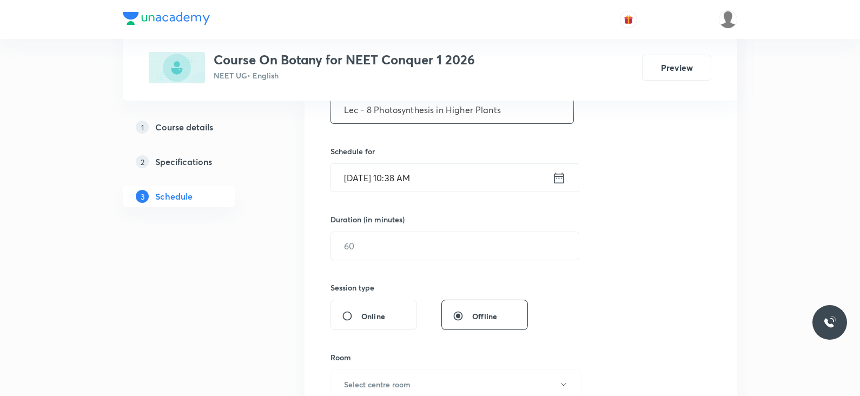
scroll to position [232, 0]
type input "Lec - 8 Photosynthesis in Higher Plants"
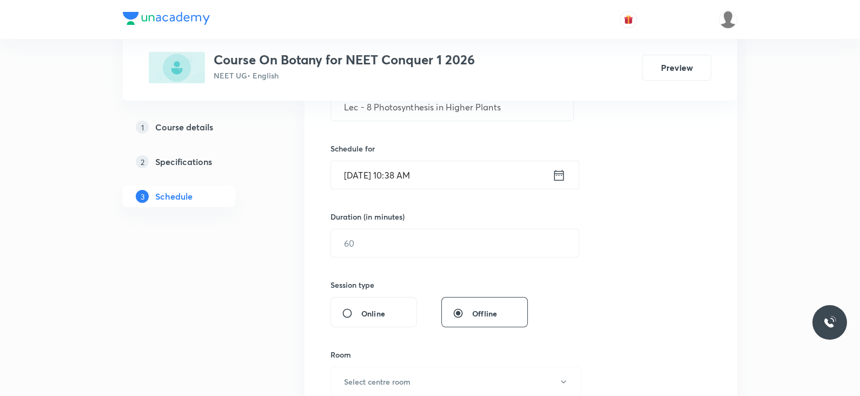
click at [560, 168] on icon at bounding box center [560, 175] width 14 height 15
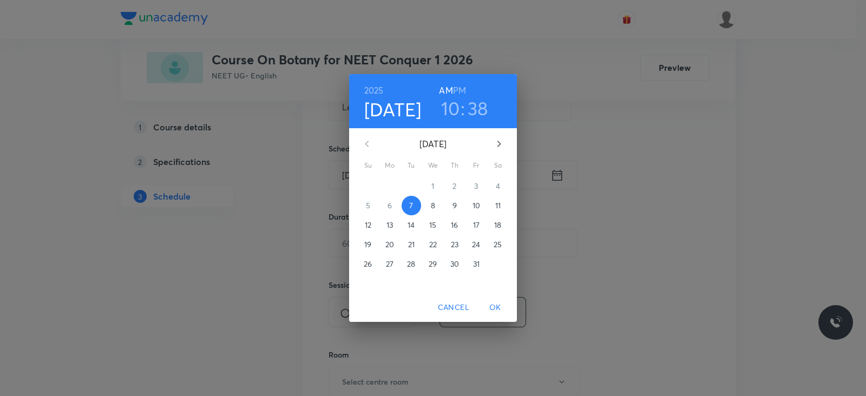
click at [460, 85] on h6 "PM" at bounding box center [459, 90] width 13 height 15
click at [449, 102] on h3 "10" at bounding box center [450, 108] width 19 height 23
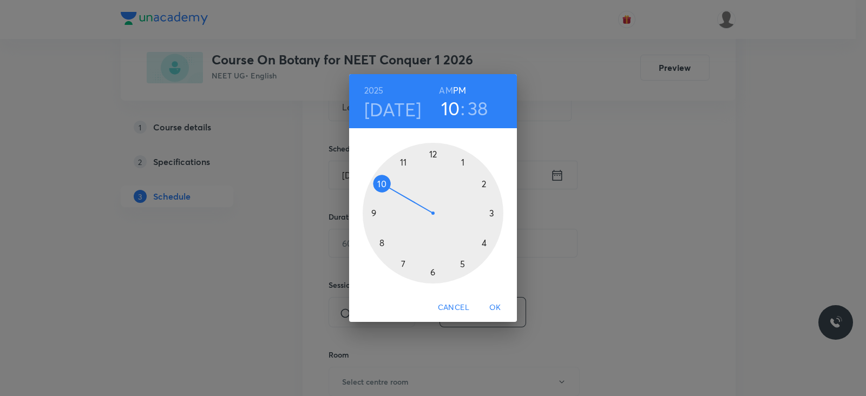
click at [463, 162] on div at bounding box center [433, 213] width 141 height 141
click at [433, 274] on div at bounding box center [433, 213] width 141 height 141
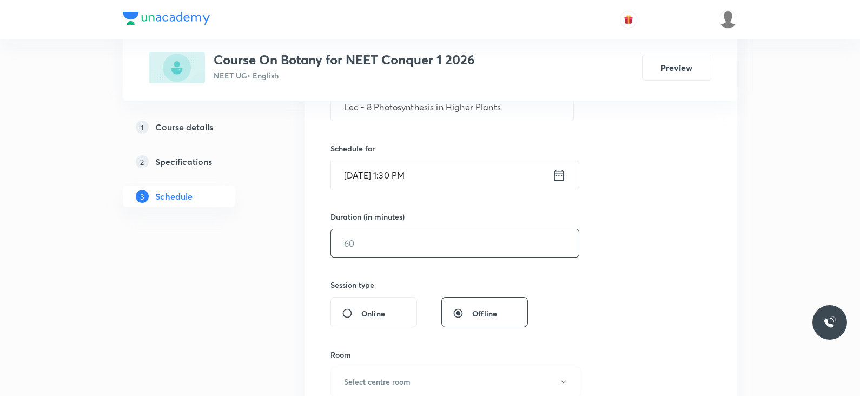
click at [368, 239] on input "text" at bounding box center [455, 243] width 248 height 28
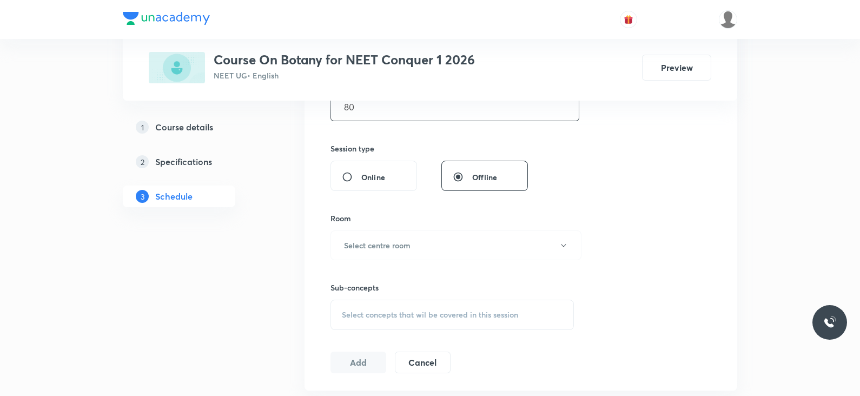
scroll to position [376, 0]
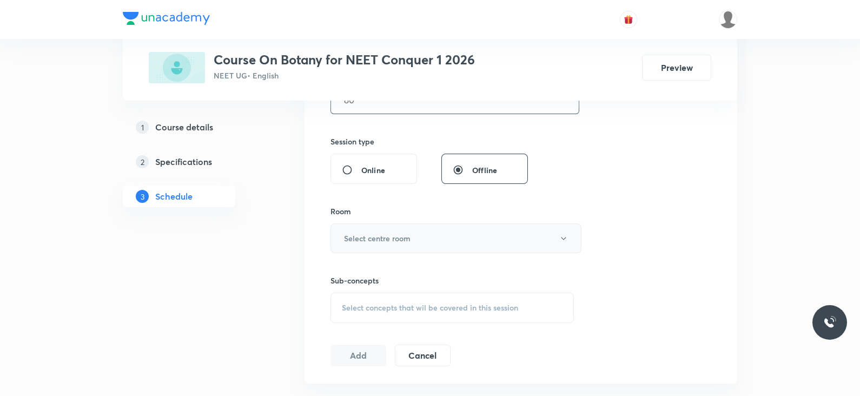
type input "80"
click at [402, 241] on h6 "Select centre room" at bounding box center [377, 238] width 67 height 11
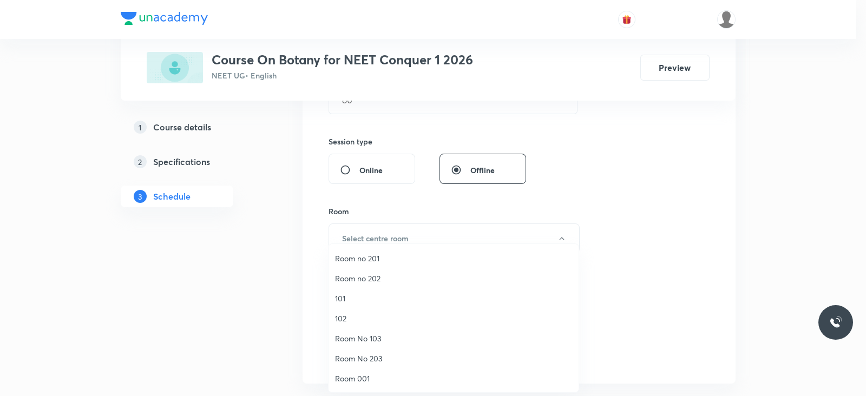
click at [354, 302] on span "101" at bounding box center [453, 298] width 237 height 11
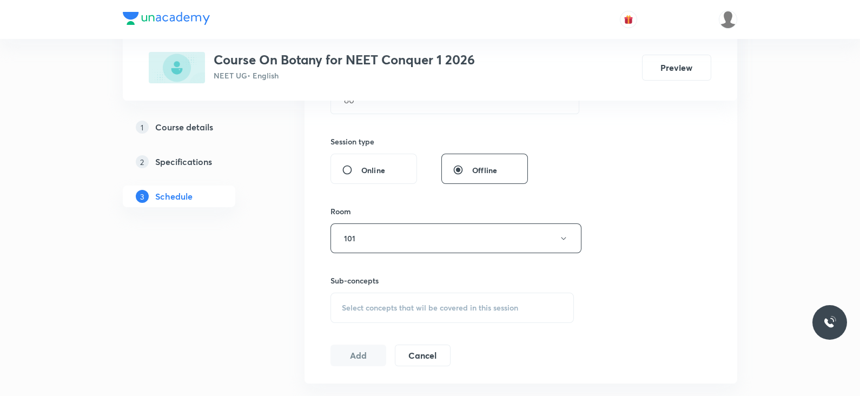
click at [397, 313] on div "Select concepts that wil be covered in this session" at bounding box center [453, 308] width 244 height 30
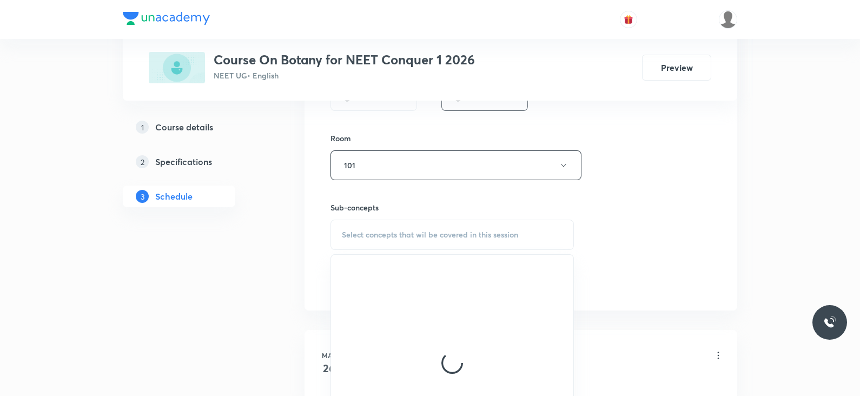
scroll to position [454, 0]
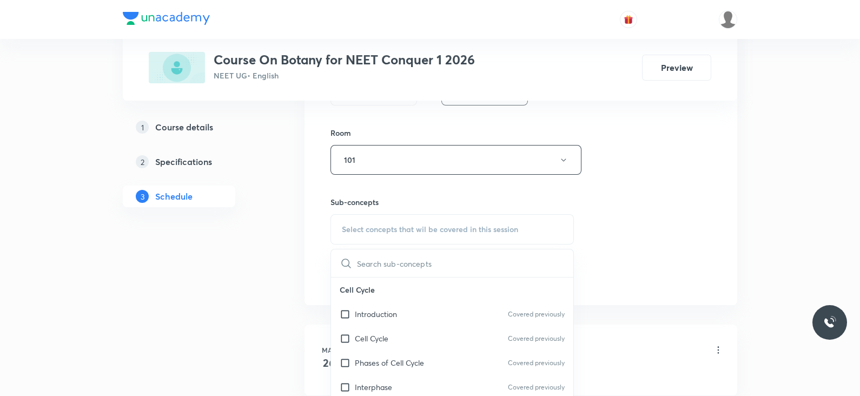
click at [397, 313] on p "Introduction" at bounding box center [376, 313] width 42 height 11
checkbox input "true"
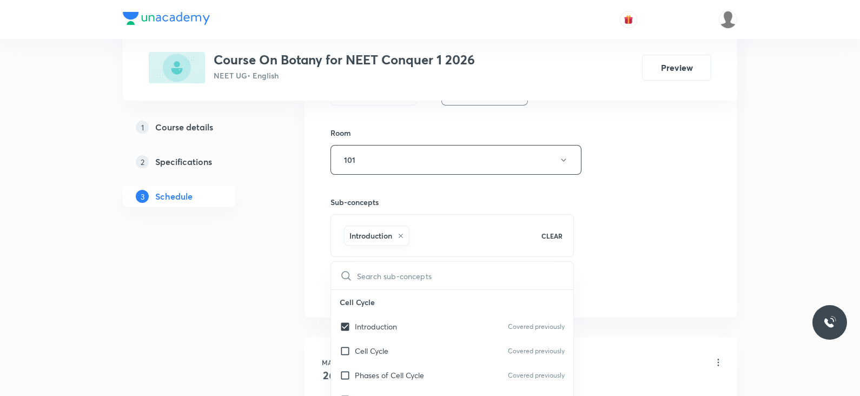
click at [647, 242] on div "Session 74 Live class Session title 39/99 Lec - 8 Photosynthesis in Higher Plan…" at bounding box center [521, 40] width 381 height 521
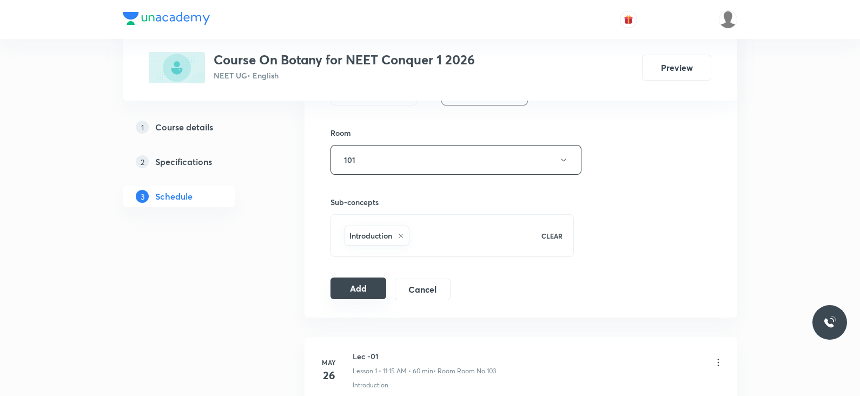
click at [360, 283] on button "Add" at bounding box center [359, 289] width 56 height 22
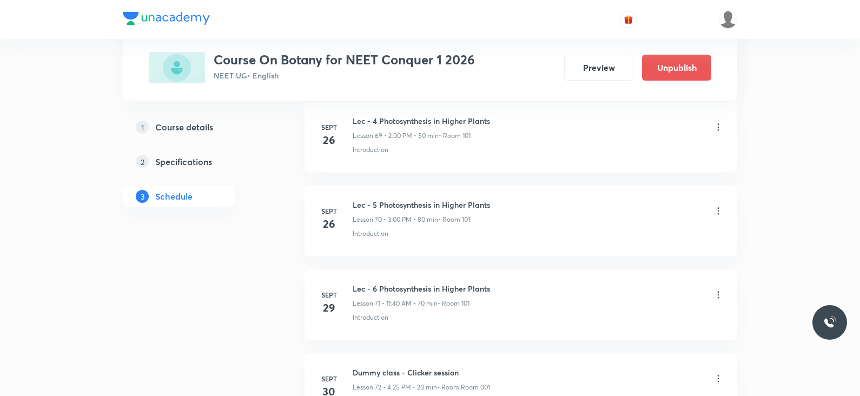
scroll to position [6166, 0]
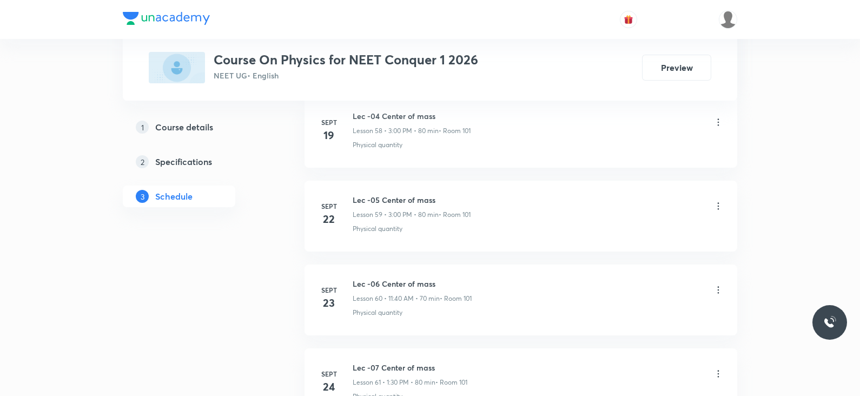
scroll to position [5993, 0]
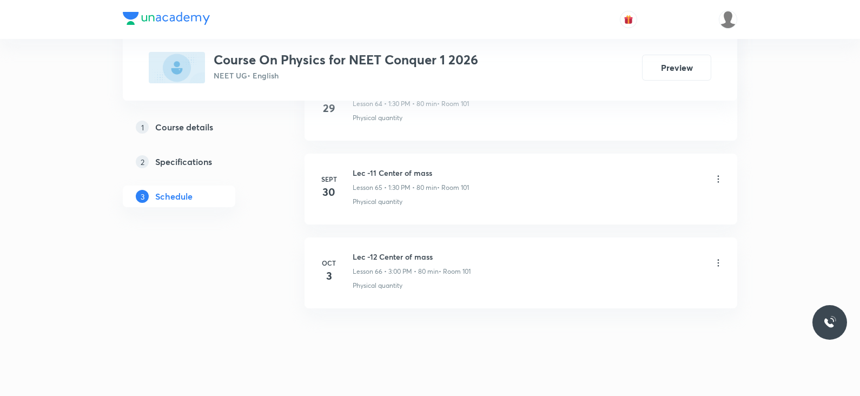
click at [409, 251] on h6 "Lec -12 Center of mass" at bounding box center [412, 256] width 118 height 11
copy h6 "Lec -12 Center of mass"
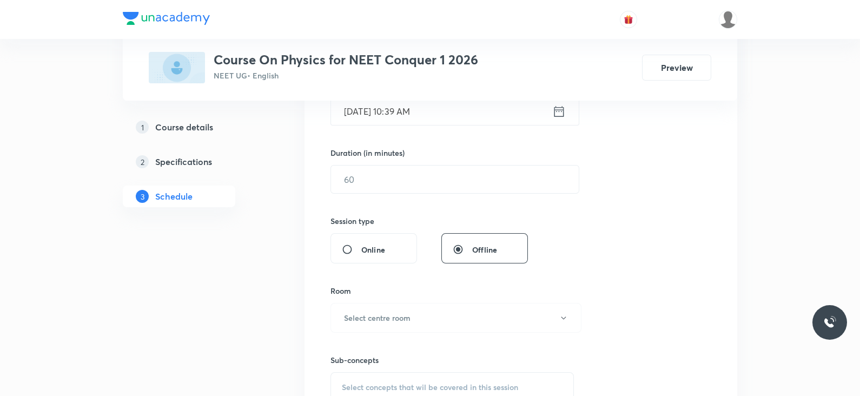
scroll to position [0, 0]
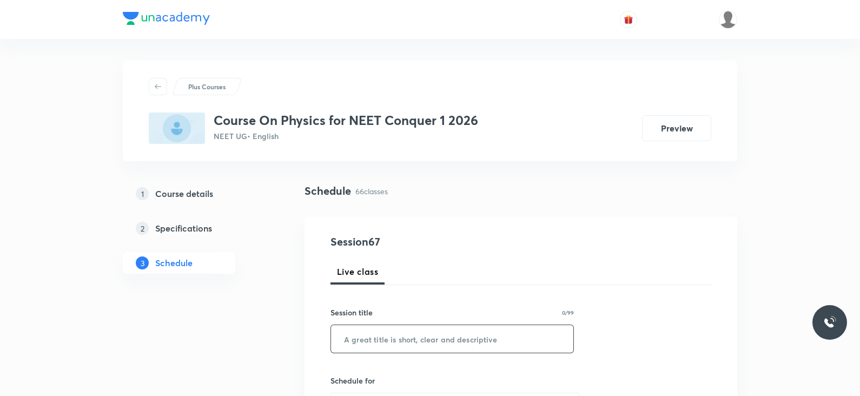
click at [399, 339] on input "text" at bounding box center [452, 339] width 242 height 28
paste input "Lec -12 Center of mass"
click at [370, 337] on input "Lec -12 Center of mass" at bounding box center [452, 339] width 242 height 28
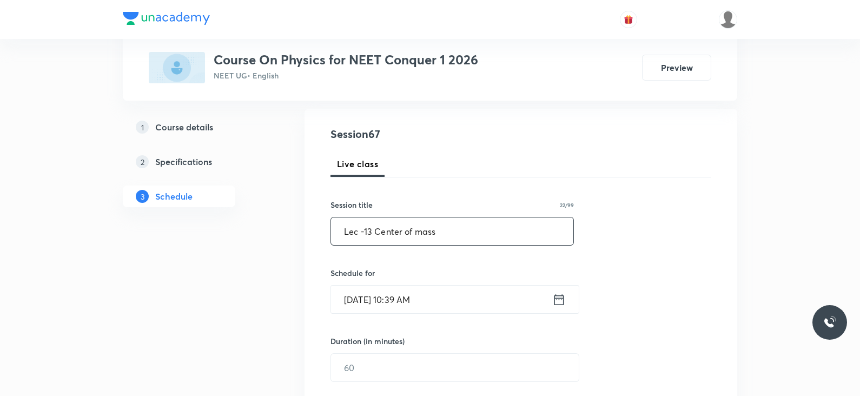
scroll to position [114, 0]
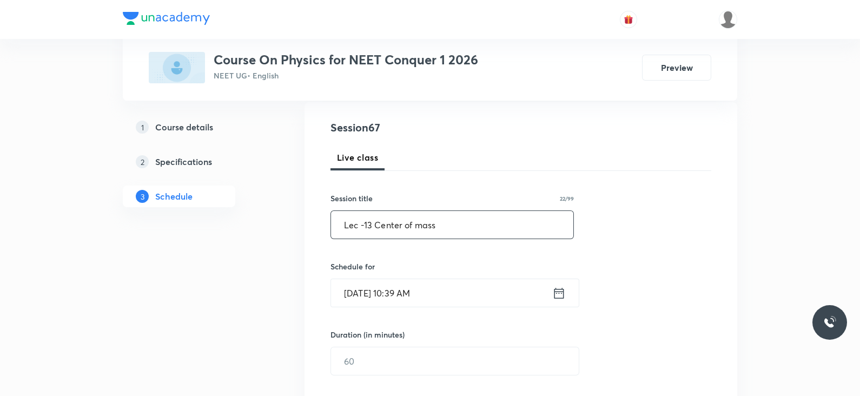
type input "Lec -13 Center of mass"
click at [557, 290] on icon at bounding box center [560, 293] width 14 height 15
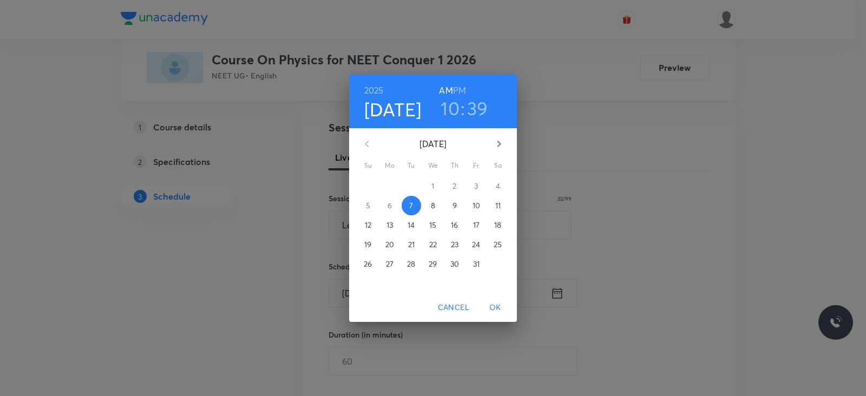
click at [459, 93] on h6 "PM" at bounding box center [459, 90] width 13 height 15
click at [452, 112] on h3 "10" at bounding box center [450, 108] width 19 height 23
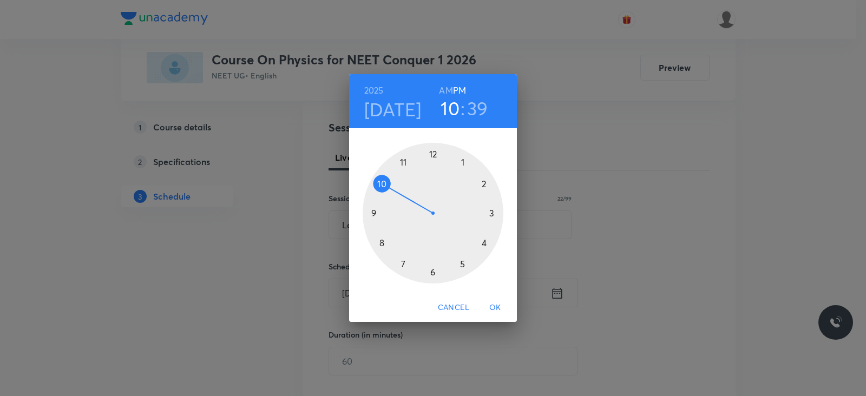
click at [489, 214] on div at bounding box center [433, 213] width 141 height 141
click at [433, 156] on div at bounding box center [433, 213] width 141 height 141
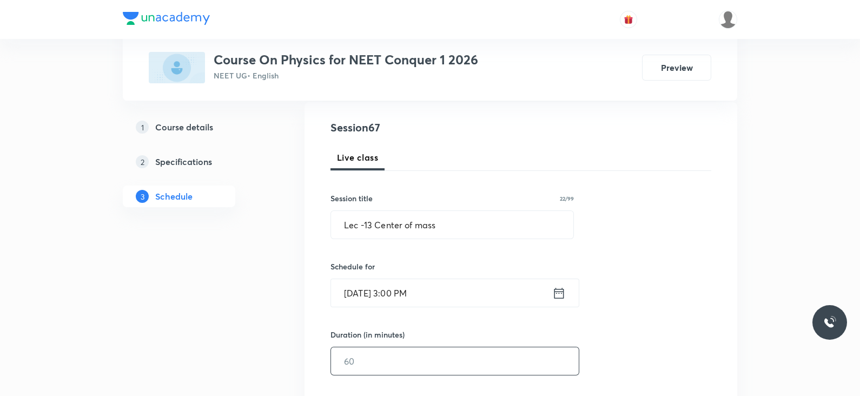
click at [379, 361] on input "text" at bounding box center [455, 361] width 248 height 28
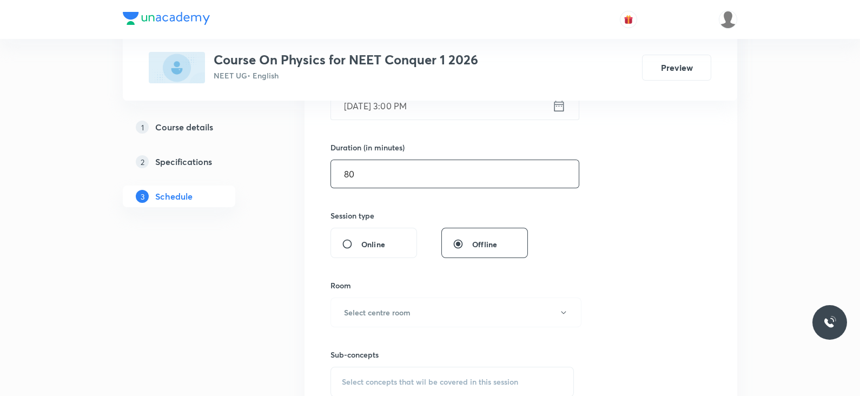
scroll to position [303, 0]
type input "80"
click at [399, 320] on button "Select centre room" at bounding box center [456, 312] width 251 height 30
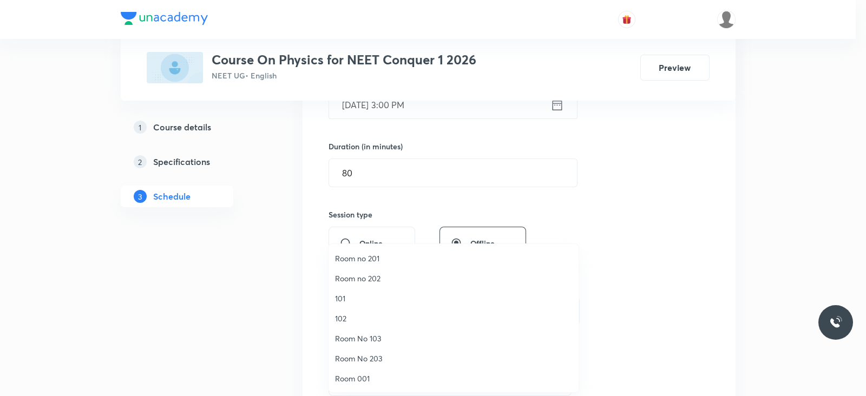
click at [340, 294] on span "101" at bounding box center [453, 298] width 237 height 11
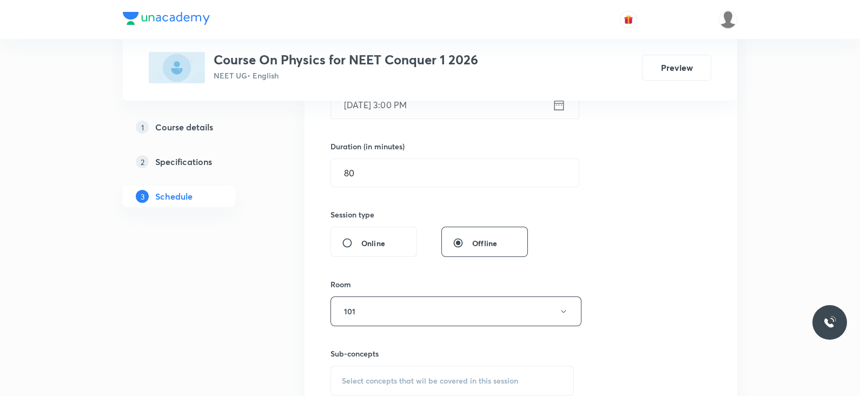
scroll to position [374, 0]
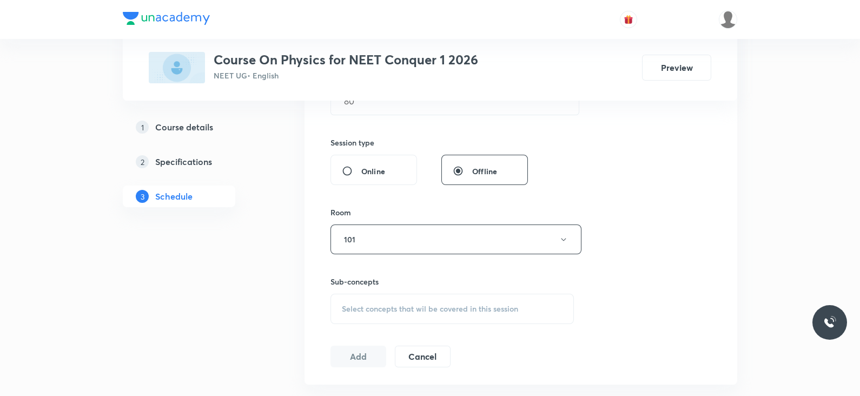
click at [382, 291] on div "Sub-concepts Select concepts that wil be covered in this session" at bounding box center [453, 300] width 244 height 48
click at [387, 300] on div "Select concepts that wil be covered in this session" at bounding box center [453, 309] width 244 height 30
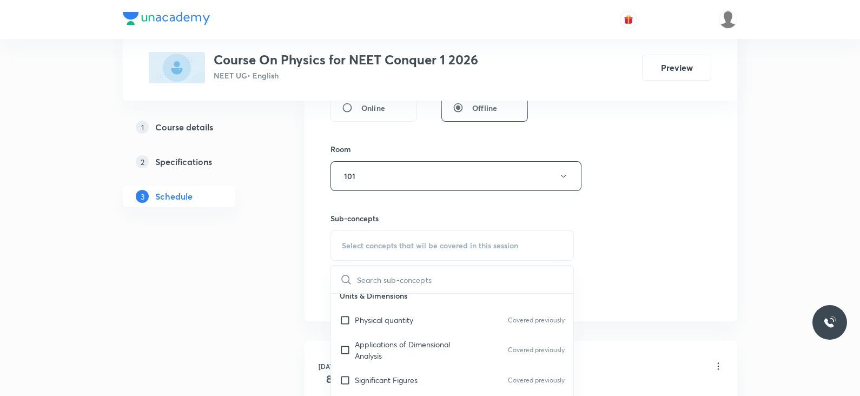
scroll to position [110, 0]
click at [372, 374] on p "Significant Figures" at bounding box center [386, 377] width 63 height 11
checkbox input "true"
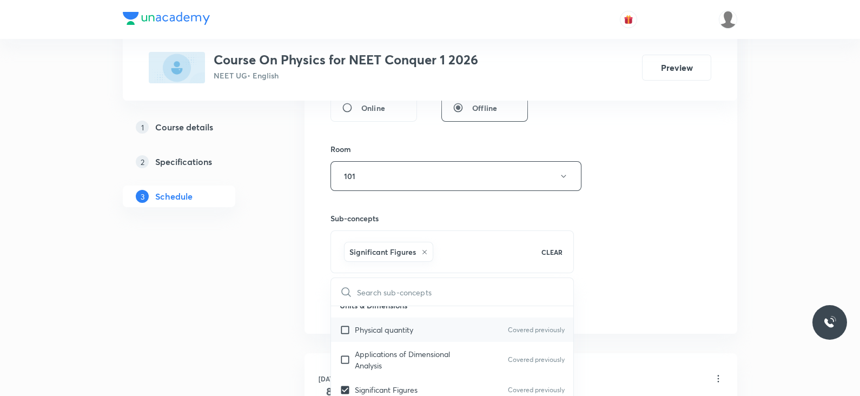
click at [405, 330] on p "Physical quantity" at bounding box center [384, 329] width 58 height 11
checkbox input "true"
click at [424, 251] on icon at bounding box center [425, 252] width 4 height 4
checkbox input "true"
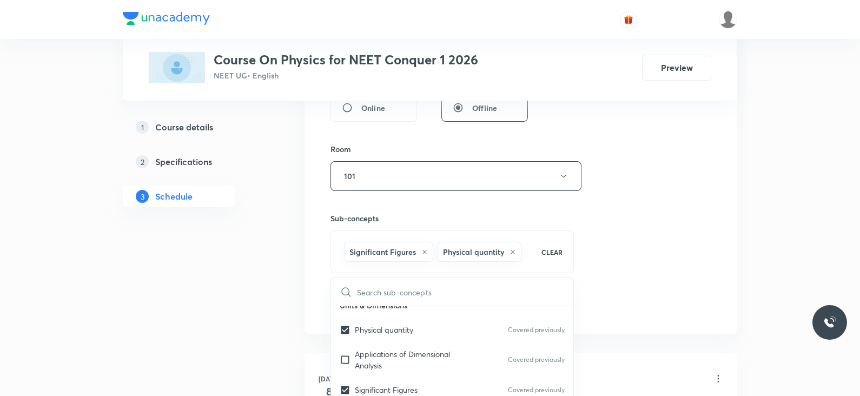
checkbox input "false"
click at [610, 290] on div "Session 67 Live class Session title 22/99 Lec -13 Center of mass ​ Schedule for…" at bounding box center [521, 56] width 381 height 521
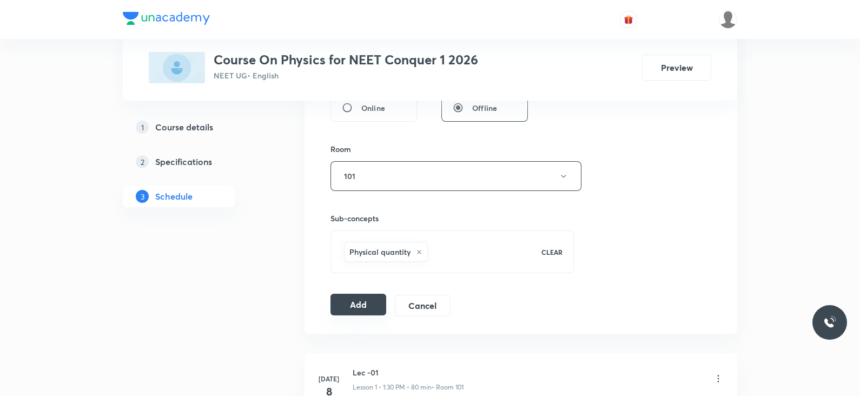
click at [352, 301] on button "Add" at bounding box center [359, 305] width 56 height 22
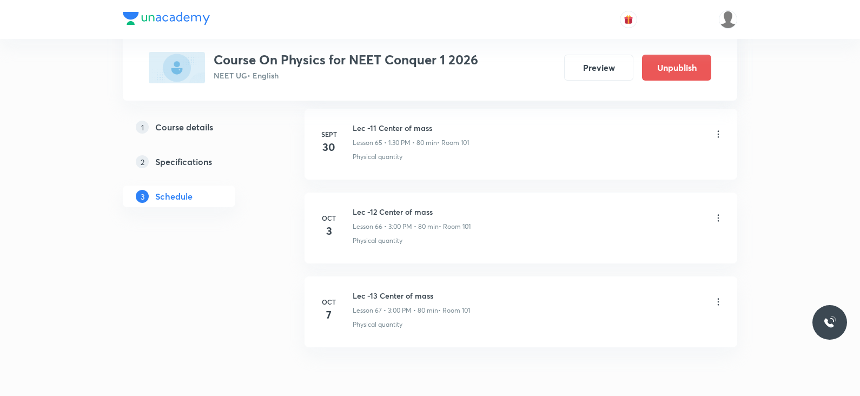
scroll to position [5580, 0]
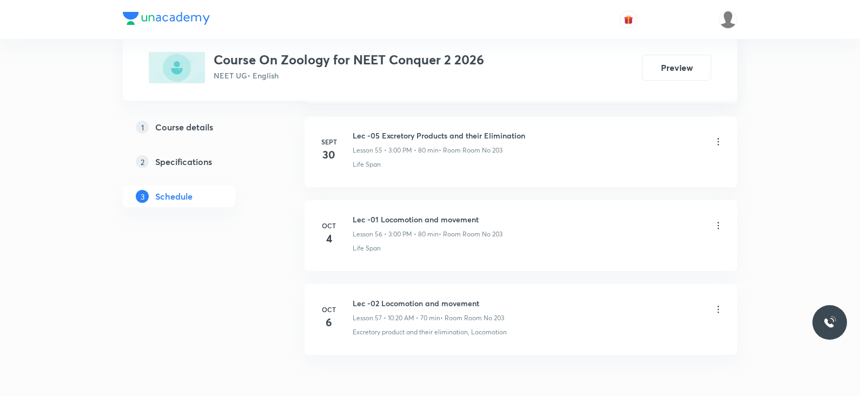
scroll to position [5241, 0]
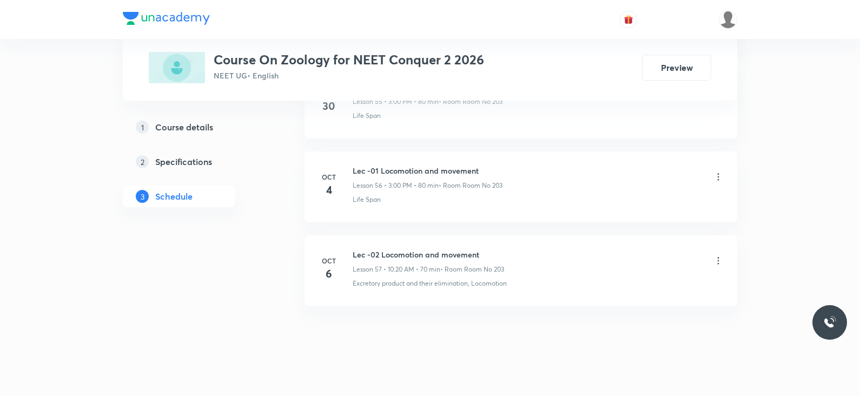
click at [410, 249] on h6 "Lec -02 Locomotion and movement" at bounding box center [429, 254] width 152 height 11
copy h6 "Lec -02 Locomotion and movement"
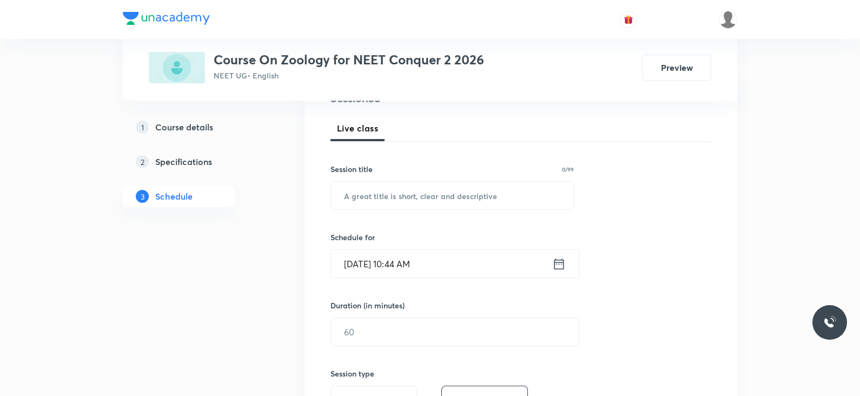
scroll to position [0, 0]
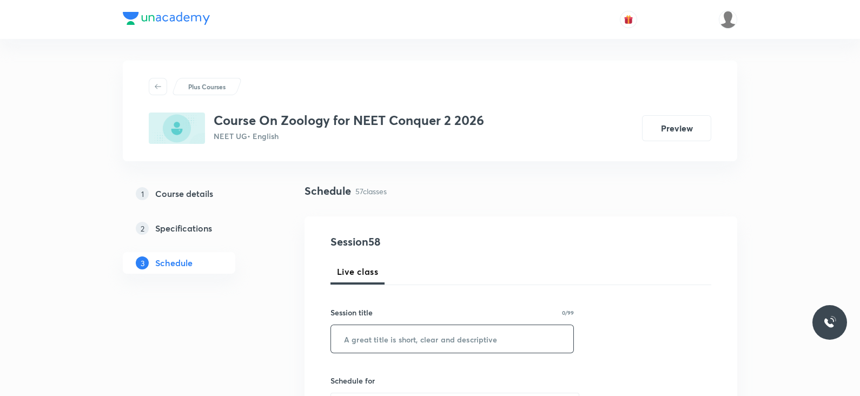
click at [385, 338] on input "text" at bounding box center [452, 339] width 242 height 28
paste input "Lec -02 Locomotion and movement"
click at [373, 336] on input "Lec -02 Locomotion and movement" at bounding box center [452, 339] width 242 height 28
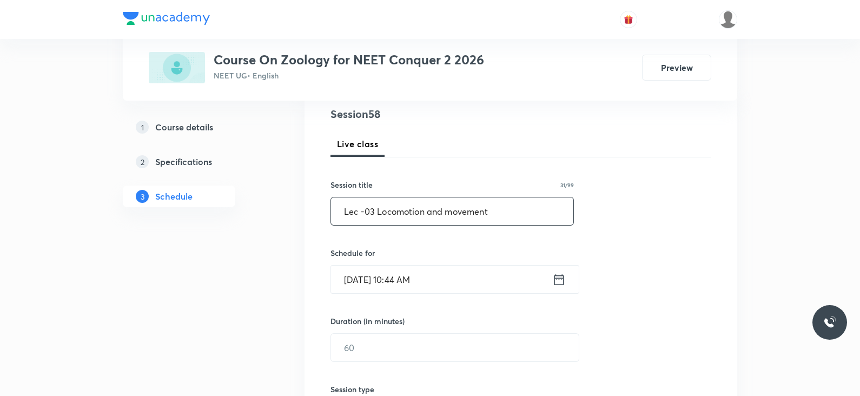
scroll to position [128, 0]
type input "Lec -03 Locomotion and movement"
click at [465, 345] on input "text" at bounding box center [455, 347] width 248 height 28
click at [557, 277] on icon at bounding box center [560, 279] width 14 height 15
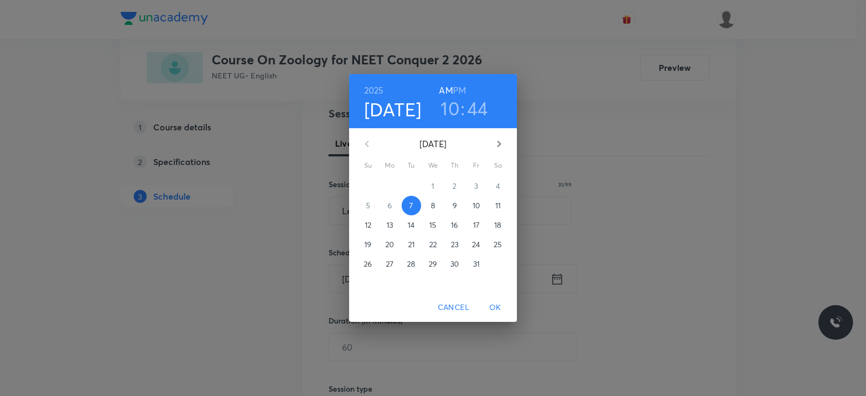
click at [446, 109] on h3 "10" at bounding box center [450, 108] width 19 height 23
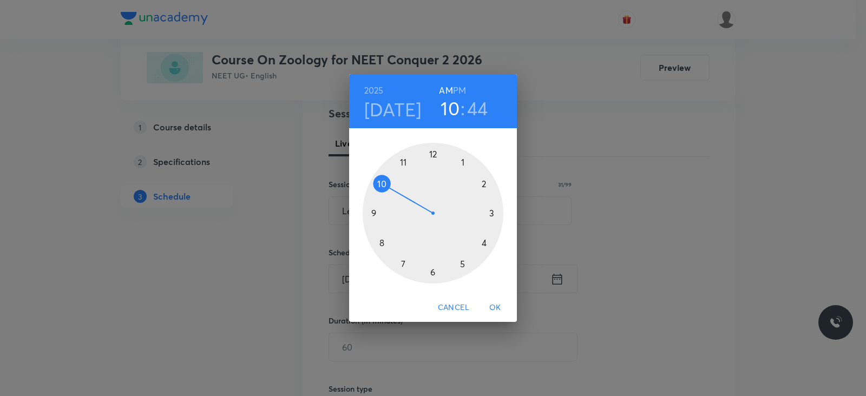
click at [404, 161] on div at bounding box center [433, 213] width 141 height 141
click at [404, 162] on div at bounding box center [433, 213] width 141 height 141
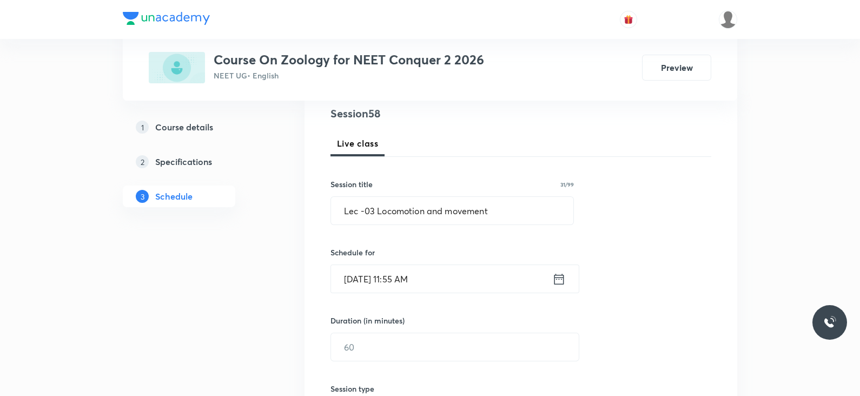
click at [557, 286] on div "[DATE] 11:55 AM ​" at bounding box center [455, 279] width 249 height 29
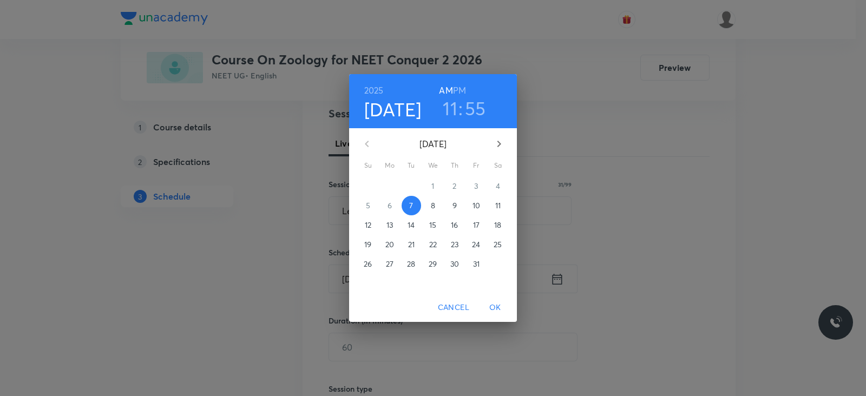
click at [474, 112] on h3 "55" at bounding box center [475, 108] width 21 height 23
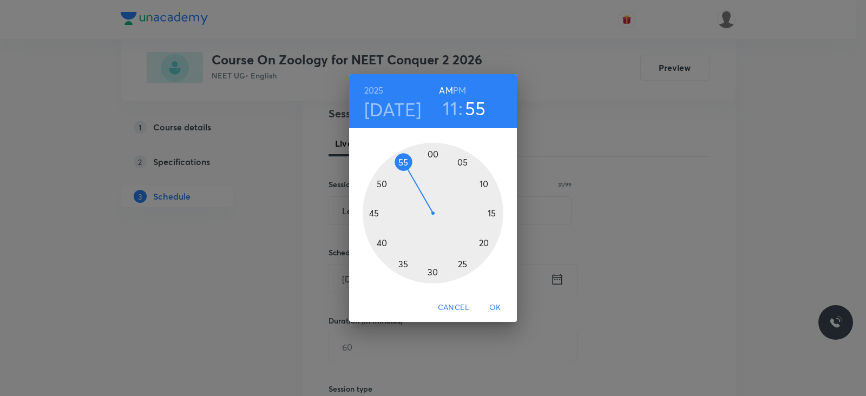
click at [382, 242] on div at bounding box center [433, 213] width 141 height 141
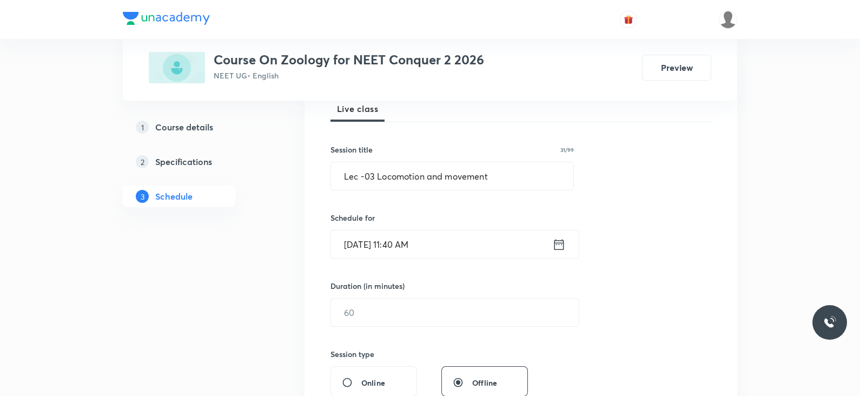
scroll to position [163, 0]
click at [406, 310] on input "text" at bounding box center [455, 312] width 248 height 28
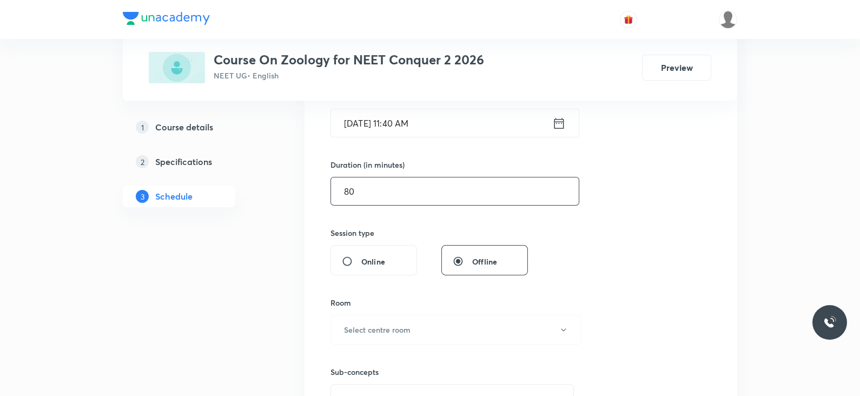
scroll to position [300, 0]
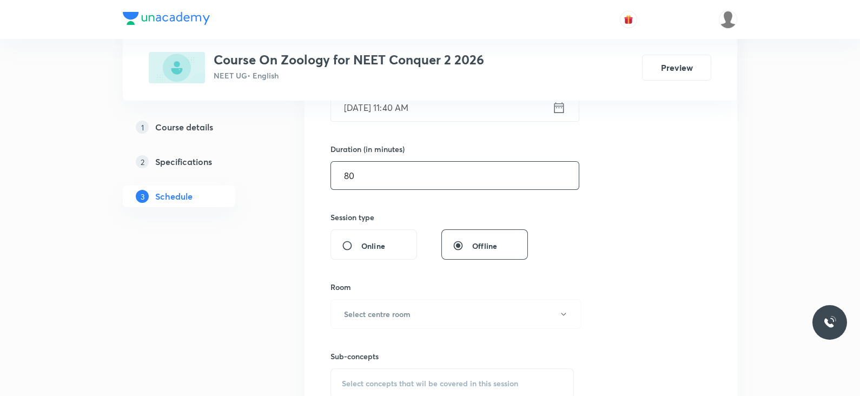
click at [406, 310] on h6 "Select centre room" at bounding box center [377, 313] width 67 height 11
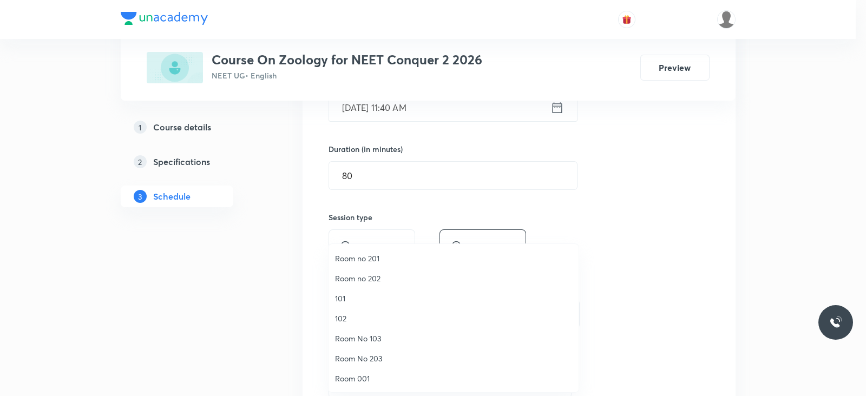
click at [398, 171] on div at bounding box center [433, 198] width 866 height 396
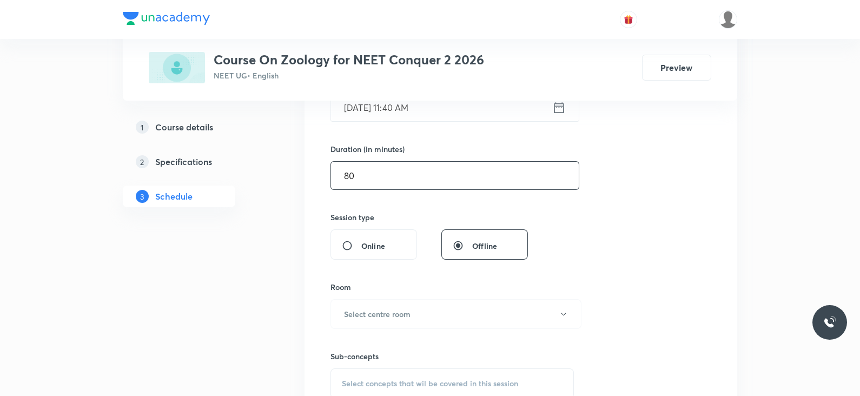
click at [384, 177] on input "80" at bounding box center [455, 176] width 248 height 28
type input "8"
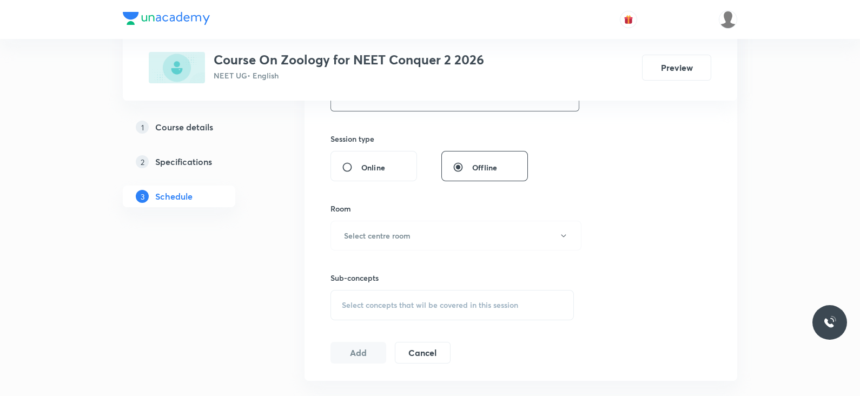
scroll to position [380, 0]
type input "70"
click at [379, 244] on button "Select centre room" at bounding box center [456, 234] width 251 height 30
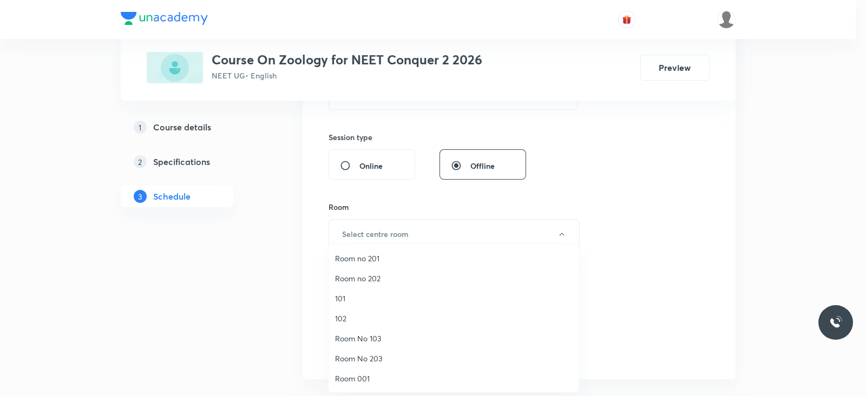
click at [373, 358] on span "Room No 203" at bounding box center [453, 358] width 237 height 11
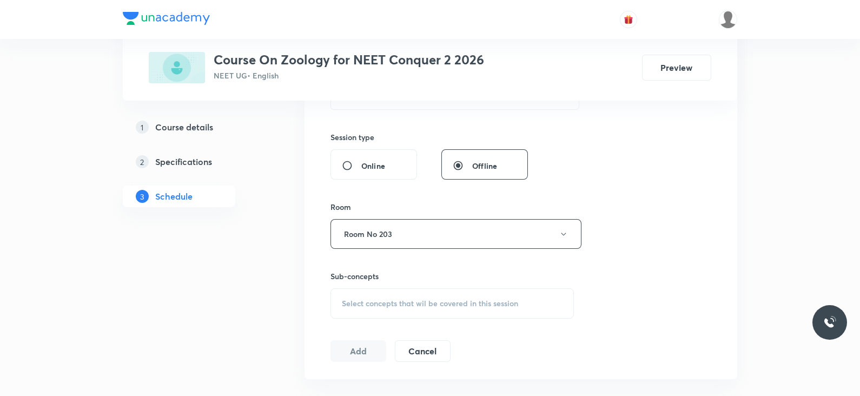
click at [398, 306] on span "Select concepts that wil be covered in this session" at bounding box center [430, 303] width 176 height 9
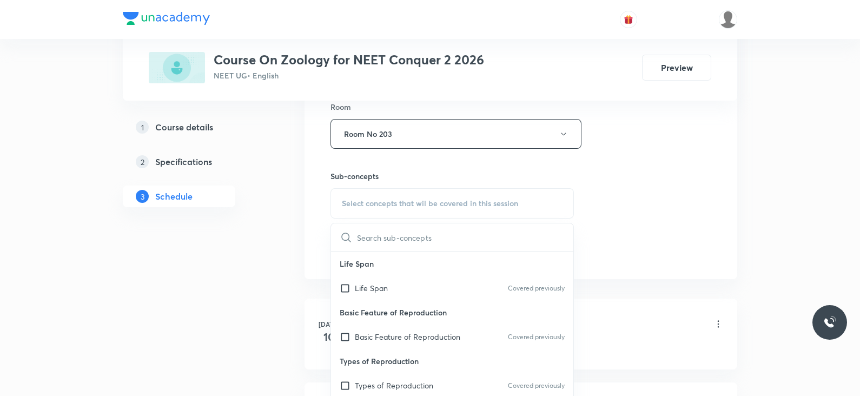
scroll to position [479, 0]
click at [495, 201] on span "Select concepts that wil be covered in this session" at bounding box center [430, 204] width 176 height 9
click at [477, 228] on input "text" at bounding box center [465, 238] width 216 height 28
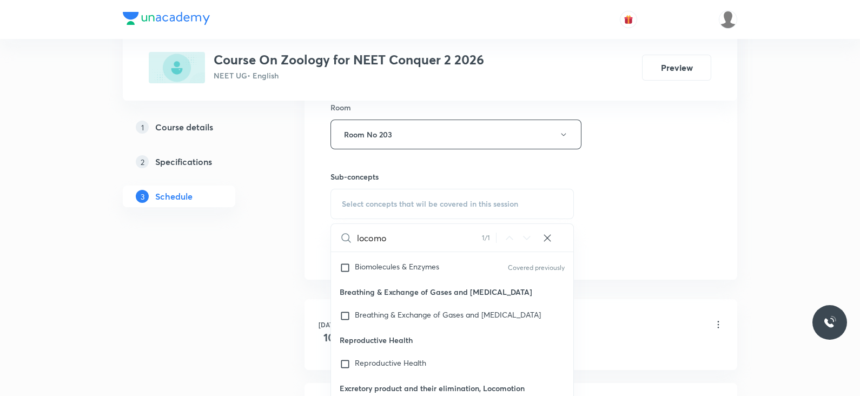
scroll to position [17666, 0]
type input "locomo"
checkbox input "true"
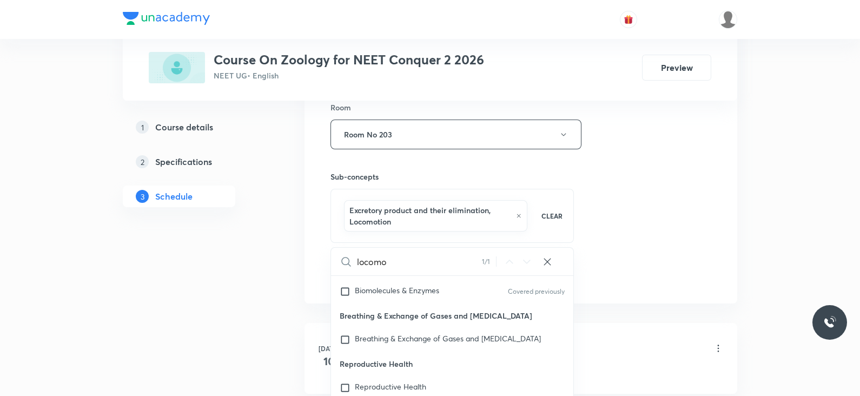
click at [596, 229] on div "Session 58 Live class Session title 31/99 Lec -03 Locomotion and movement ​ Sch…" at bounding box center [521, 20] width 381 height 532
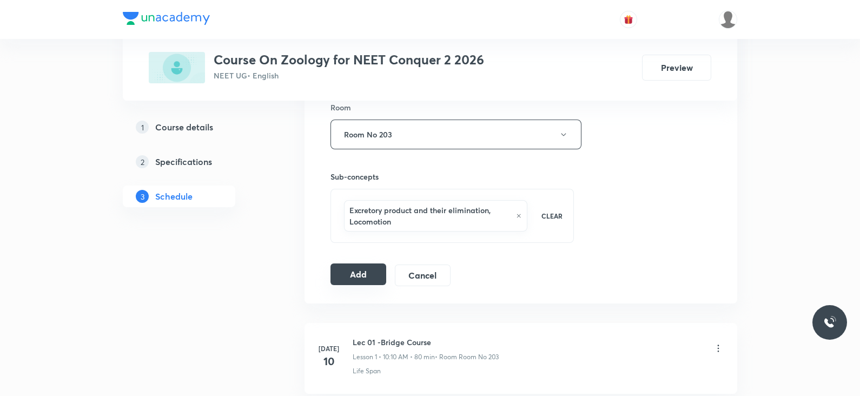
click at [365, 273] on button "Add" at bounding box center [359, 275] width 56 height 22
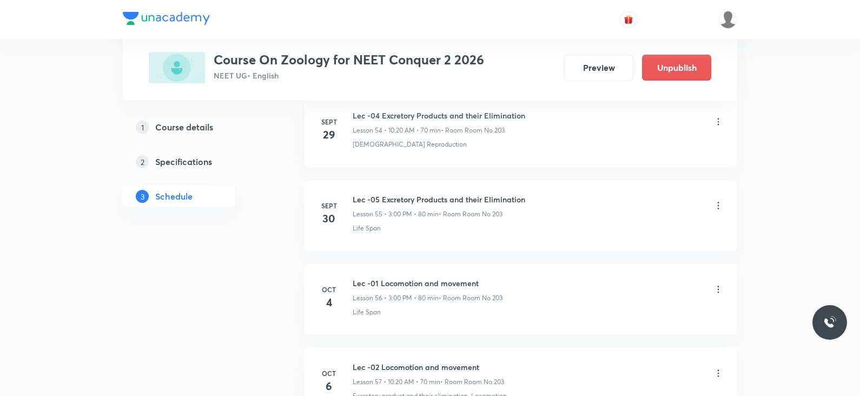
scroll to position [4827, 0]
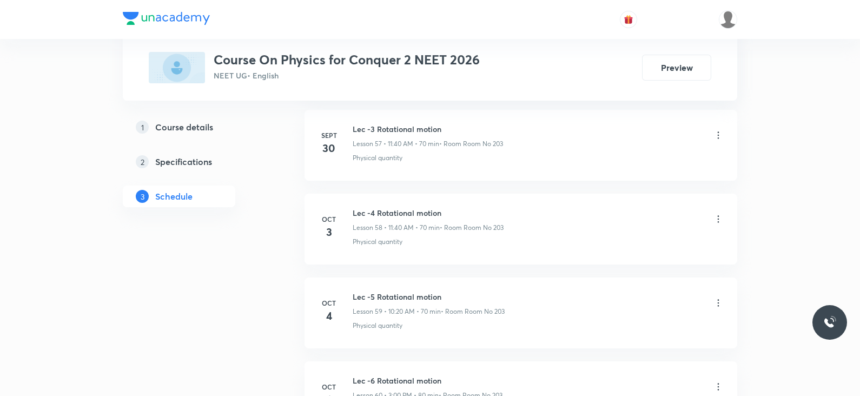
scroll to position [5491, 0]
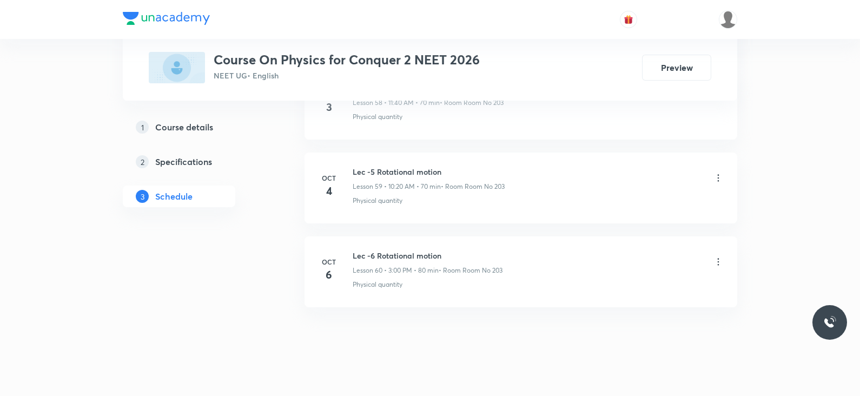
click at [429, 250] on h6 "Lec -6 Rotational motion" at bounding box center [428, 255] width 150 height 11
copy h6 "Lec -6 Rotational motion"
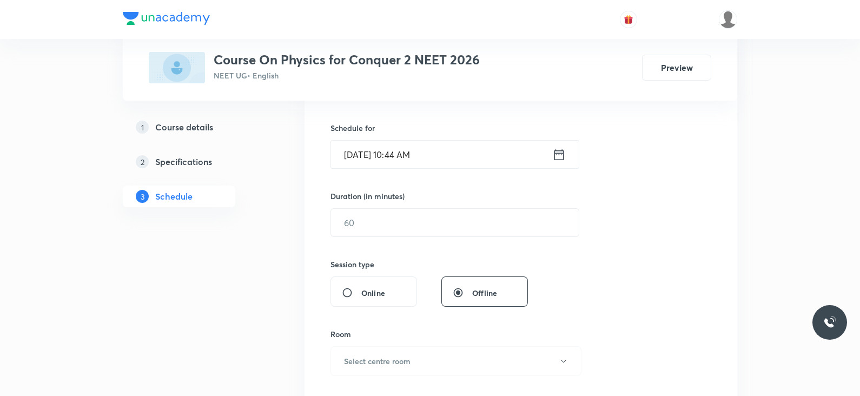
scroll to position [0, 0]
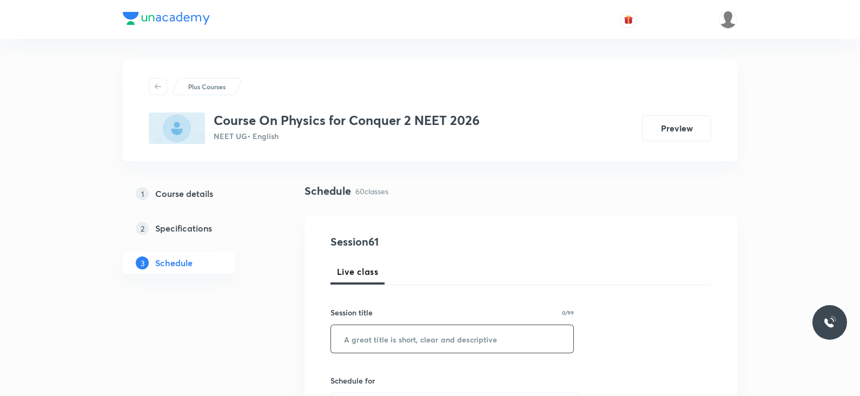
click at [395, 339] on input "text" at bounding box center [452, 339] width 242 height 28
paste input "Lec -6 Rotational motion"
click at [370, 339] on input "Lec -6 Rotational motion" at bounding box center [452, 339] width 242 height 28
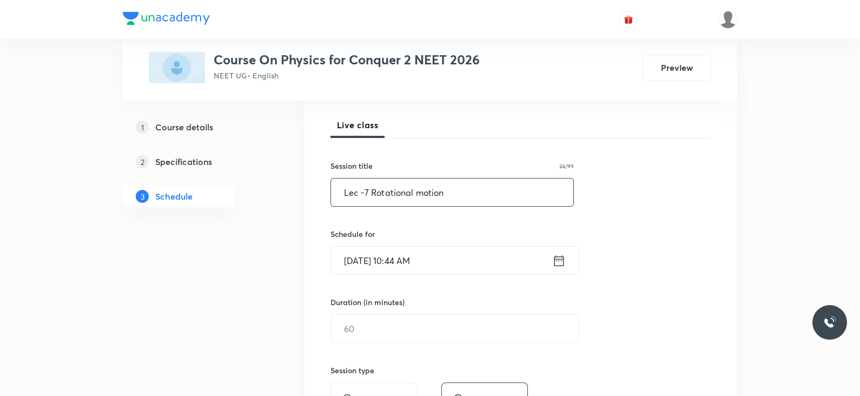
scroll to position [147, 0]
type input "Lec -7 Rotational motion"
click at [563, 259] on icon at bounding box center [560, 260] width 14 height 15
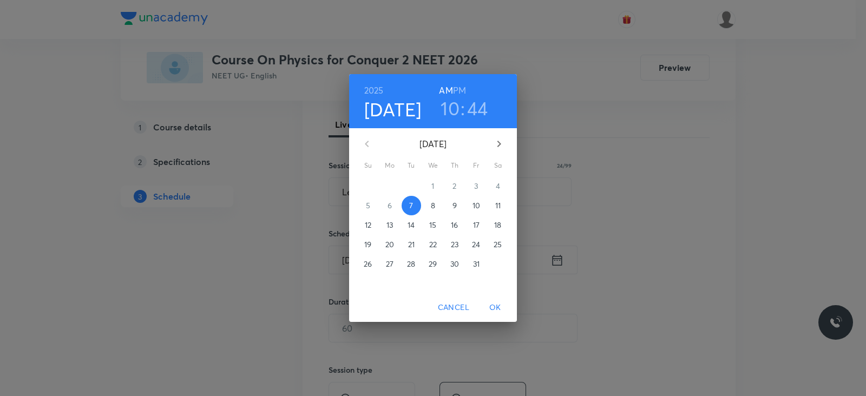
click at [461, 87] on h6 "PM" at bounding box center [459, 90] width 13 height 15
click at [457, 109] on h3 "10" at bounding box center [450, 108] width 19 height 23
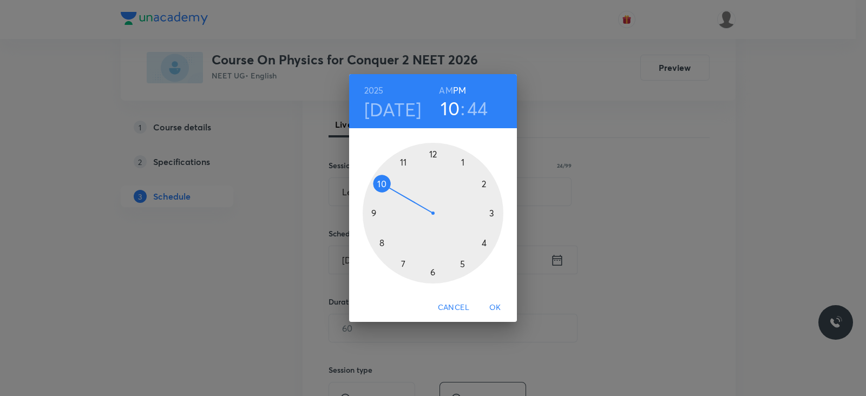
click at [464, 163] on div at bounding box center [433, 213] width 141 height 141
click at [433, 269] on div at bounding box center [433, 213] width 141 height 141
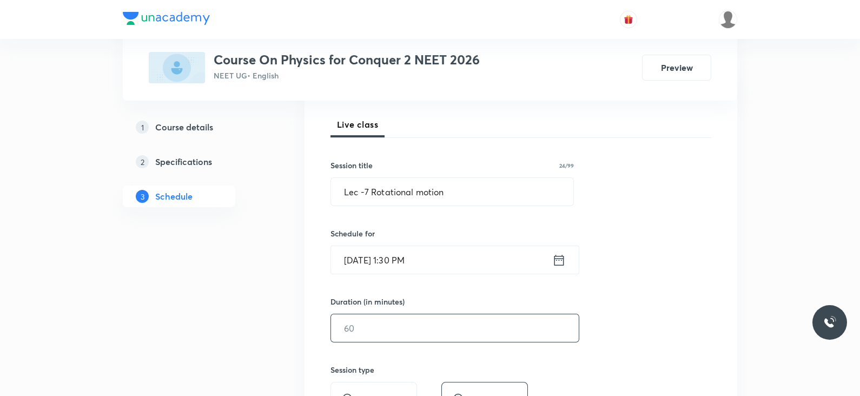
click at [397, 329] on input "text" at bounding box center [455, 328] width 248 height 28
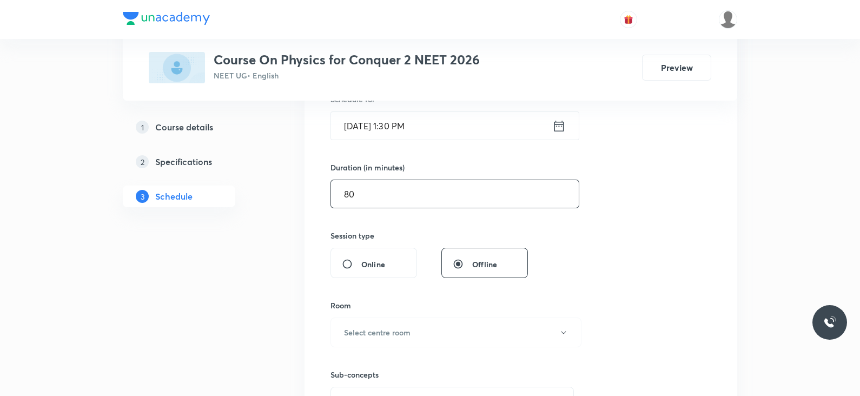
scroll to position [282, 0]
type input "80"
click at [394, 324] on button "Select centre room" at bounding box center [456, 332] width 251 height 30
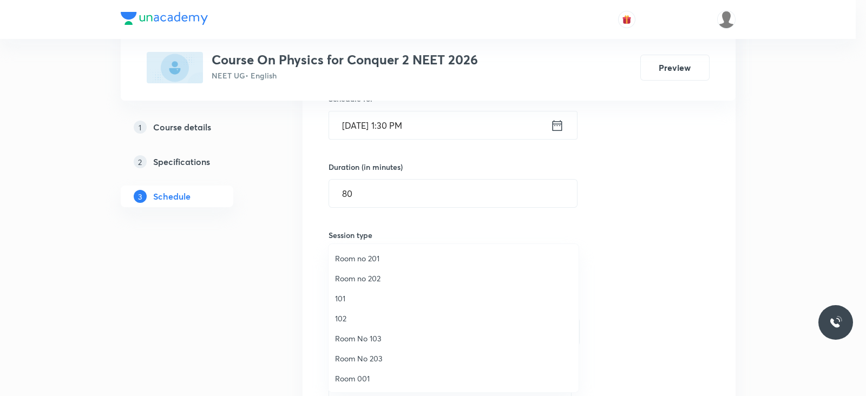
click at [386, 357] on span "Room No 203" at bounding box center [453, 358] width 237 height 11
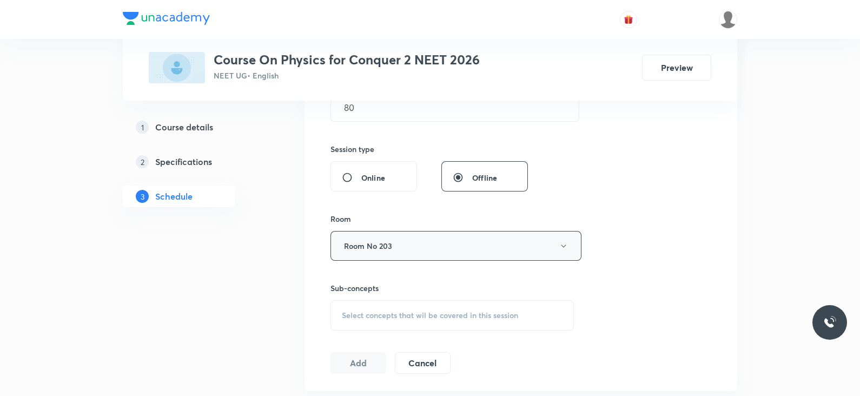
scroll to position [382, 0]
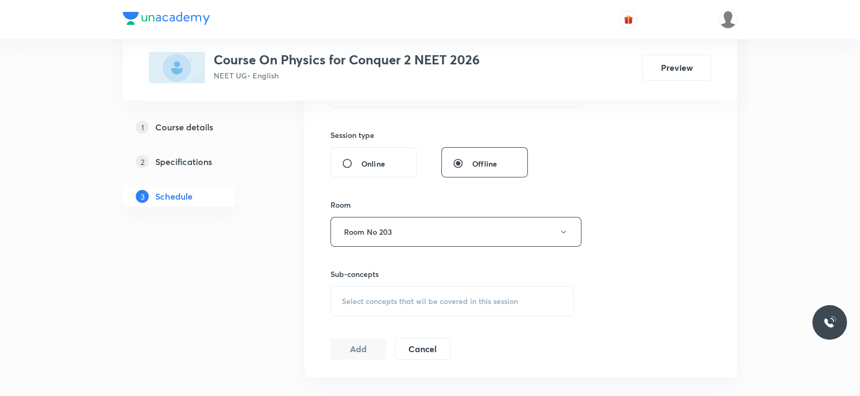
click at [433, 301] on span "Select concepts that wil be covered in this session" at bounding box center [430, 301] width 176 height 9
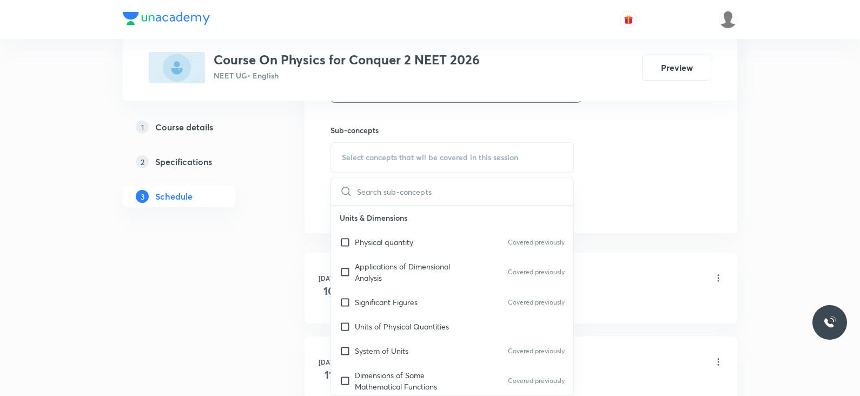
scroll to position [527, 0]
click at [413, 231] on div "Physical quantity Covered previously" at bounding box center [452, 241] width 242 height 24
checkbox input "true"
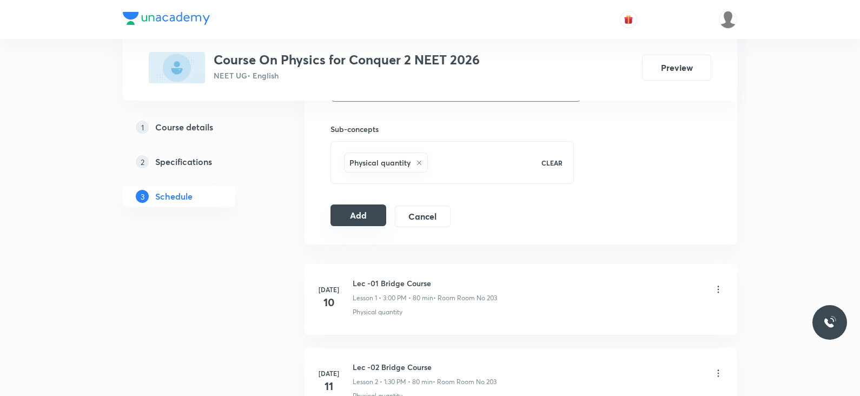
click at [359, 222] on button "Add" at bounding box center [359, 216] width 56 height 22
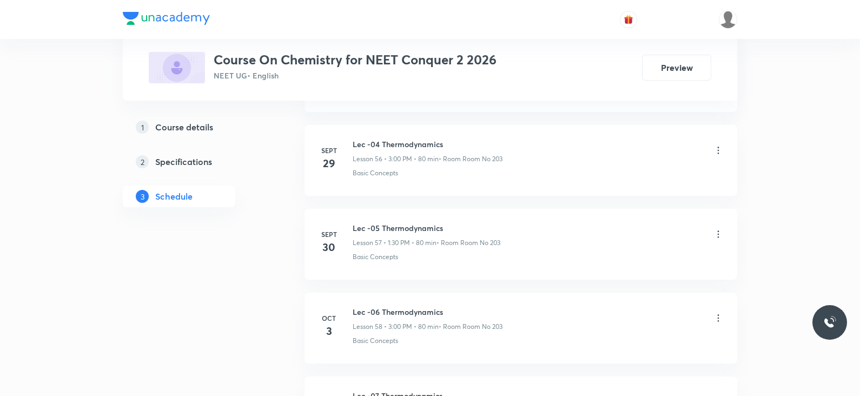
scroll to position [5560, 0]
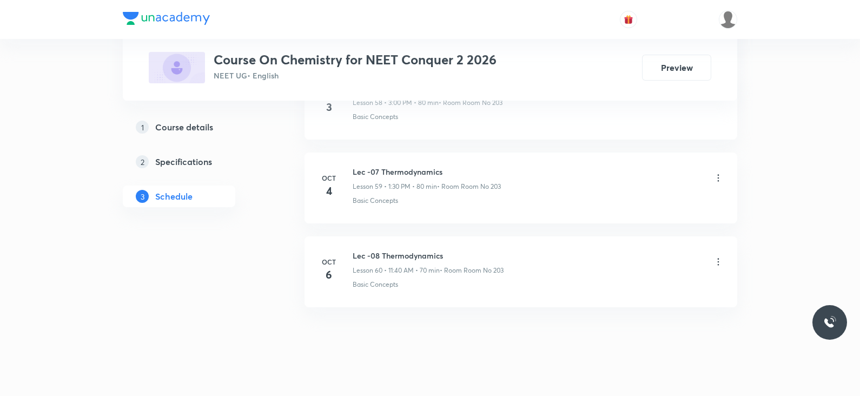
click at [400, 250] on h6 "Lec -08 Thermodynamics" at bounding box center [428, 255] width 151 height 11
copy h6 "Lec -08 Thermodynamics"
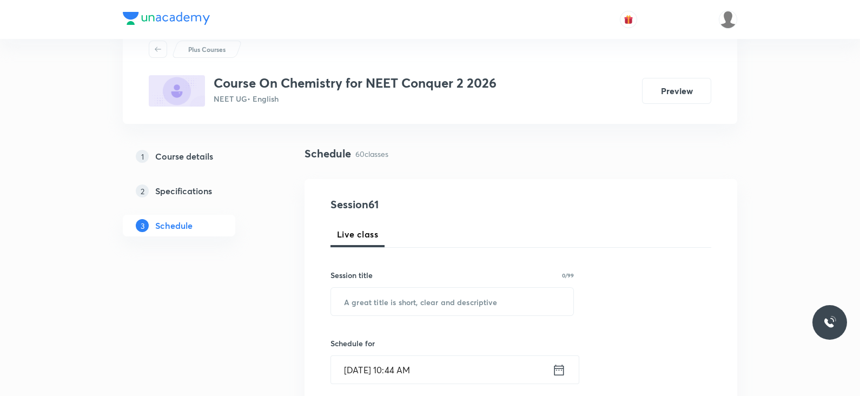
scroll to position [0, 0]
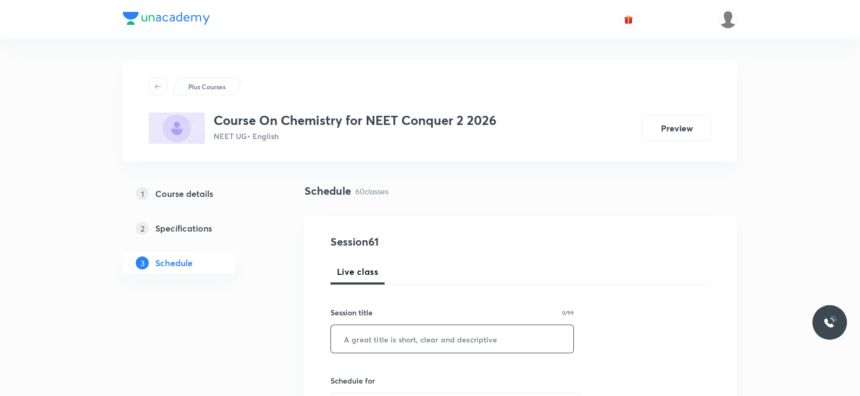
click at [398, 342] on input "text" at bounding box center [452, 339] width 242 height 28
paste input "Lec -08 Thermodynamics"
click at [373, 338] on input "Lec -08 Thermodynamics" at bounding box center [452, 339] width 242 height 28
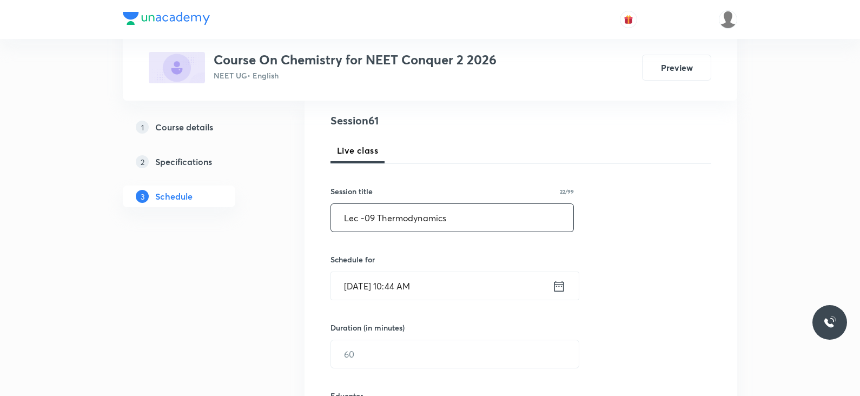
scroll to position [122, 0]
type input "Lec -09 Thermodynamics"
click at [568, 275] on div "[DATE] 10:44 AM ​" at bounding box center [455, 285] width 249 height 29
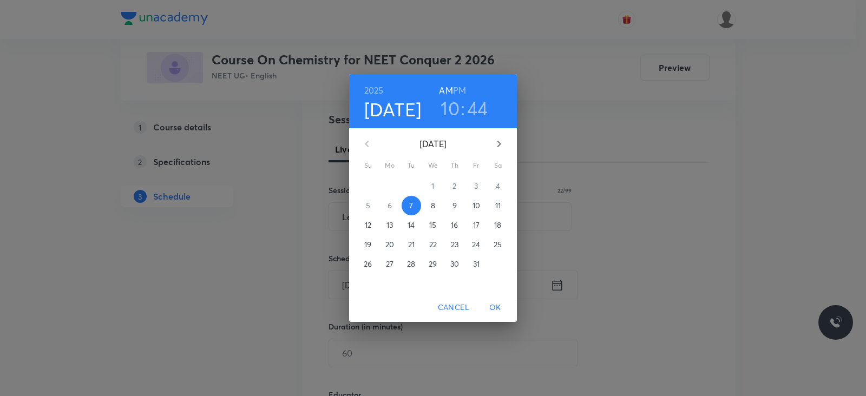
click at [457, 94] on h6 "PM" at bounding box center [459, 90] width 13 height 15
click at [450, 107] on h3 "10" at bounding box center [450, 108] width 19 height 23
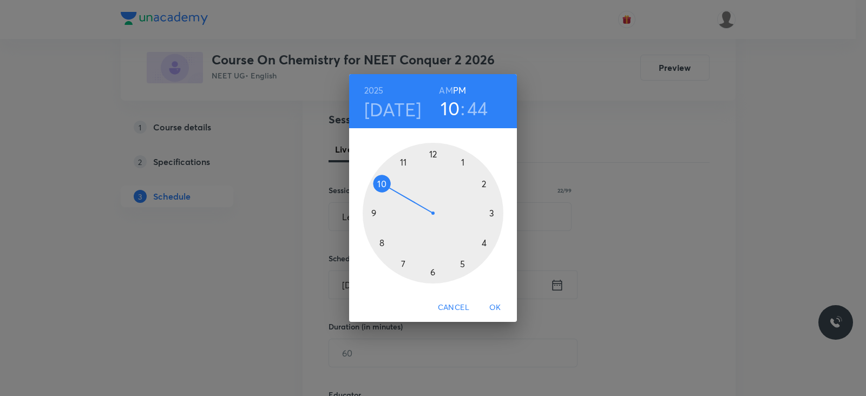
click at [495, 215] on div at bounding box center [433, 213] width 141 height 141
click at [430, 159] on div at bounding box center [433, 213] width 141 height 141
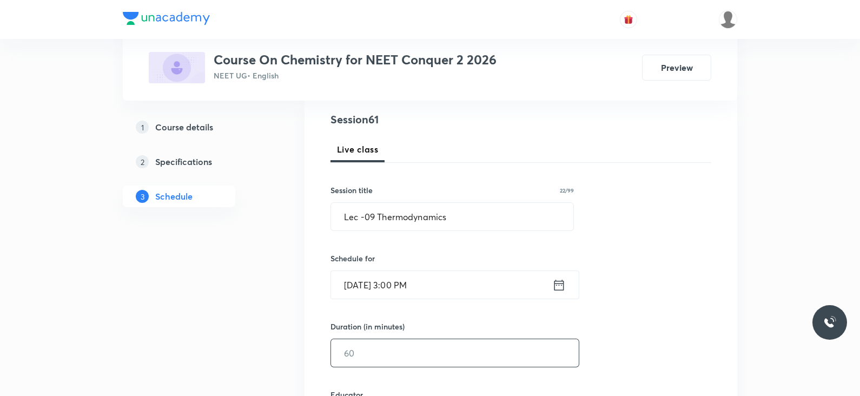
click at [441, 352] on input "text" at bounding box center [455, 353] width 248 height 28
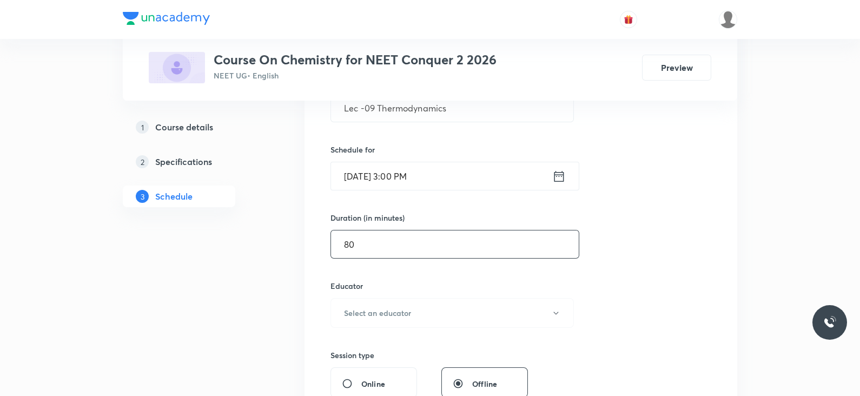
scroll to position [235, 0]
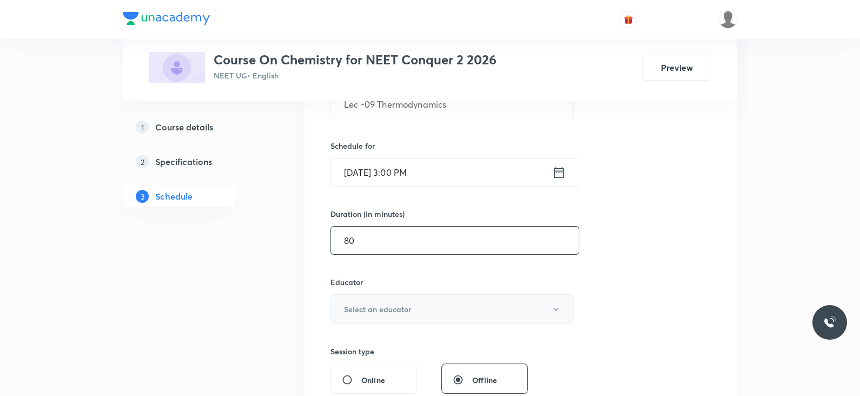
type input "80"
click at [445, 311] on button "Select an educator" at bounding box center [453, 309] width 244 height 30
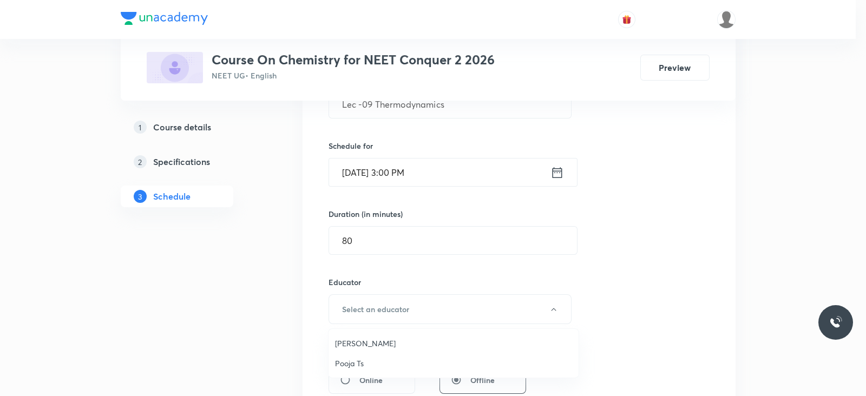
click at [399, 361] on span "Pooja Ts" at bounding box center [453, 363] width 237 height 11
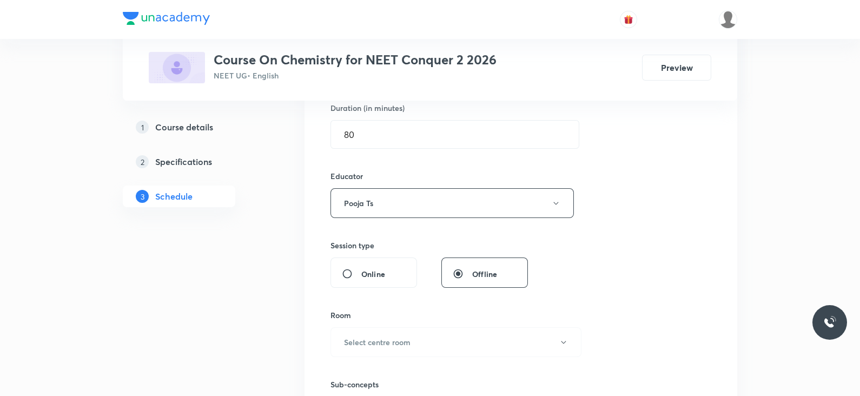
scroll to position [346, 0]
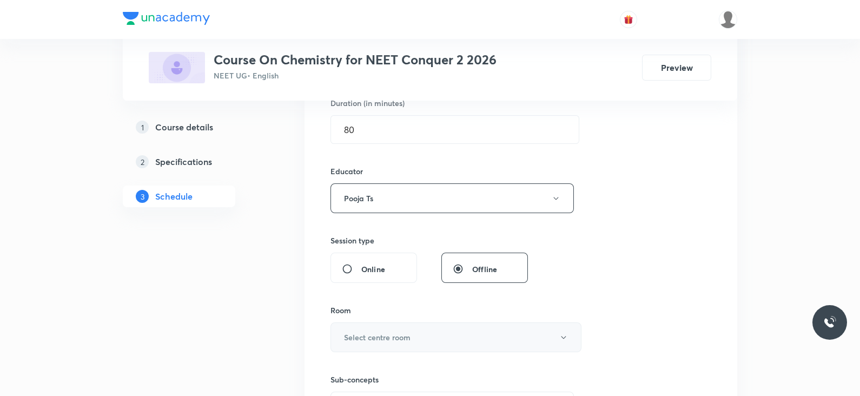
click at [417, 336] on button "Select centre room" at bounding box center [456, 338] width 251 height 30
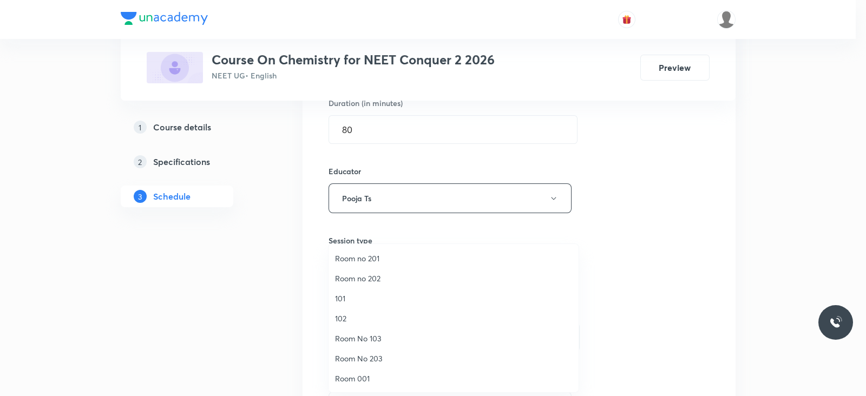
click at [373, 358] on span "Room No 203" at bounding box center [453, 358] width 237 height 11
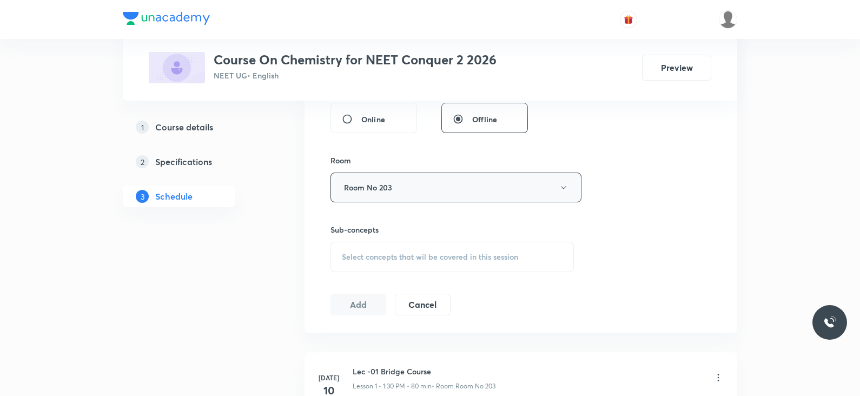
scroll to position [498, 0]
click at [435, 255] on span "Select concepts that wil be covered in this session" at bounding box center [430, 254] width 176 height 9
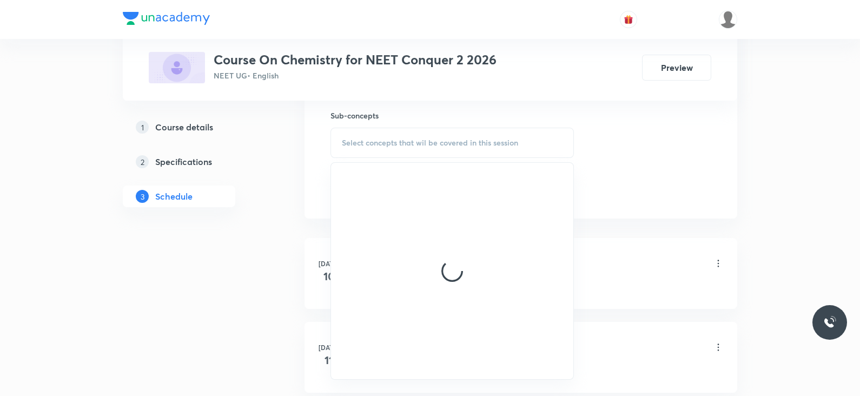
scroll to position [617, 0]
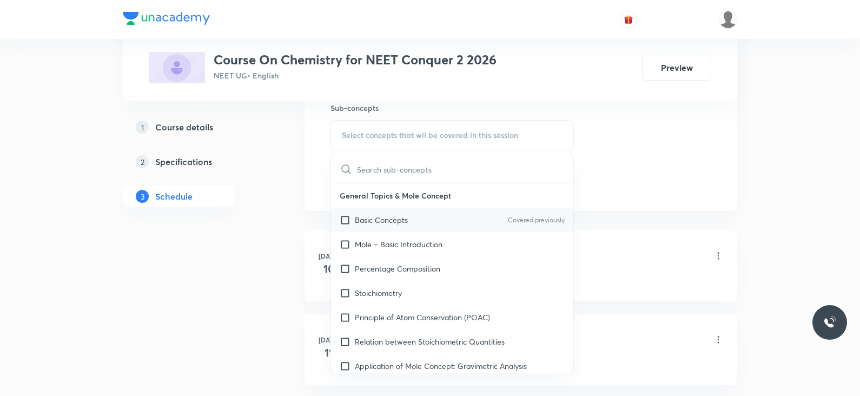
click at [427, 212] on div "Basic Concepts Covered previously" at bounding box center [452, 220] width 242 height 24
checkbox input "true"
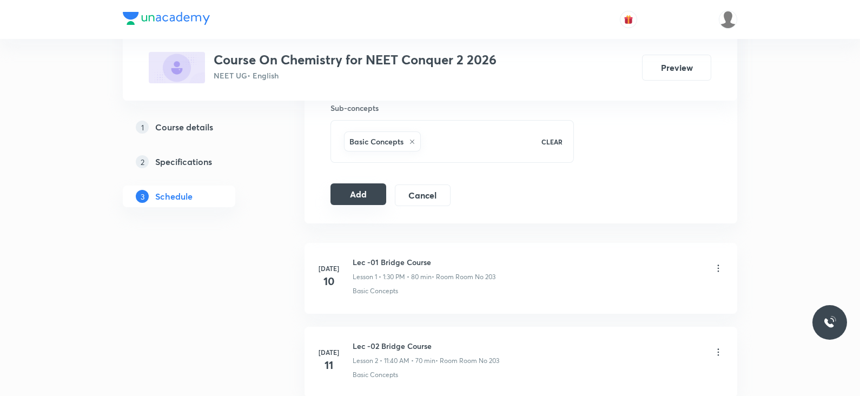
click at [363, 190] on button "Add" at bounding box center [359, 194] width 56 height 22
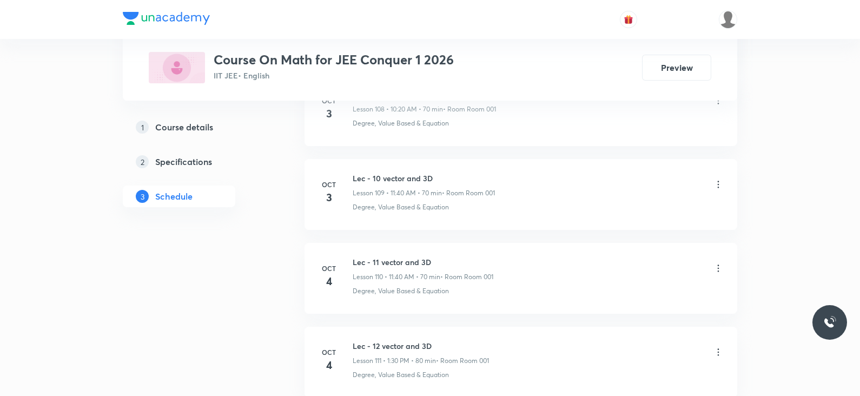
scroll to position [9843, 0]
click at [400, 260] on h6 "Lec - 13 vector and 3D" at bounding box center [423, 265] width 140 height 11
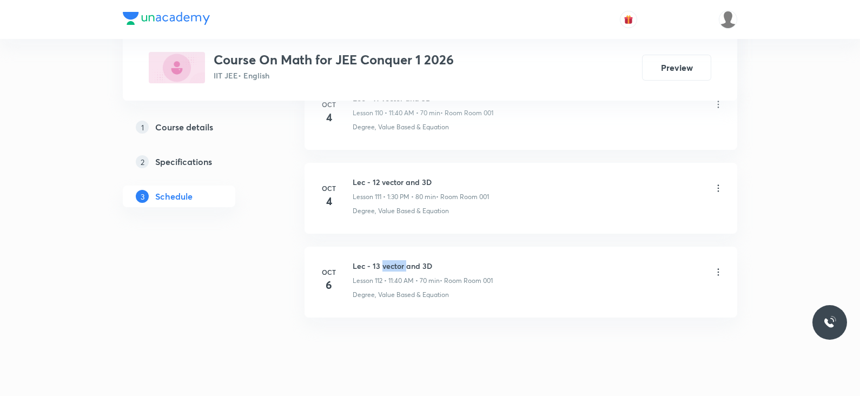
click at [400, 260] on h6 "Lec - 13 vector and 3D" at bounding box center [423, 265] width 140 height 11
copy h6 "Lec - 13 vector and 3D"
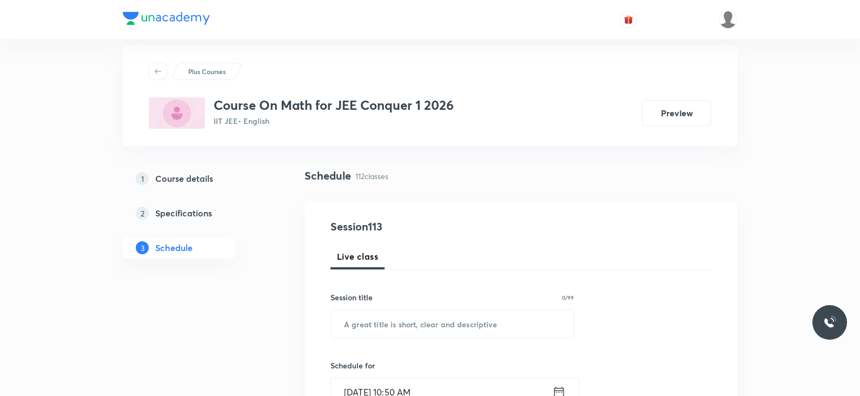
scroll to position [0, 0]
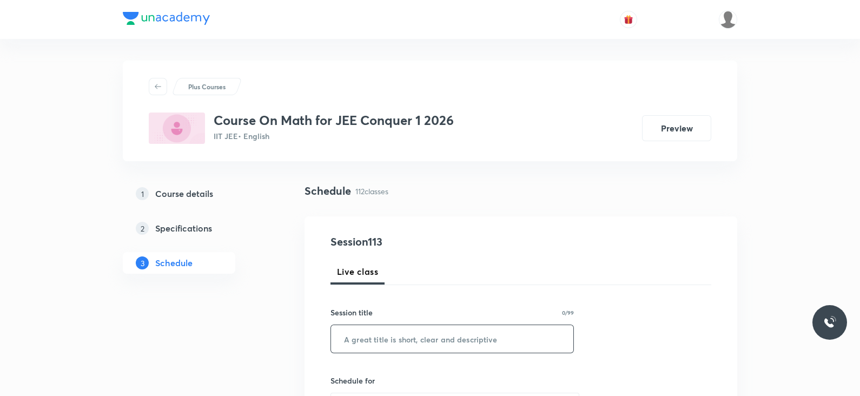
click at [405, 337] on input "text" at bounding box center [452, 339] width 242 height 28
paste input "Lec - 13 vector and 3D"
click at [372, 337] on input "Lec - 13 vector and 3D" at bounding box center [452, 339] width 242 height 28
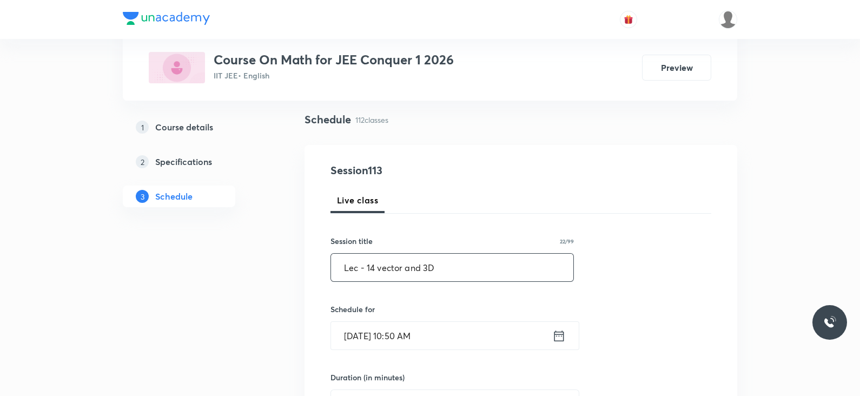
scroll to position [73, 0]
type input "Lec - 14 vector and 3D"
click at [557, 328] on icon at bounding box center [560, 334] width 14 height 15
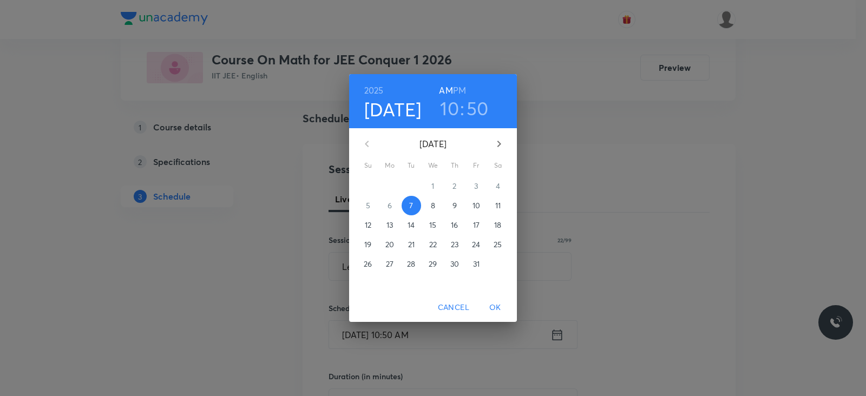
click at [449, 107] on h3 "10" at bounding box center [449, 108] width 19 height 23
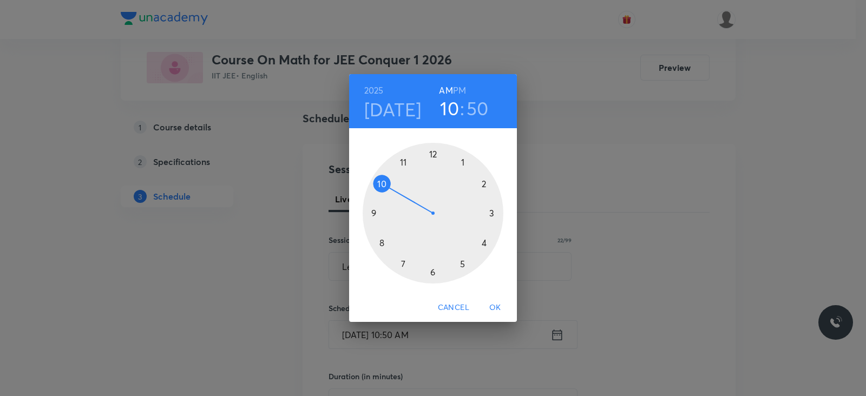
click at [404, 161] on div at bounding box center [433, 213] width 141 height 141
click at [384, 239] on div at bounding box center [433, 213] width 141 height 141
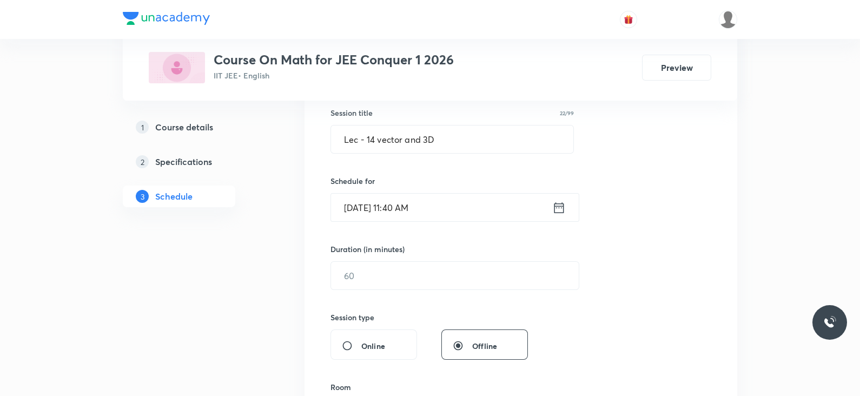
scroll to position [201, 0]
click at [391, 272] on input "text" at bounding box center [455, 274] width 248 height 28
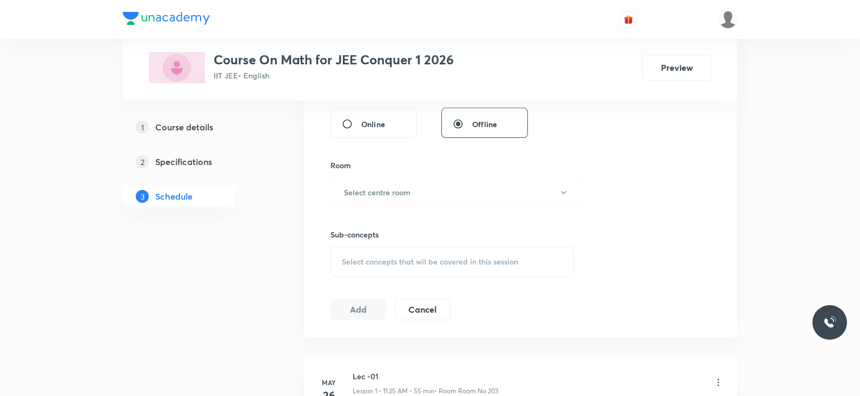
scroll to position [422, 0]
type input "70"
click at [428, 180] on button "Select centre room" at bounding box center [456, 192] width 251 height 30
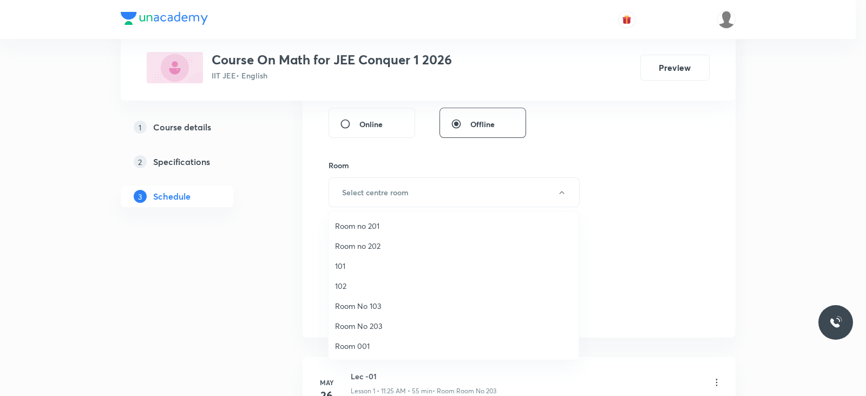
click at [378, 345] on span "Room 001" at bounding box center [453, 345] width 237 height 11
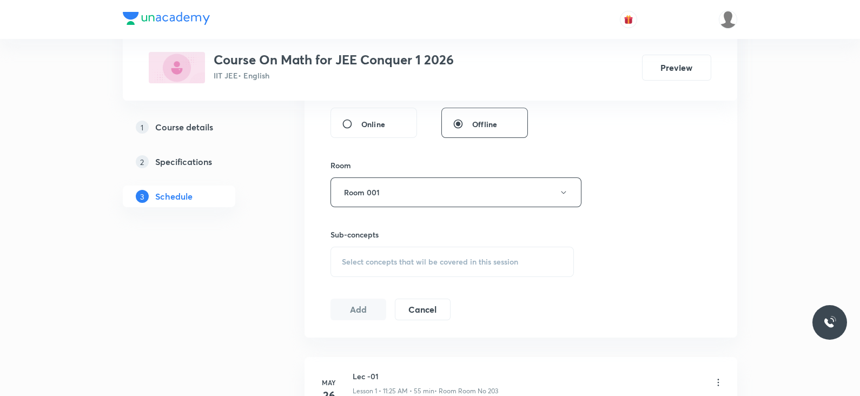
click at [437, 280] on div "Session 113 Live class Session title 22/99 Lec - 14 vector and 3D ​ Schedule fo…" at bounding box center [521, 66] width 381 height 508
click at [433, 266] on div "Select concepts that wil be covered in this session" at bounding box center [453, 262] width 244 height 30
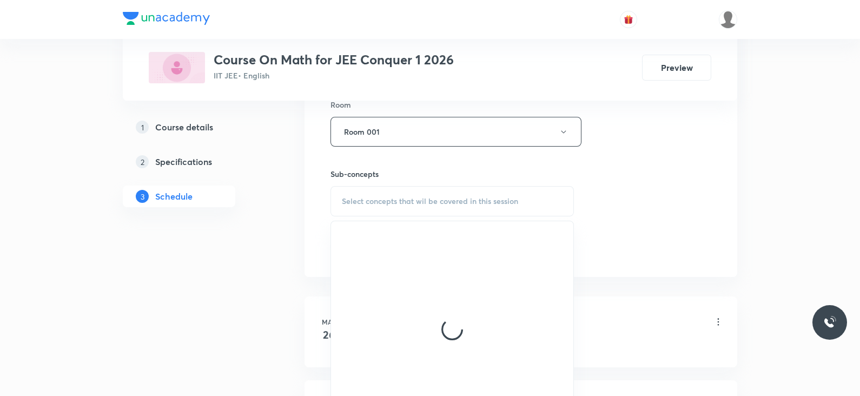
scroll to position [483, 0]
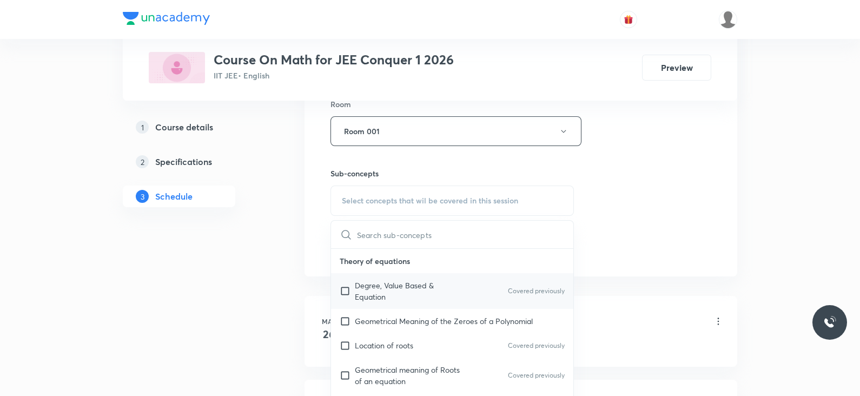
click at [428, 291] on p "Degree, Value Based & Equation" at bounding box center [409, 291] width 109 height 23
checkbox input "true"
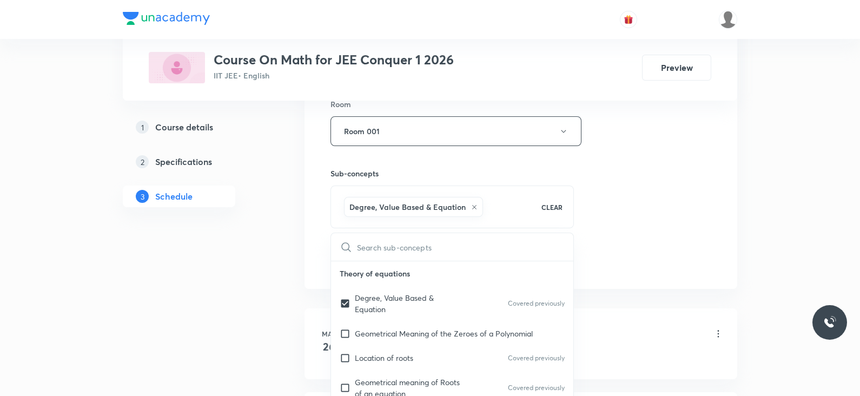
click at [582, 209] on div "Session 113 Live class Session title 22/99 Lec - 14 vector and 3D ​ Schedule fo…" at bounding box center [521, 11] width 381 height 521
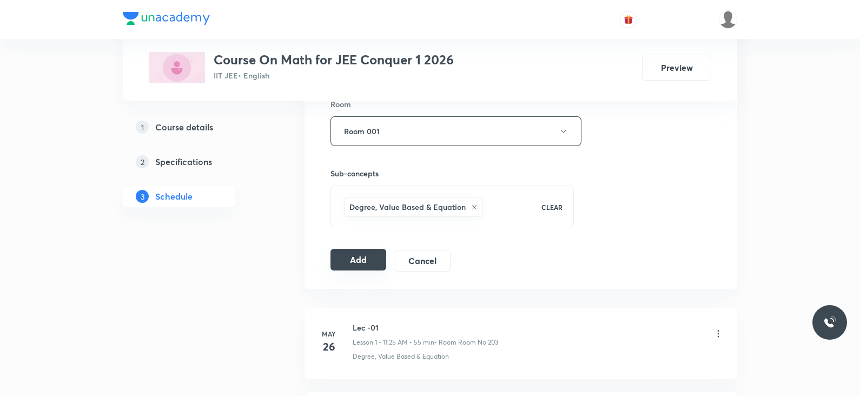
click at [356, 258] on button "Add" at bounding box center [359, 260] width 56 height 22
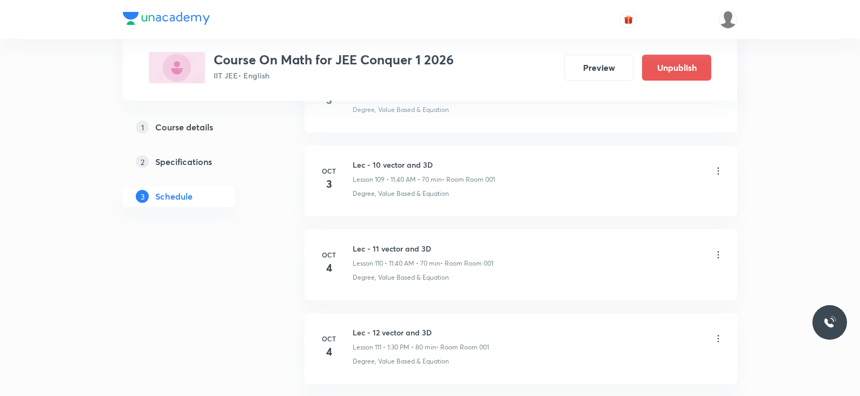
scroll to position [9430, 0]
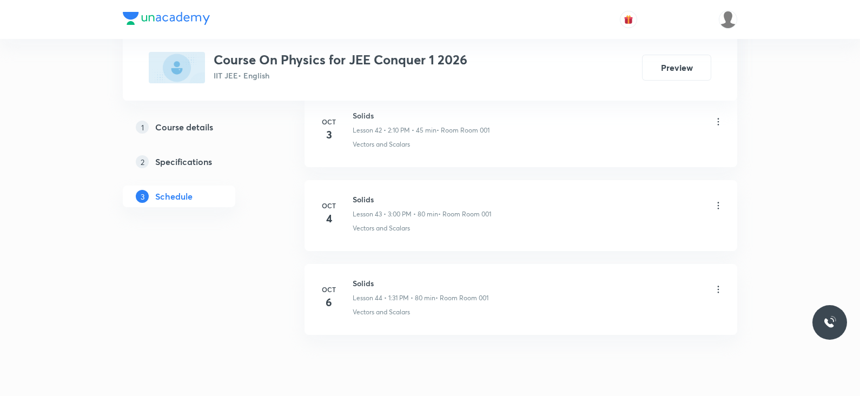
scroll to position [4152, 0]
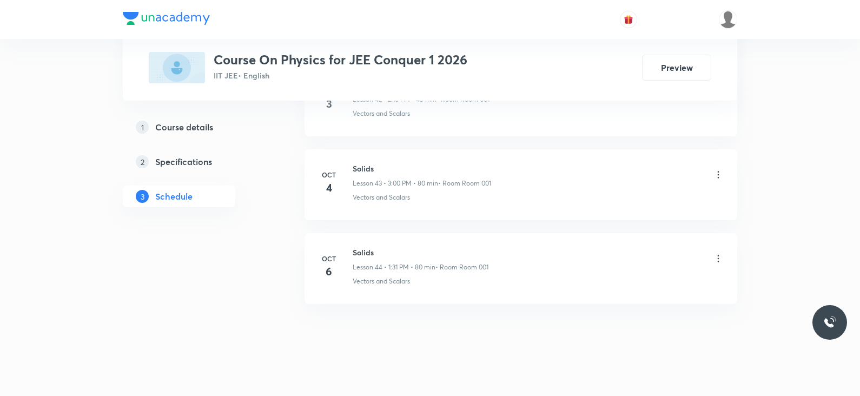
click at [364, 247] on h6 "Solids" at bounding box center [421, 252] width 136 height 11
copy h6 "Solids"
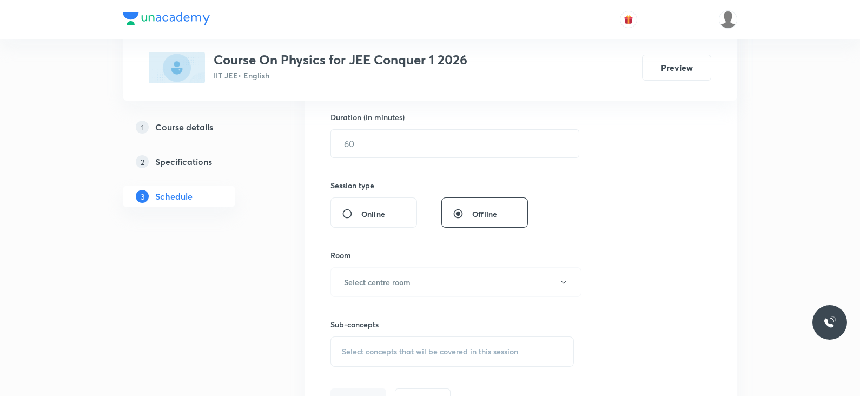
scroll to position [0, 0]
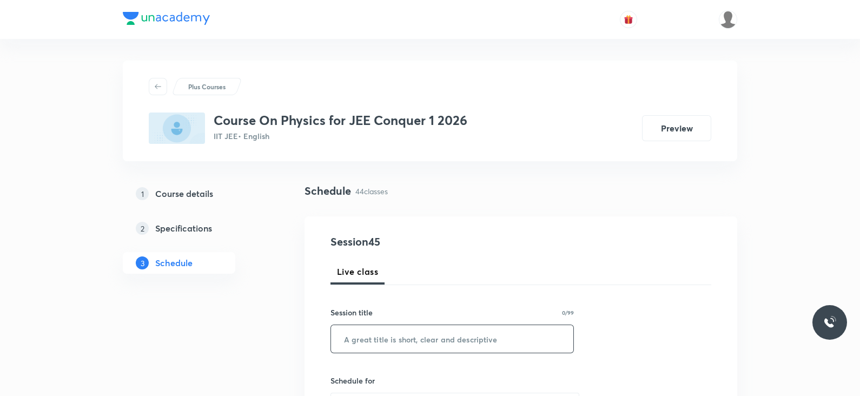
click at [384, 340] on input "text" at bounding box center [452, 339] width 242 height 28
paste input "Solids"
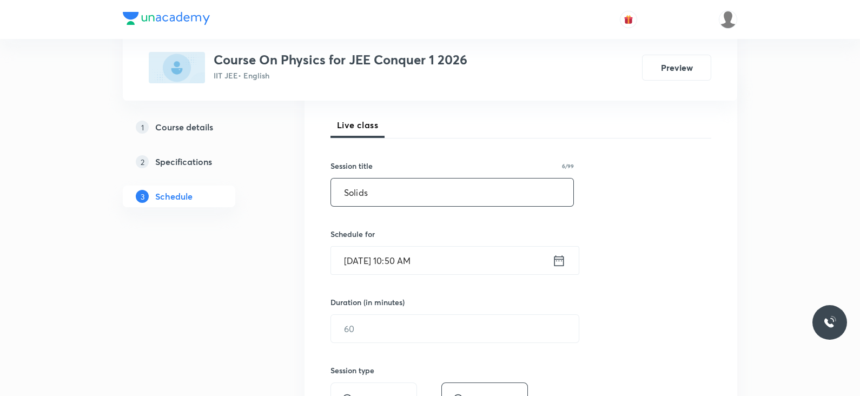
scroll to position [150, 0]
type input "Solids"
click at [562, 255] on icon at bounding box center [560, 257] width 10 height 11
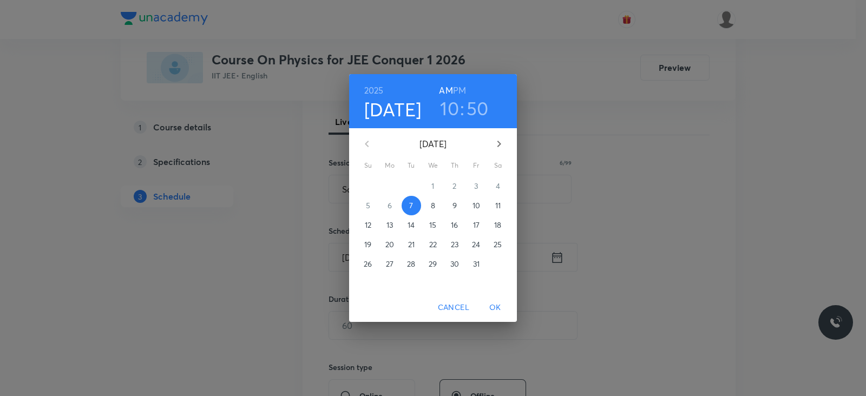
click at [458, 82] on div "[DATE] 10 : 50 AM PM" at bounding box center [433, 101] width 168 height 54
click at [457, 87] on h6 "PM" at bounding box center [459, 90] width 13 height 15
click at [449, 109] on h3 "10" at bounding box center [449, 108] width 19 height 23
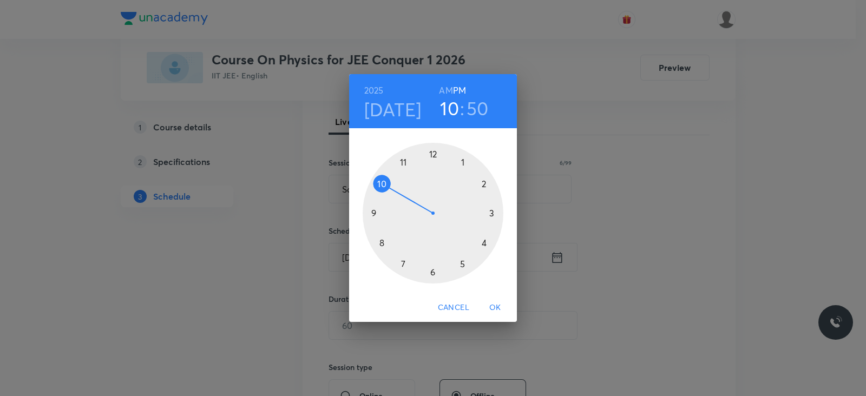
click at [461, 160] on div at bounding box center [433, 213] width 141 height 141
click at [435, 272] on div at bounding box center [433, 213] width 141 height 141
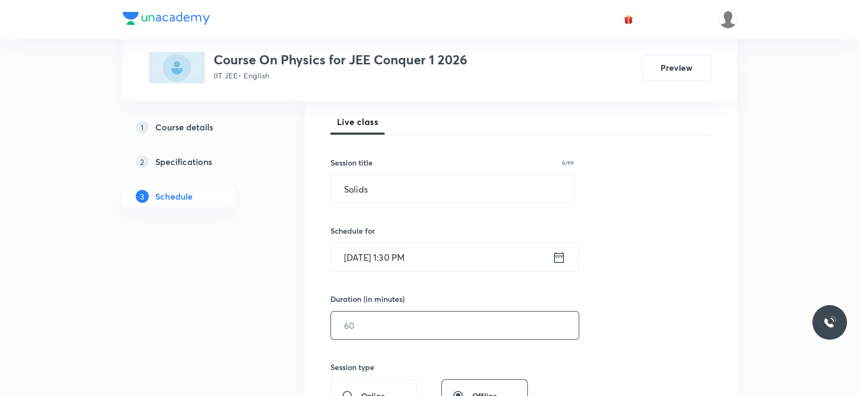
click at [394, 330] on input "text" at bounding box center [455, 326] width 248 height 28
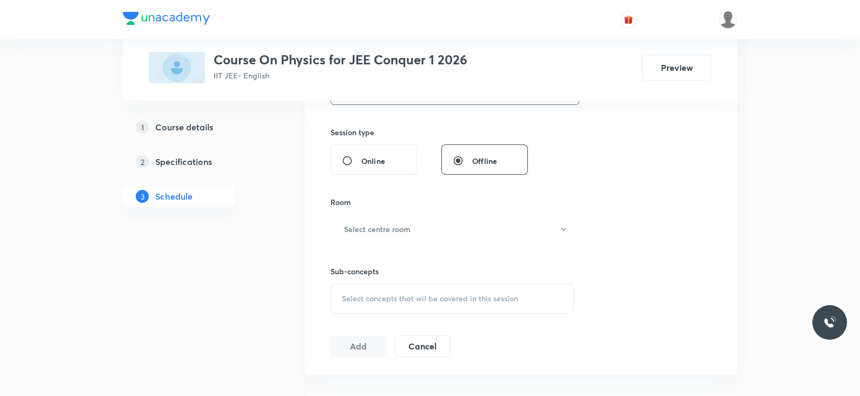
scroll to position [387, 0]
type input "80"
click at [432, 225] on button "Select centre room" at bounding box center [456, 227] width 251 height 30
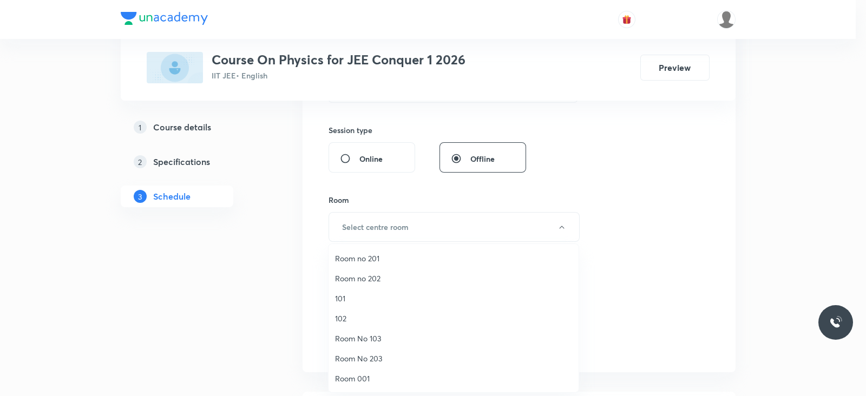
click at [362, 376] on span "Room 001" at bounding box center [453, 378] width 237 height 11
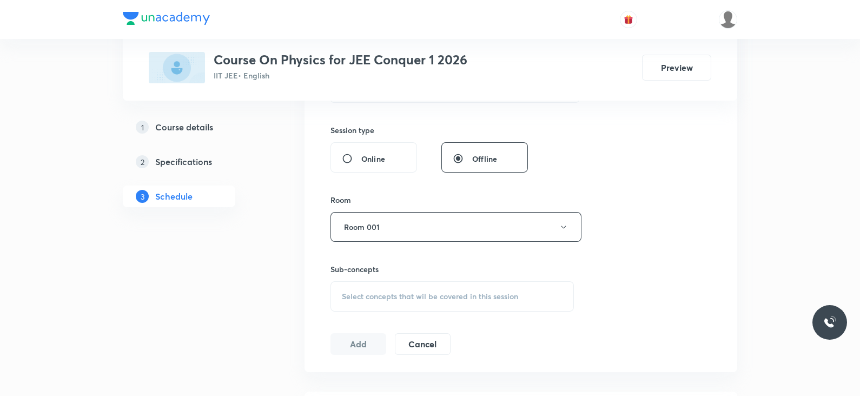
click at [425, 296] on span "Select concepts that wil be covered in this session" at bounding box center [430, 296] width 176 height 9
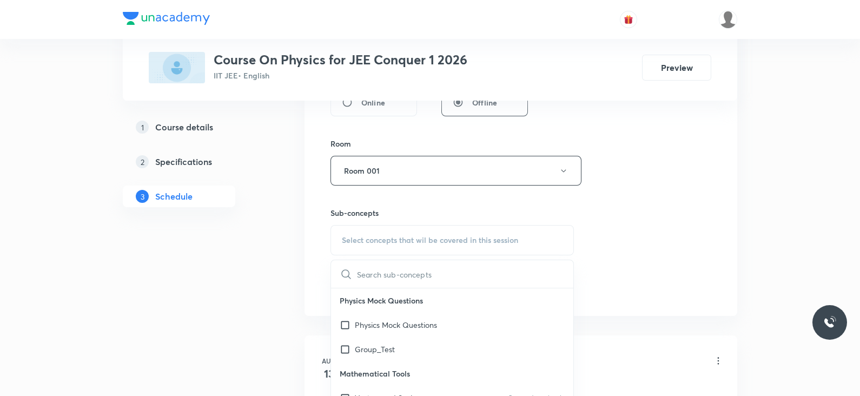
scroll to position [75, 0]
click at [410, 322] on p "Vectors and Scalars" at bounding box center [389, 322] width 68 height 11
checkbox input "true"
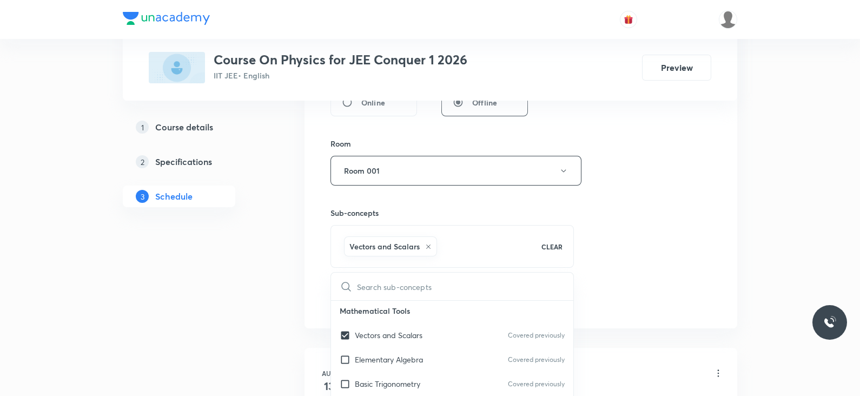
click at [576, 258] on div "Session 45 Live class Session title 6/99 Solids ​ Schedule for Oct 7, 2025, 1:3…" at bounding box center [521, 51] width 381 height 521
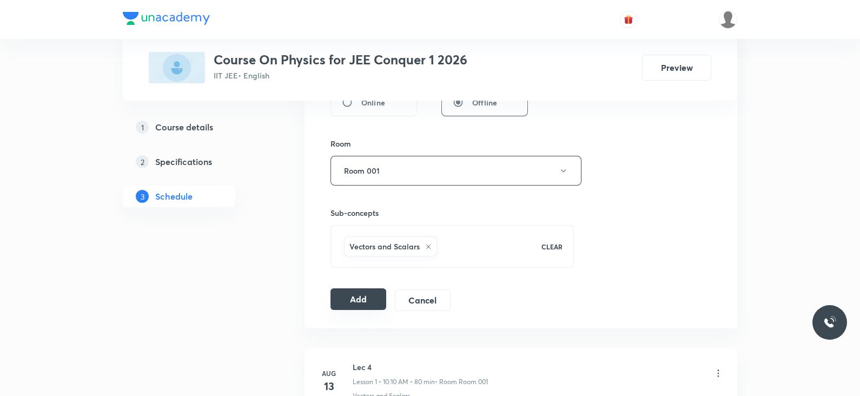
click at [365, 307] on button "Add" at bounding box center [359, 299] width 56 height 22
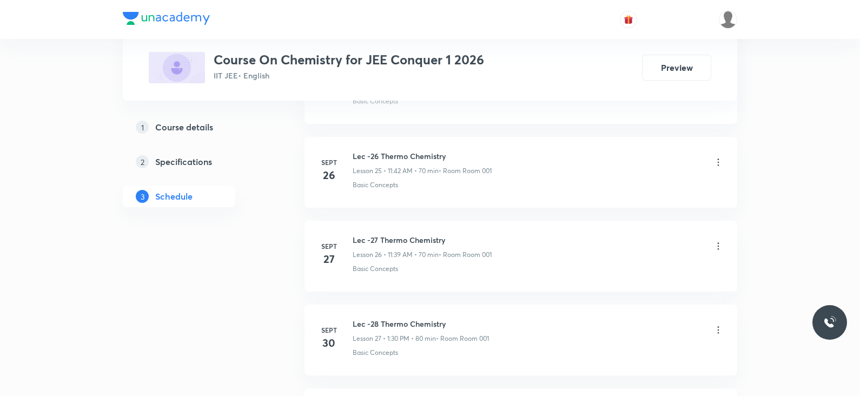
scroll to position [2981, 0]
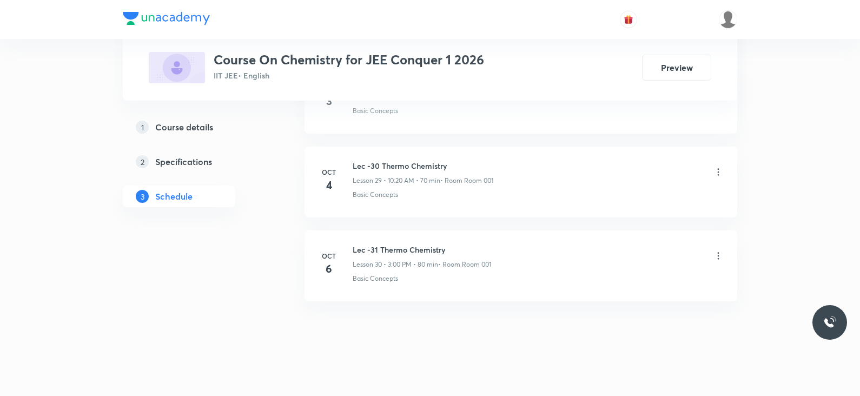
click at [391, 244] on h6 "Lec -31 Thermo Chemistry" at bounding box center [422, 249] width 139 height 11
copy h6 "Lec -31 Thermo Chemistry"
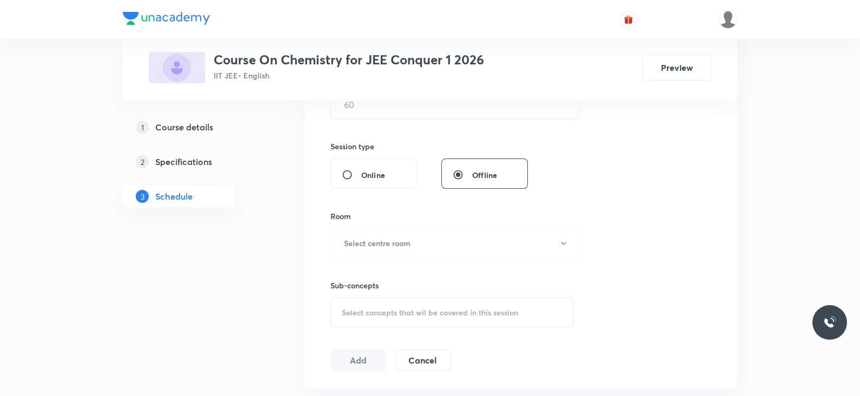
scroll to position [0, 0]
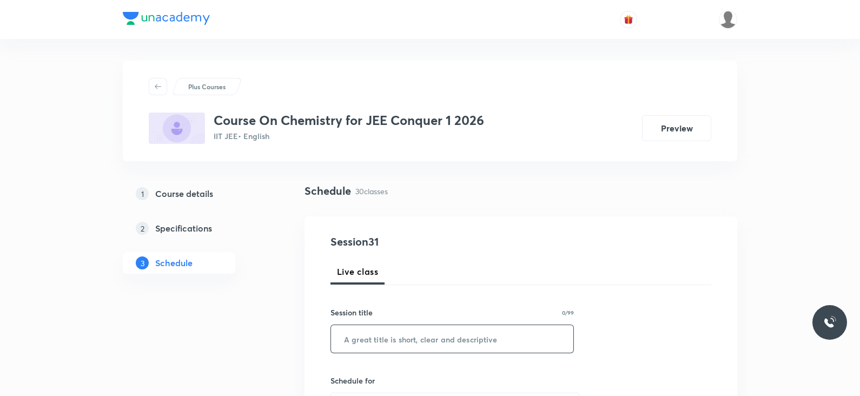
click at [382, 338] on input "text" at bounding box center [452, 339] width 242 height 28
paste input "Lec -31 Thermo Chemistry"
click at [371, 339] on input "Lec -31 Thermo Chemistry" at bounding box center [452, 339] width 242 height 28
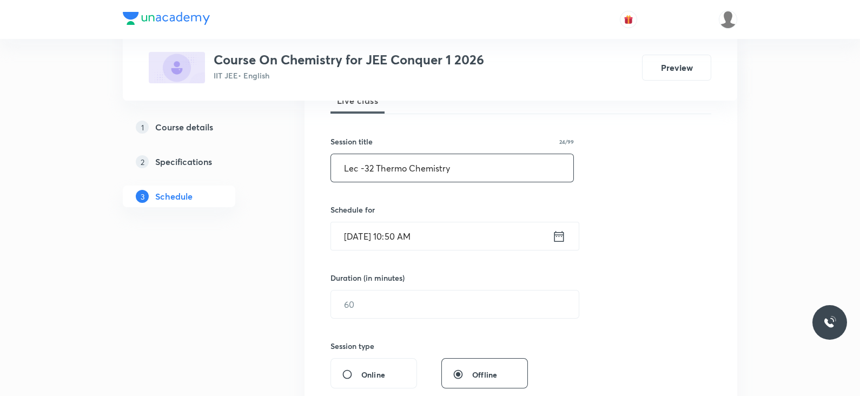
scroll to position [172, 0]
type input "Lec -32 Thermo Chemistry"
click at [558, 238] on icon at bounding box center [560, 235] width 14 height 15
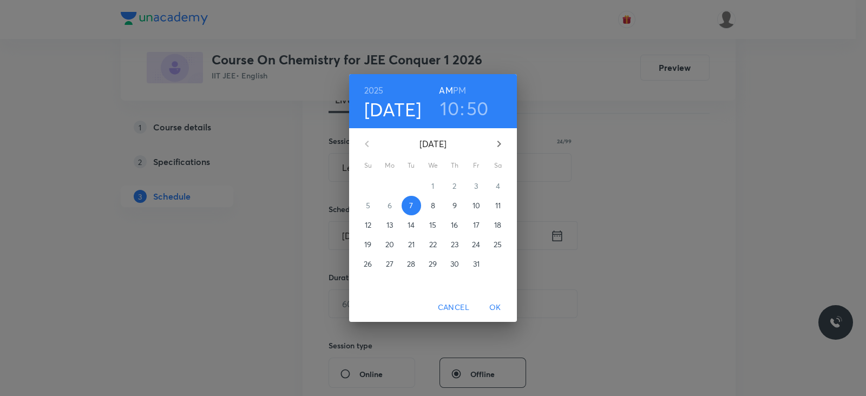
click at [463, 89] on h6 "PM" at bounding box center [459, 90] width 13 height 15
click at [452, 110] on h3 "10" at bounding box center [449, 108] width 19 height 23
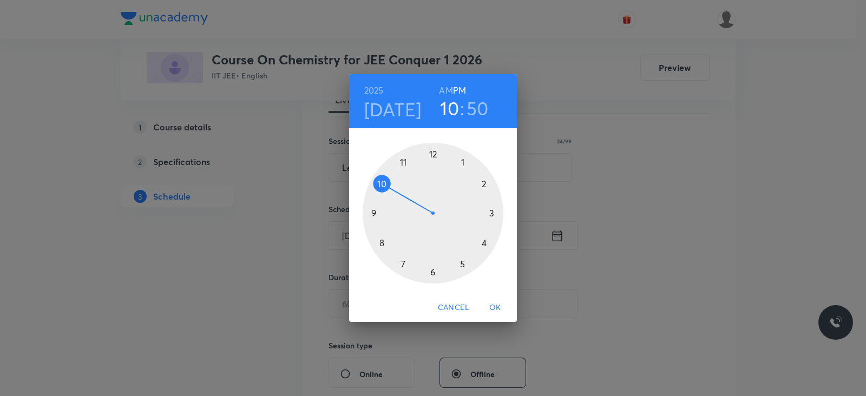
click at [489, 215] on div at bounding box center [433, 213] width 141 height 141
click at [432, 153] on div at bounding box center [433, 213] width 141 height 141
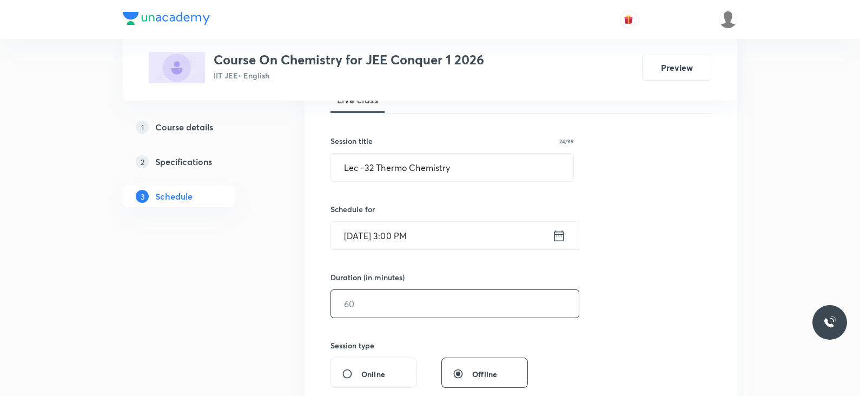
click at [422, 307] on input "text" at bounding box center [455, 304] width 248 height 28
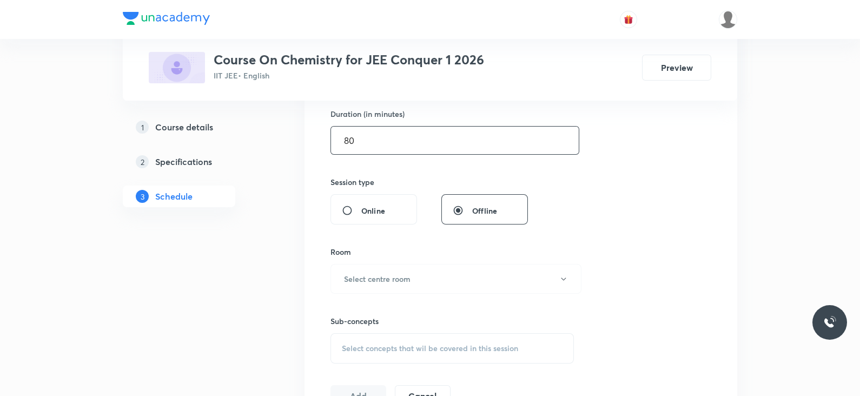
scroll to position [339, 0]
type input "80"
click at [403, 260] on button "Select centre room" at bounding box center [456, 275] width 251 height 30
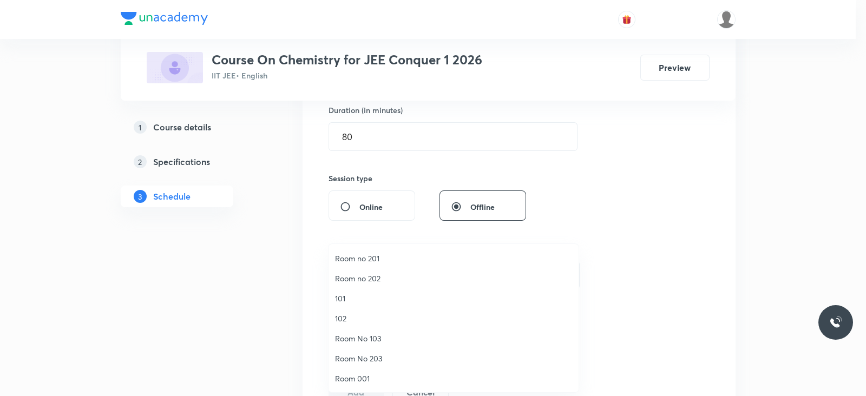
click at [357, 377] on span "Room 001" at bounding box center [453, 378] width 237 height 11
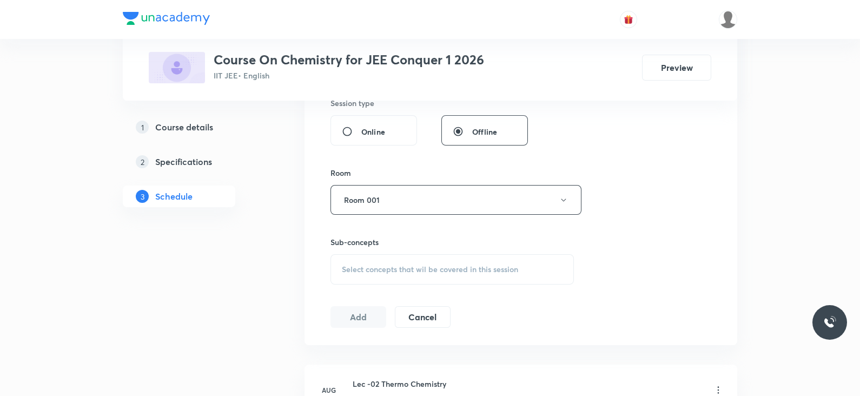
scroll to position [423, 0]
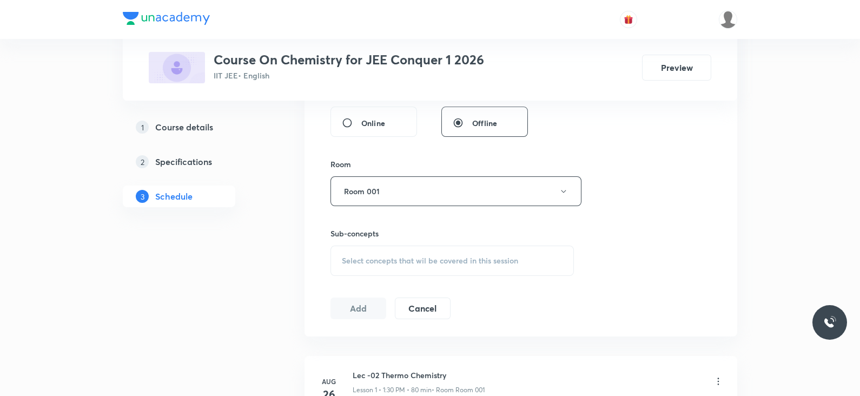
click at [418, 264] on span "Select concepts that wil be covered in this session" at bounding box center [430, 261] width 176 height 9
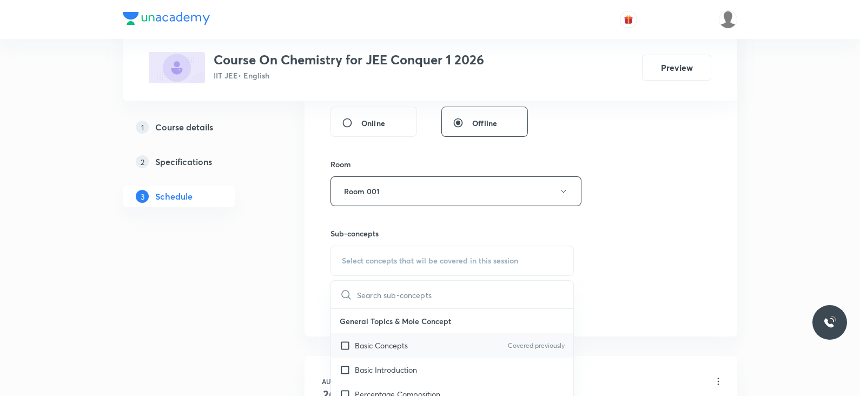
click at [392, 345] on p "Basic Concepts" at bounding box center [381, 345] width 53 height 11
checkbox input "true"
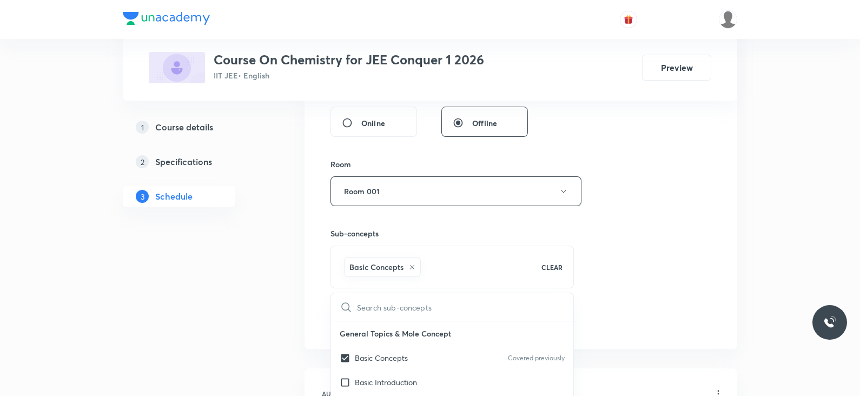
click at [599, 299] on div "Session 31 Live class Session title 24/99 Lec -32 Thermo Chemistry ​ Schedule f…" at bounding box center [521, 71] width 381 height 521
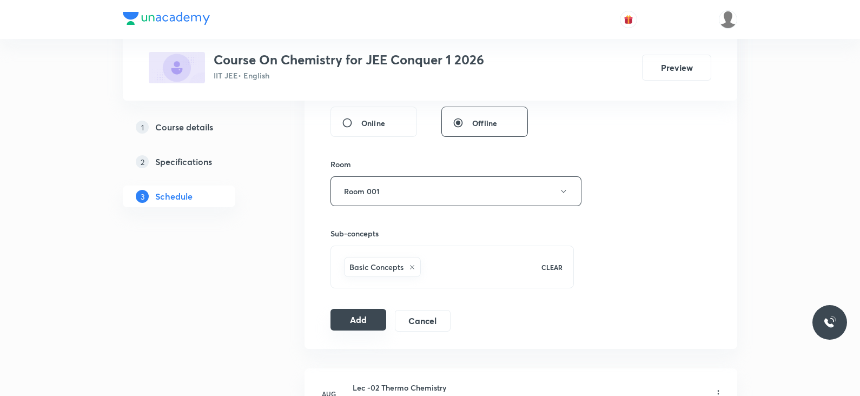
click at [376, 311] on button "Add" at bounding box center [359, 320] width 56 height 22
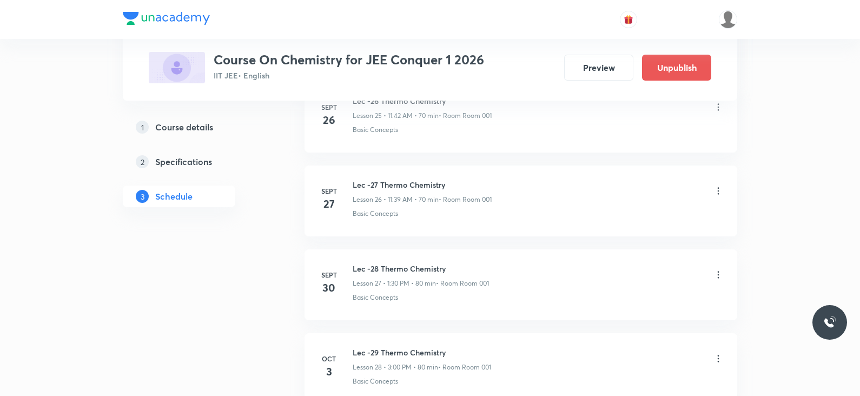
scroll to position [2568, 0]
